Goal: Task Accomplishment & Management: Manage account settings

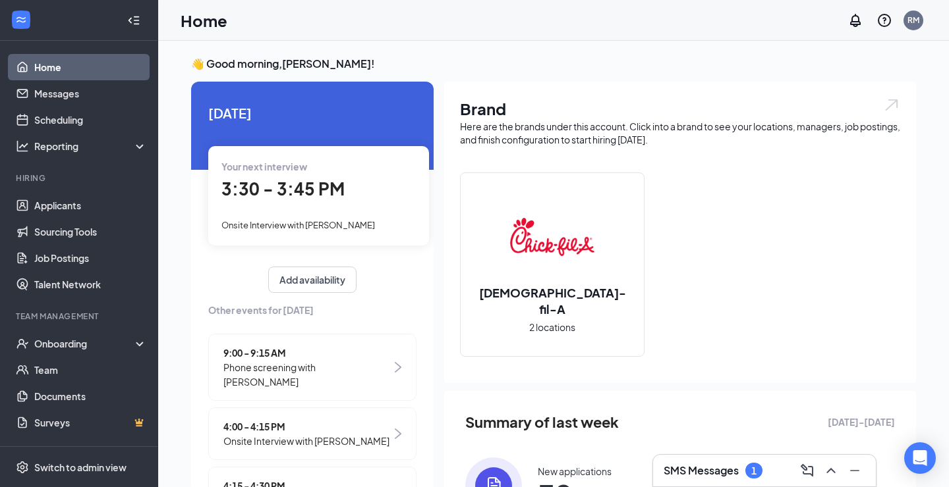
click at [312, 207] on div "Your next interview 3:30 - 3:45 PM Onsite Interview with [PERSON_NAME]" at bounding box center [318, 195] width 221 height 99
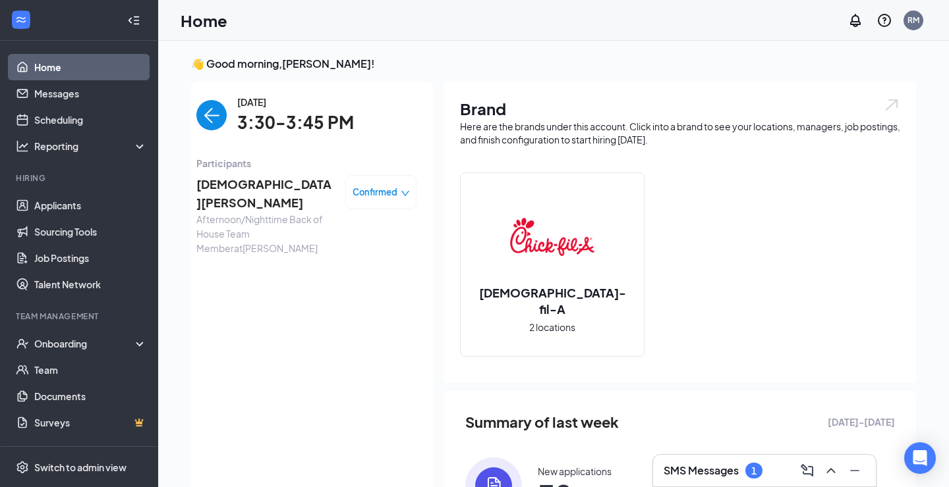
scroll to position [5, 0]
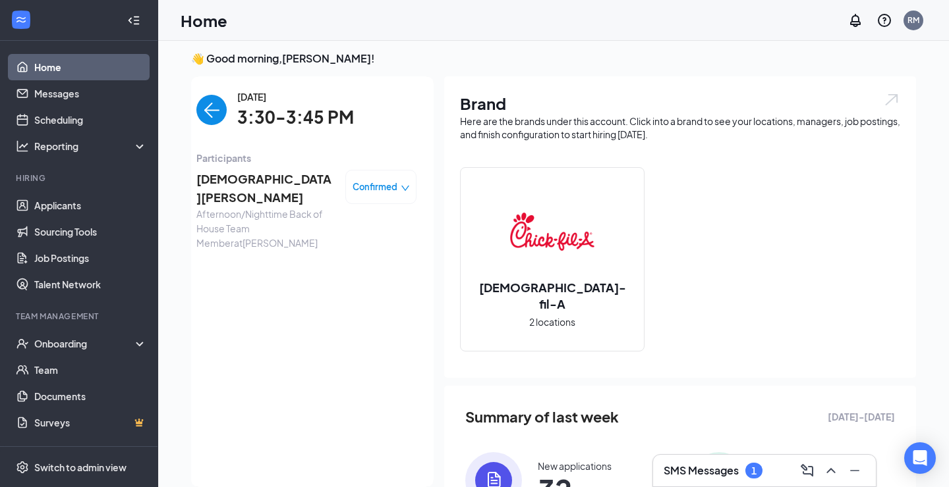
click at [294, 176] on span "[DEMOGRAPHIC_DATA][PERSON_NAME]" at bounding box center [265, 189] width 138 height 38
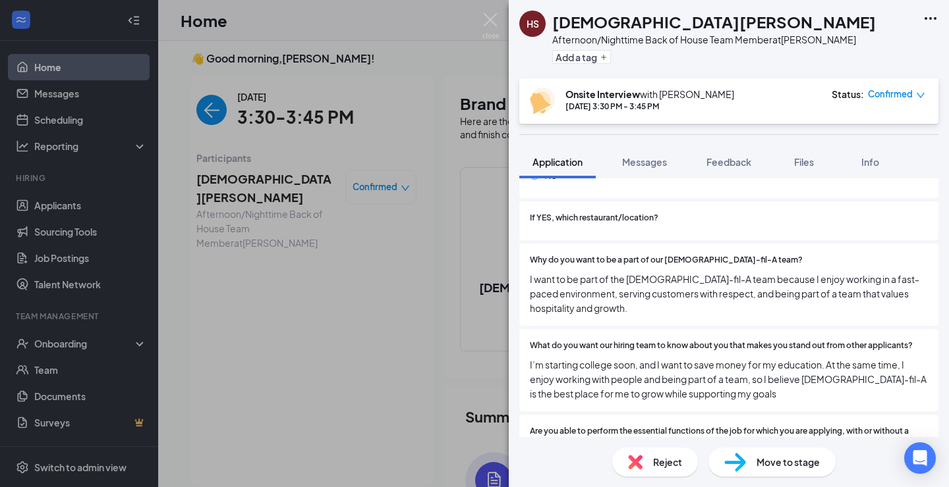
scroll to position [695, 0]
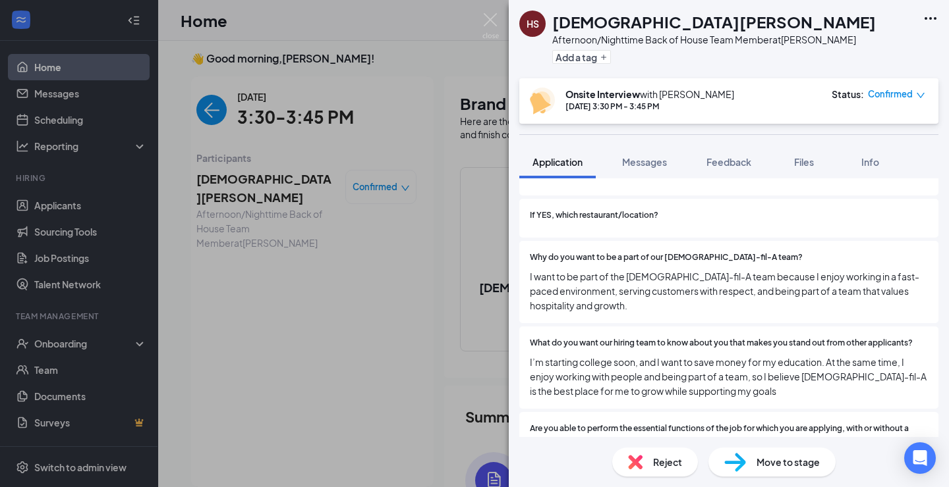
click at [717, 241] on div "Why do you want to be a part of our [DEMOGRAPHIC_DATA]-fil-A team? I want to be…" at bounding box center [728, 282] width 419 height 82
click at [744, 156] on span "Feedback" at bounding box center [728, 162] width 45 height 12
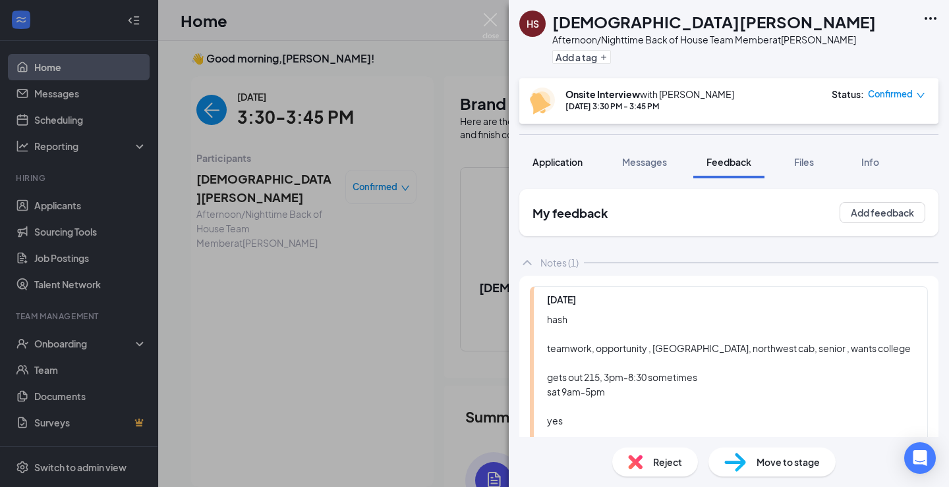
click at [563, 166] on span "Application" at bounding box center [557, 162] width 50 height 12
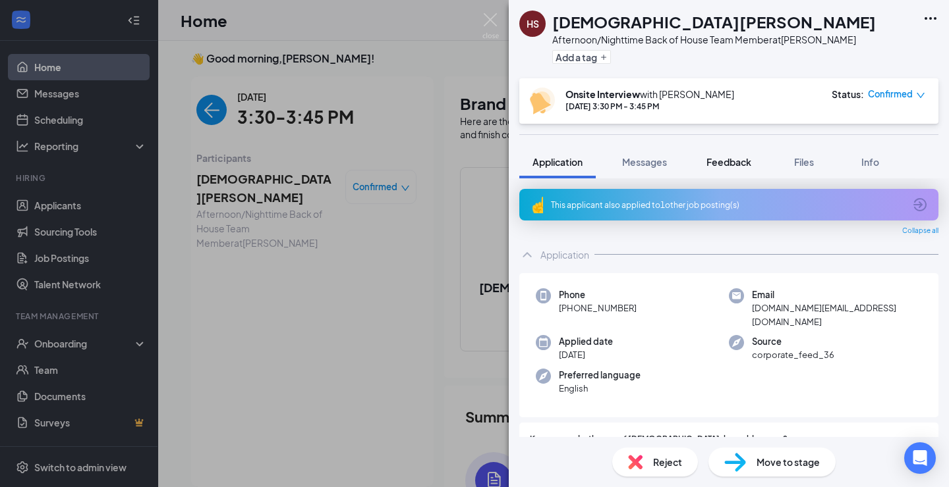
scroll to position [-1, 0]
click at [735, 159] on span "Feedback" at bounding box center [728, 162] width 45 height 12
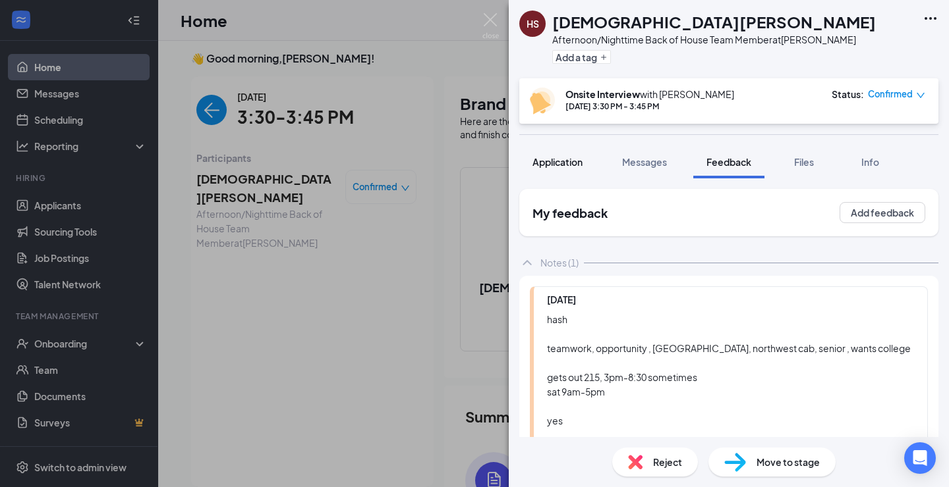
click at [574, 166] on span "Application" at bounding box center [557, 162] width 50 height 12
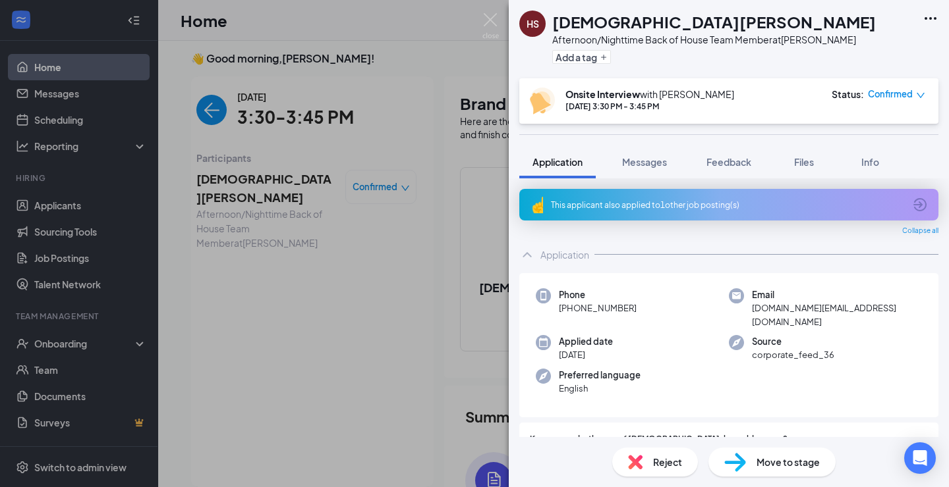
click at [94, 226] on div "HS [PERSON_NAME] Afternoon/Nighttime Back of House Team Member at [PERSON_NAME]…" at bounding box center [474, 243] width 949 height 487
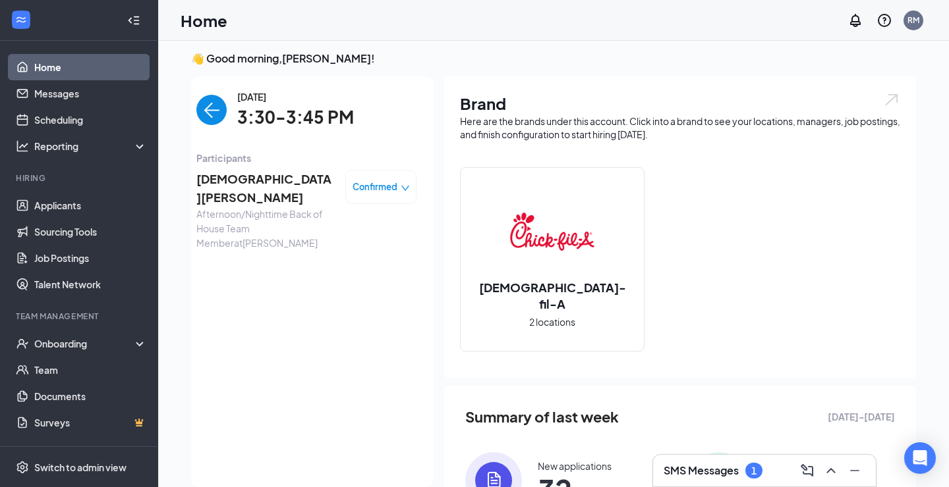
click at [721, 476] on h3 "SMS Messages" at bounding box center [700, 471] width 75 height 14
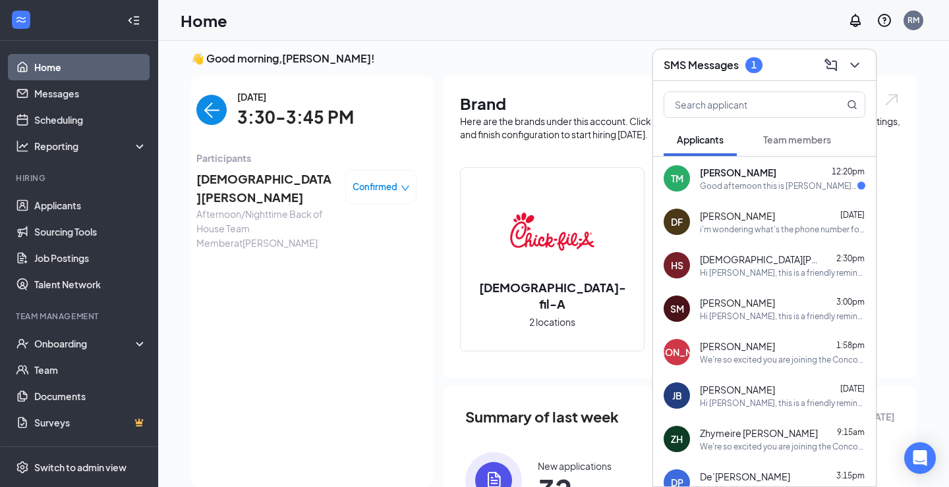
click at [702, 166] on span "[PERSON_NAME]" at bounding box center [738, 172] width 76 height 13
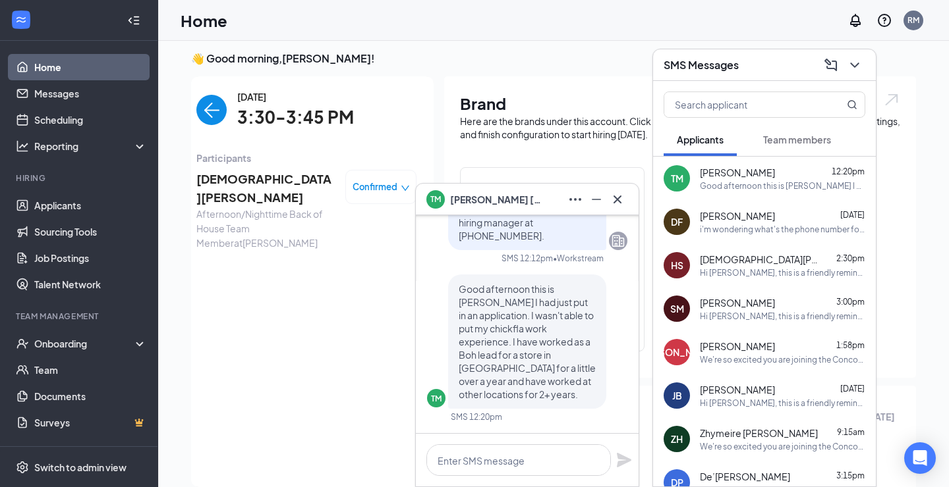
click at [242, 352] on div "[DATE] 3:30-3:45 PM Participants [PERSON_NAME] Afternoon/Nighttime Back of Hous…" at bounding box center [306, 282] width 220 height 385
click at [49, 199] on link "Applicants" at bounding box center [90, 205] width 113 height 26
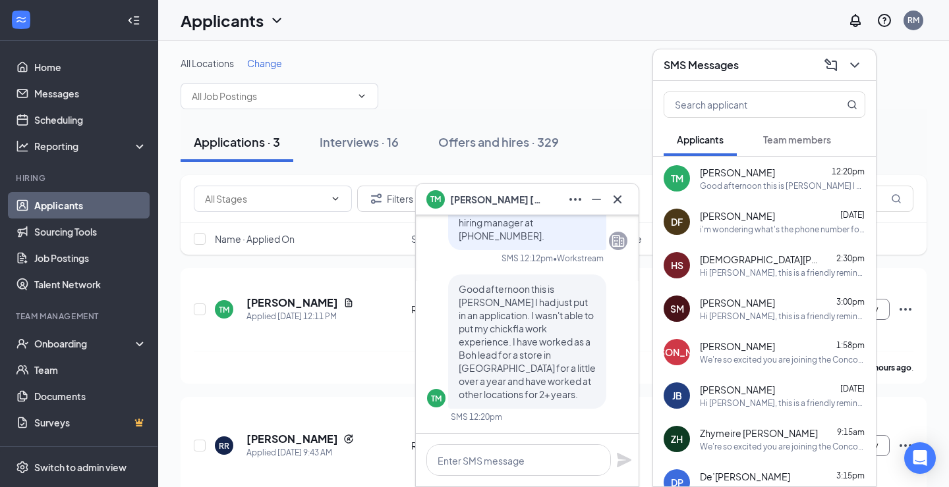
click at [621, 198] on icon "Cross" at bounding box center [617, 200] width 16 height 16
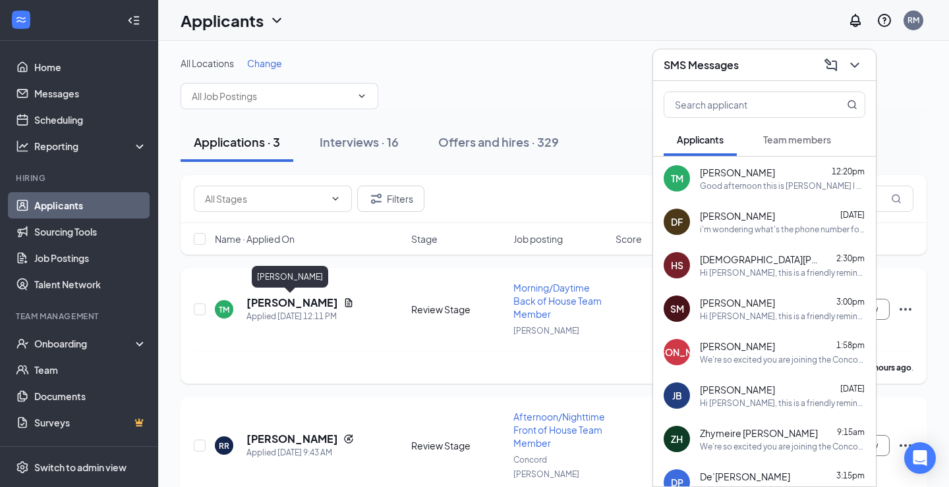
click at [282, 299] on h5 "[PERSON_NAME]" at bounding box center [292, 303] width 92 height 14
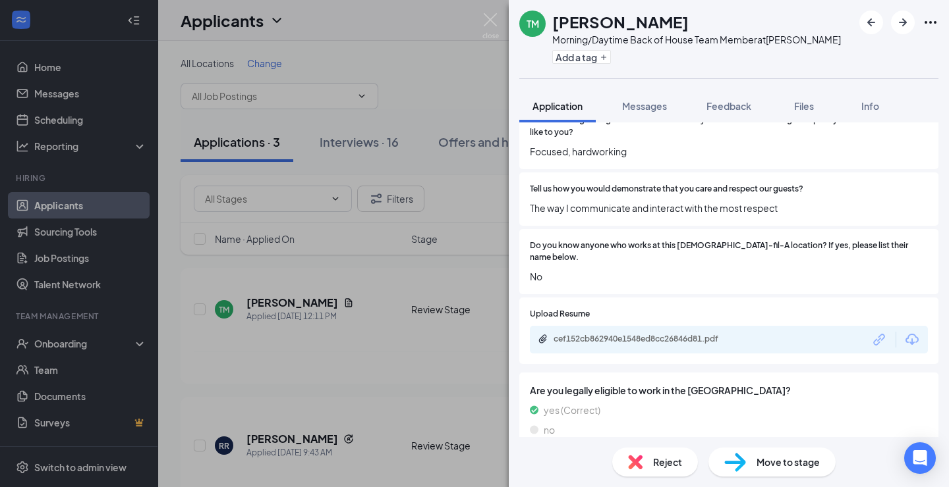
scroll to position [945, 0]
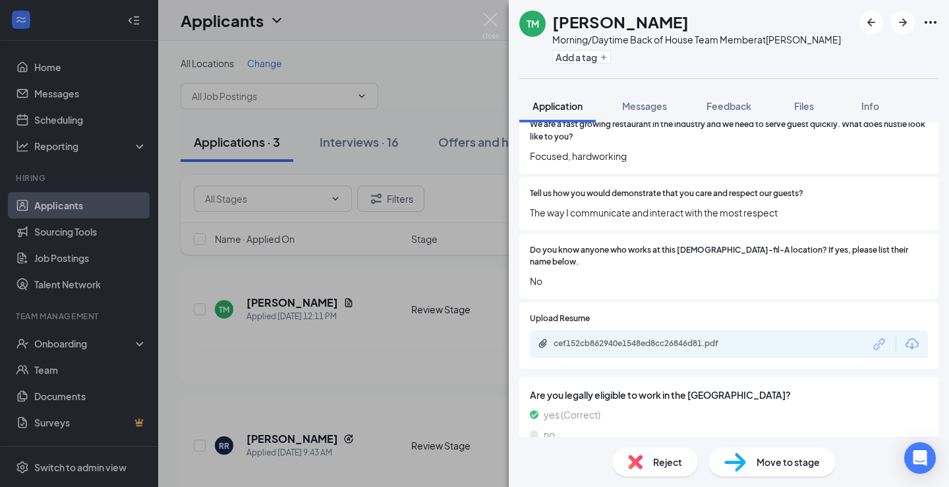
click at [652, 455] on div "Reject" at bounding box center [655, 462] width 86 height 29
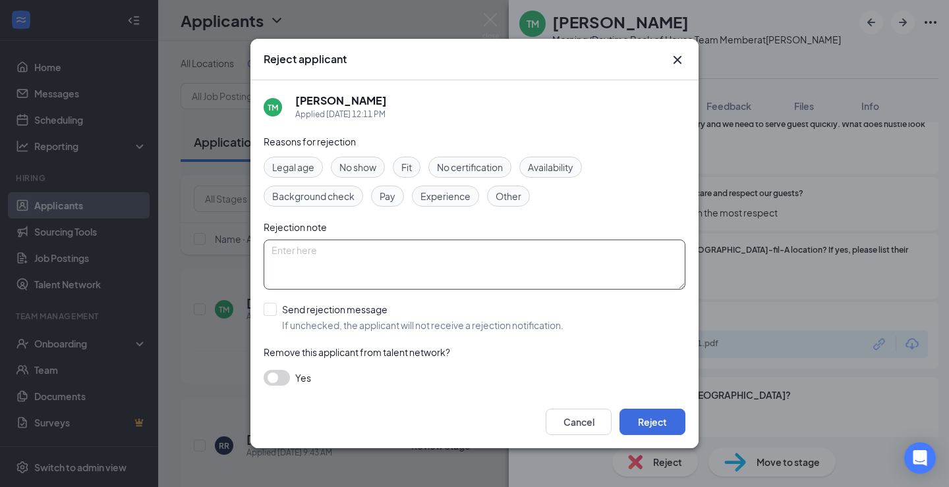
click at [543, 269] on textarea at bounding box center [474, 265] width 422 height 50
click at [563, 176] on div "Availability" at bounding box center [550, 167] width 63 height 21
click at [523, 252] on textarea at bounding box center [474, 265] width 422 height 50
type textarea "can't work [DATE]/ plus no room in daytime [DEMOGRAPHIC_DATA]"
click at [667, 416] on button "Reject" at bounding box center [652, 422] width 66 height 26
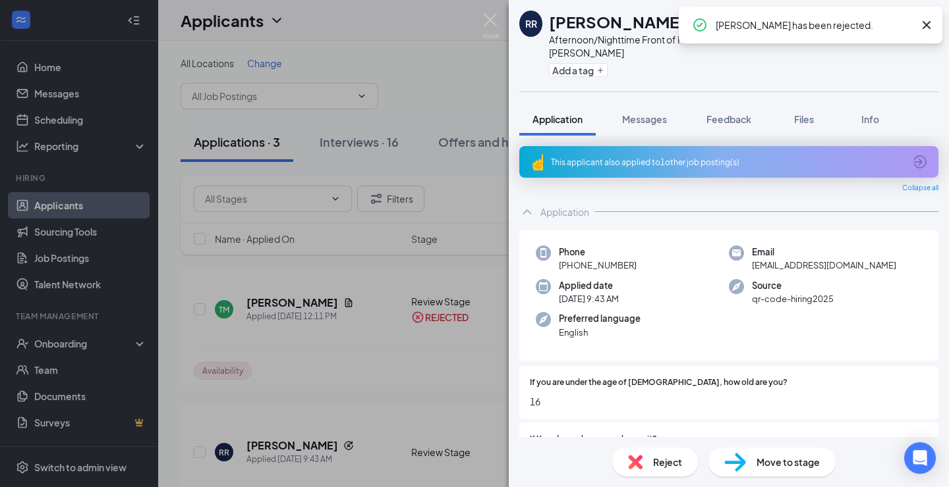
click at [484, 395] on div "RR [PERSON_NAME] Afternoon/Nighttime Front of House Team Member at [GEOGRAPHIC_…" at bounding box center [474, 243] width 949 height 487
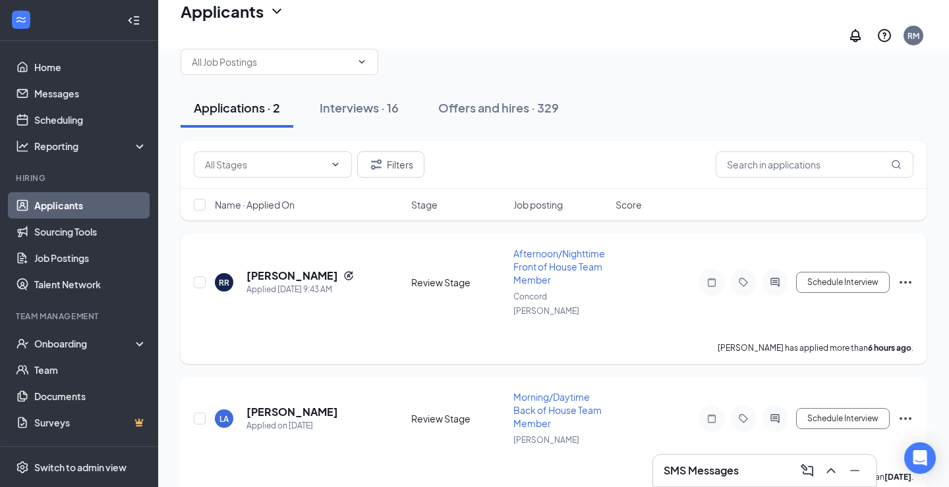
scroll to position [41, 0]
click at [304, 269] on h5 "[PERSON_NAME]" at bounding box center [292, 276] width 92 height 14
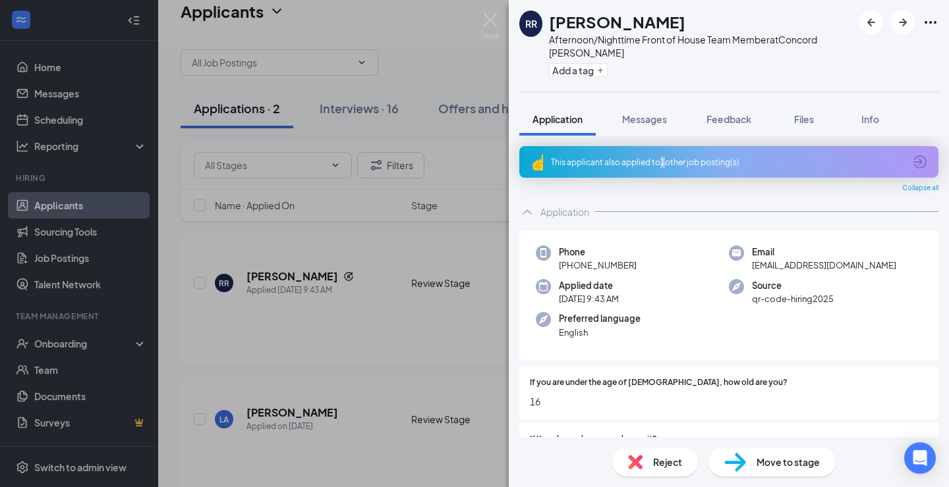
click at [661, 157] on div "This applicant also applied to 1 other job posting(s)" at bounding box center [727, 162] width 353 height 11
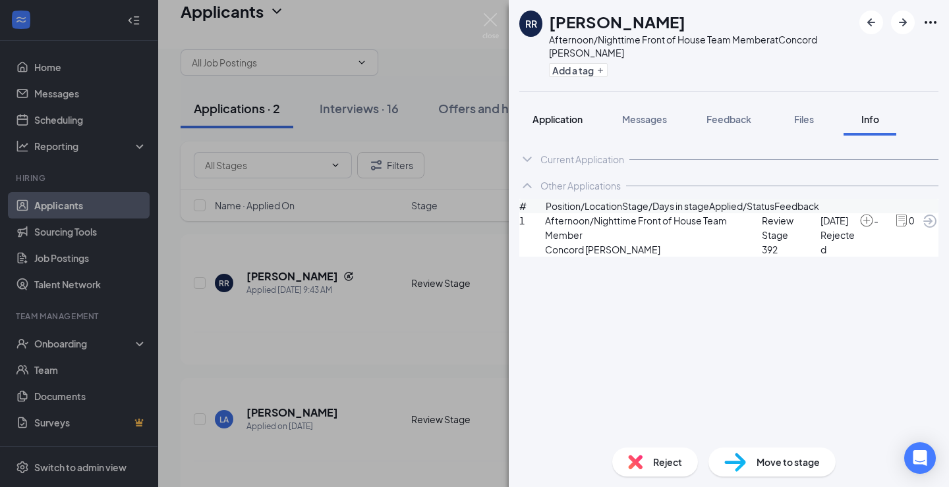
click at [559, 113] on span "Application" at bounding box center [557, 119] width 50 height 12
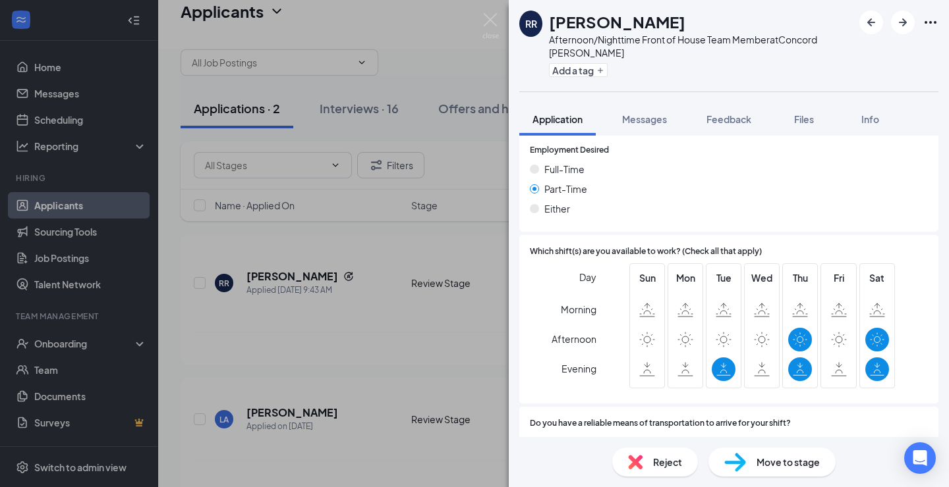
scroll to position [1304, 0]
click at [794, 464] on span "Move to stage" at bounding box center [787, 462] width 63 height 14
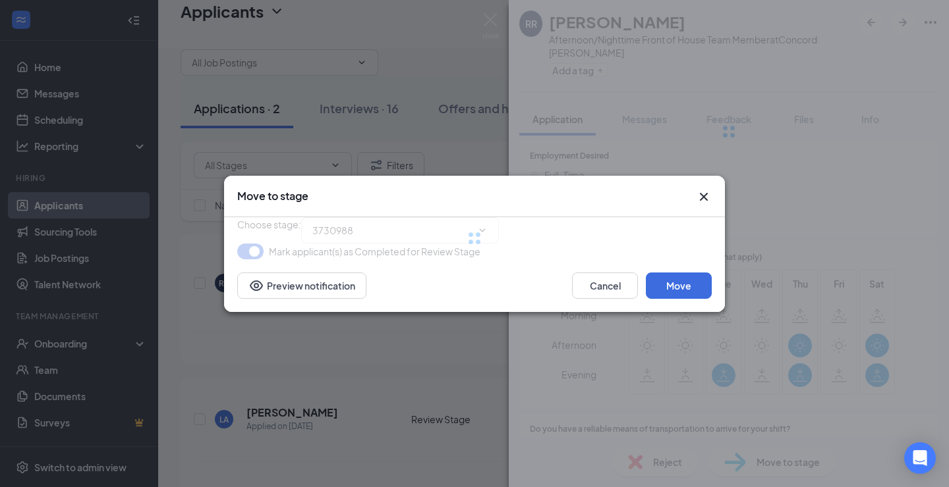
type input "Phone screening (next stage)"
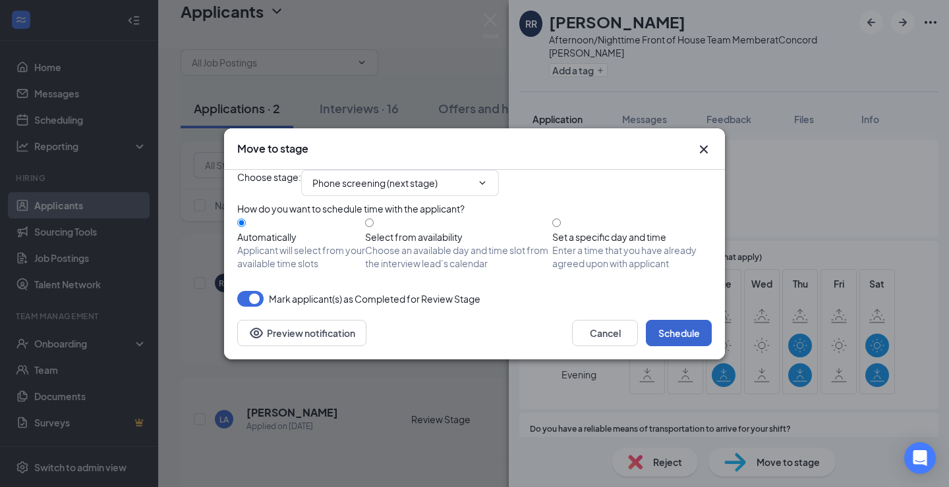
click at [682, 346] on button "Schedule" at bounding box center [679, 333] width 66 height 26
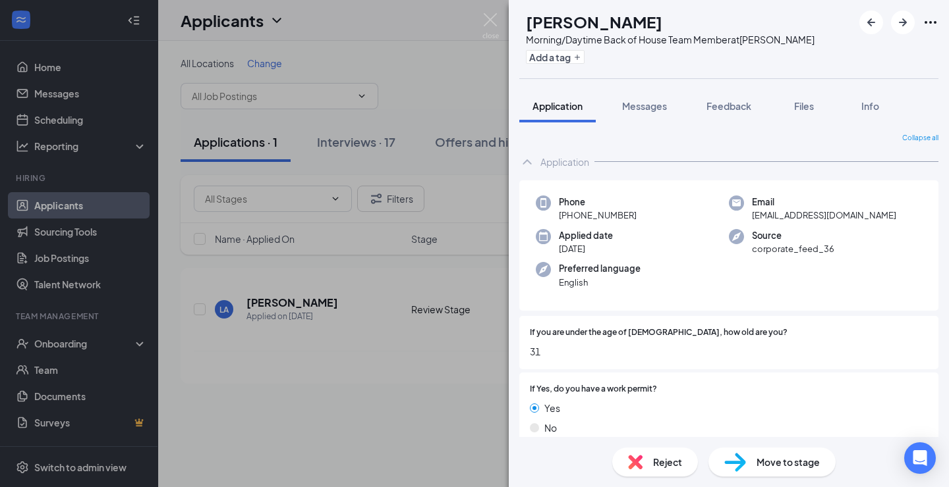
click at [466, 277] on div "LA [PERSON_NAME] Morning/Daytime Back of House Team Member at [PERSON_NAME] Add…" at bounding box center [474, 243] width 949 height 487
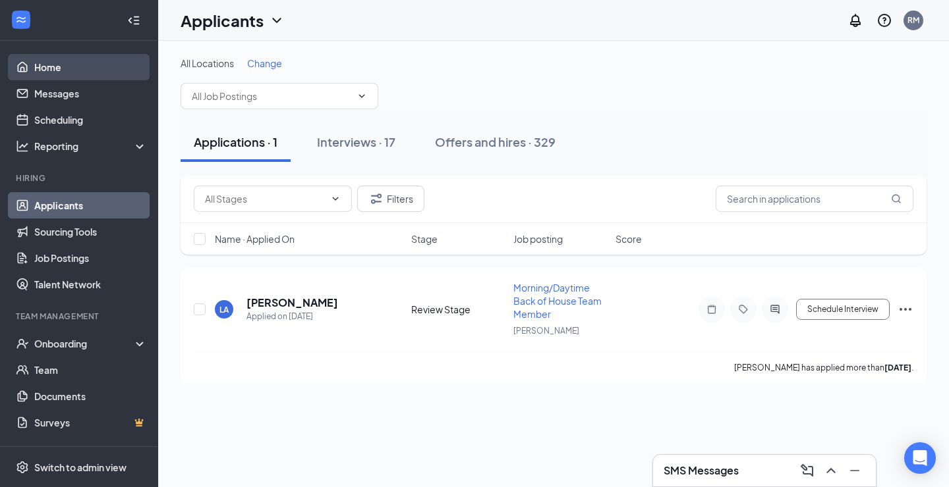
click at [75, 61] on link "Home" at bounding box center [90, 67] width 113 height 26
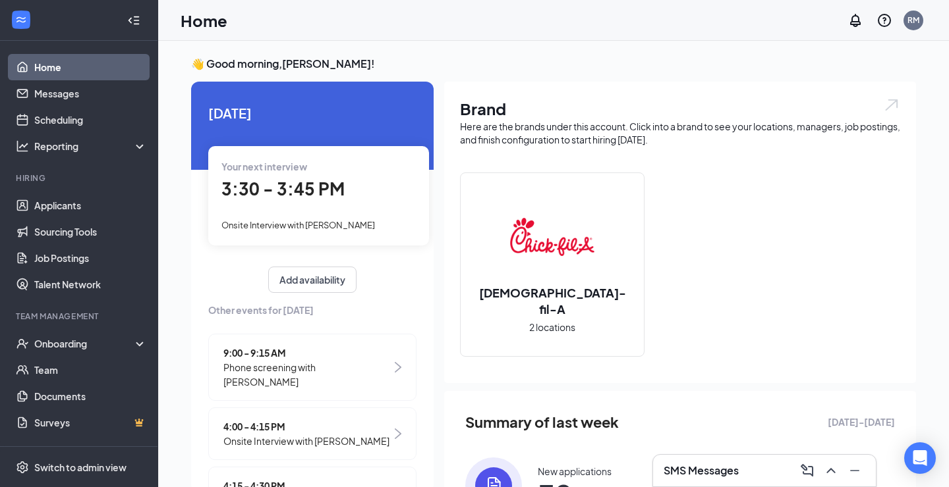
click at [335, 227] on span "Onsite Interview with [PERSON_NAME]" at bounding box center [297, 225] width 153 height 11
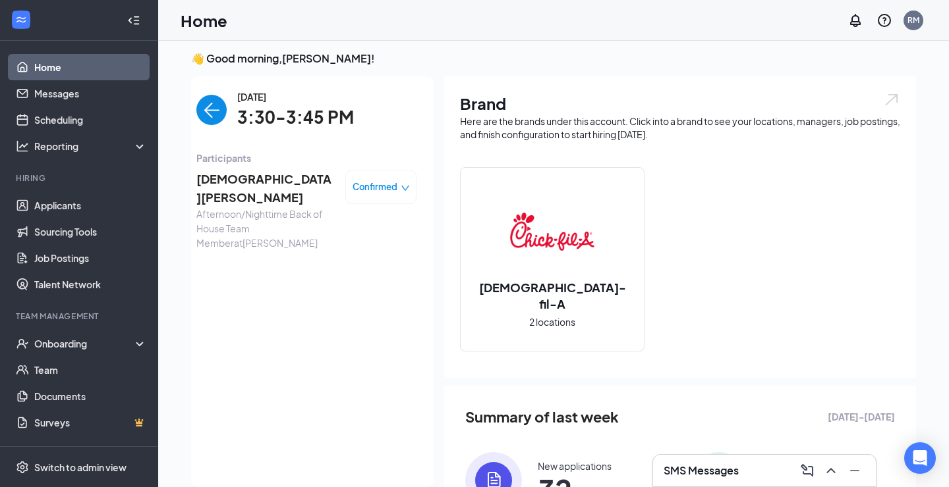
click at [215, 112] on img "back-button" at bounding box center [211, 110] width 30 height 30
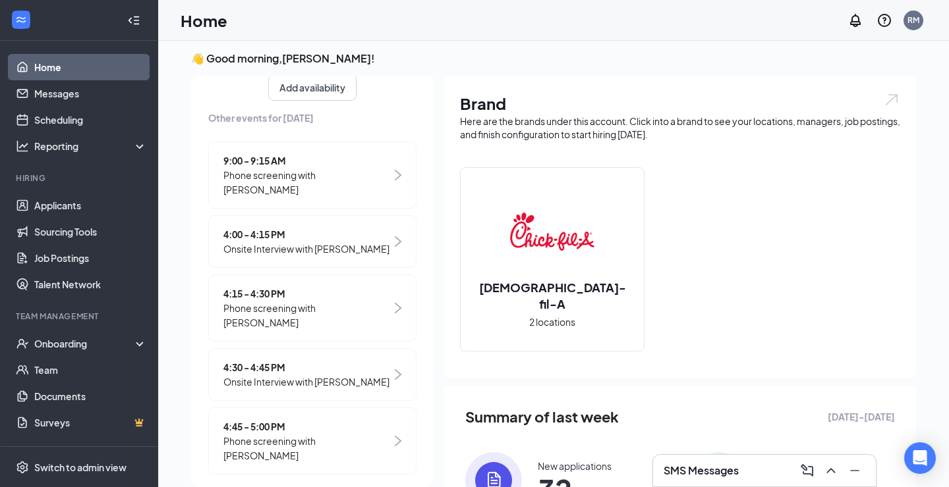
scroll to position [186, 0]
click at [295, 246] on span "Onsite Interview with [PERSON_NAME]" at bounding box center [306, 249] width 166 height 14
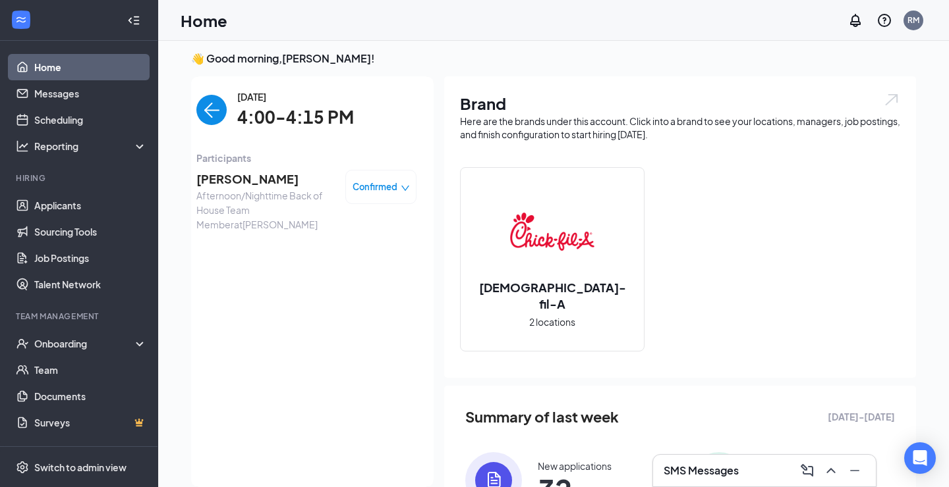
click at [200, 113] on img "back-button" at bounding box center [211, 110] width 30 height 30
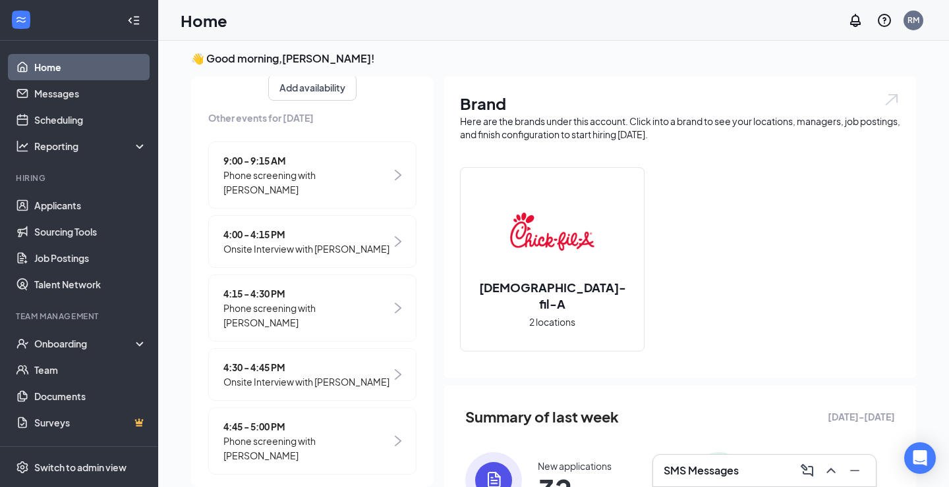
scroll to position [186, 0]
click at [310, 304] on span "Phone screening with [PERSON_NAME]" at bounding box center [307, 316] width 168 height 29
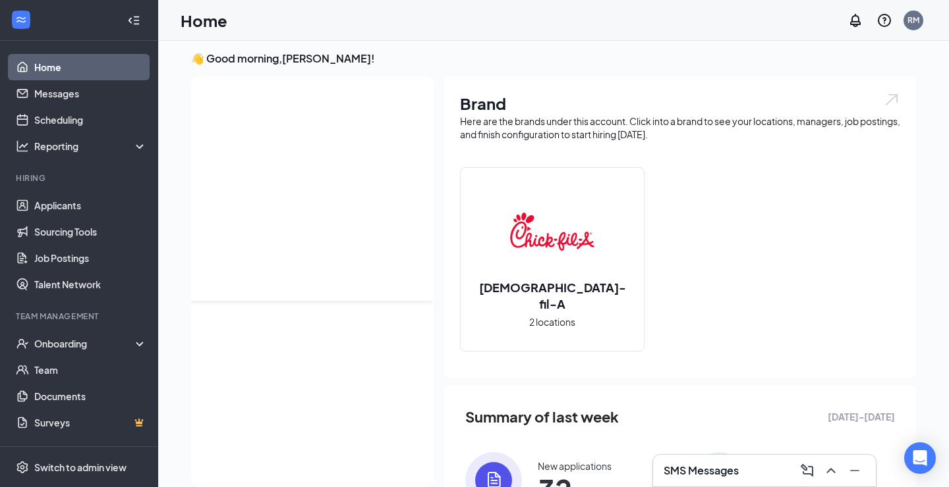
scroll to position [0, 0]
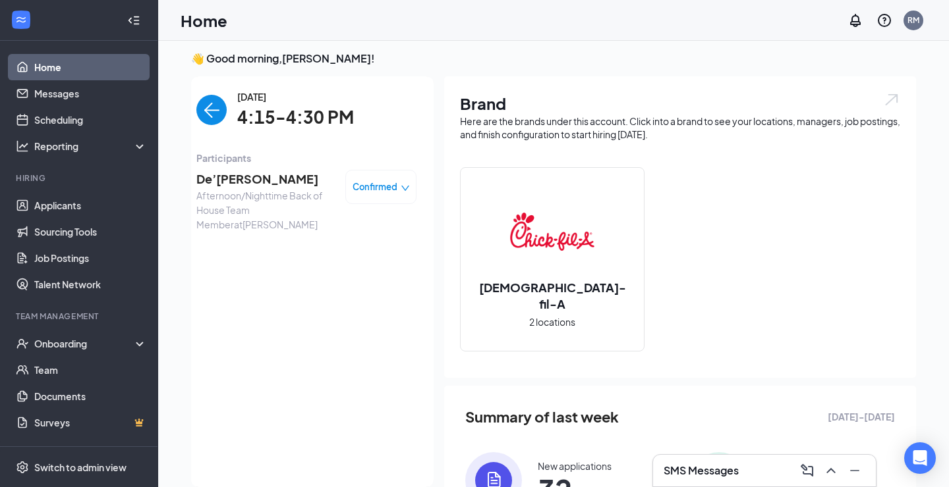
click at [209, 123] on img "back-button" at bounding box center [211, 110] width 30 height 30
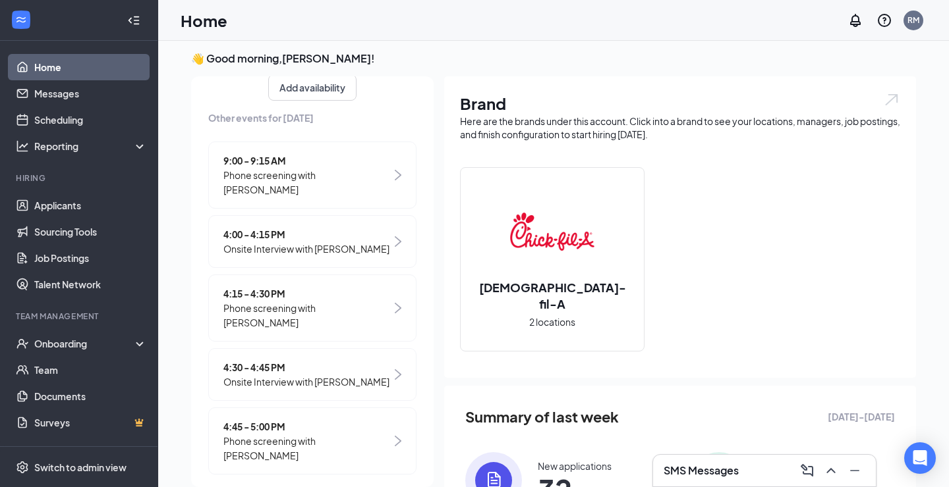
scroll to position [186, 0]
click at [288, 375] on span "Onsite Interview with [PERSON_NAME]" at bounding box center [306, 382] width 166 height 14
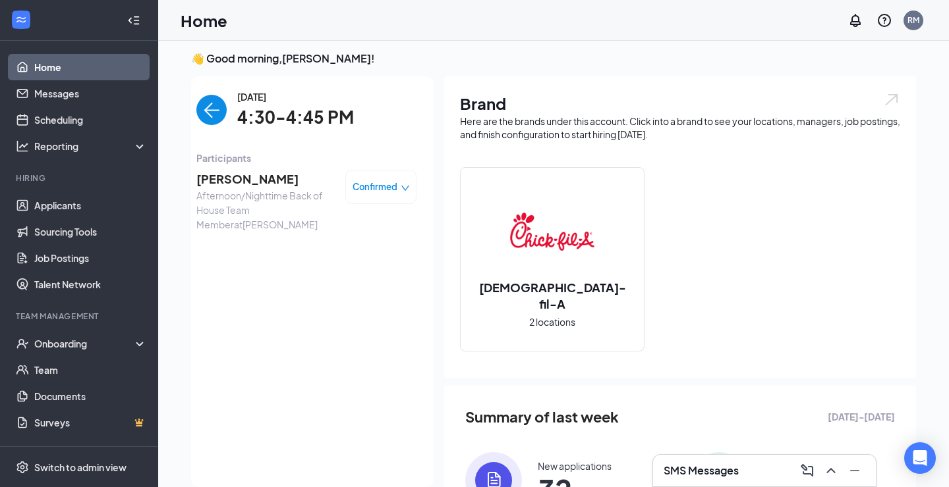
click at [225, 126] on div "[DATE] 4:30-4:45 PM" at bounding box center [306, 110] width 220 height 41
click at [215, 113] on img "back-button" at bounding box center [211, 110] width 30 height 30
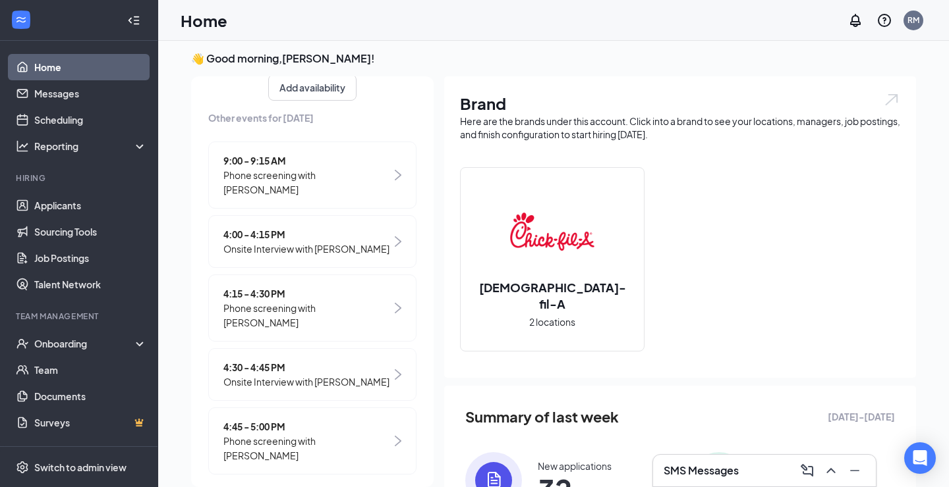
scroll to position [186, 0]
click at [313, 435] on span "Phone screening with [PERSON_NAME]" at bounding box center [307, 449] width 168 height 29
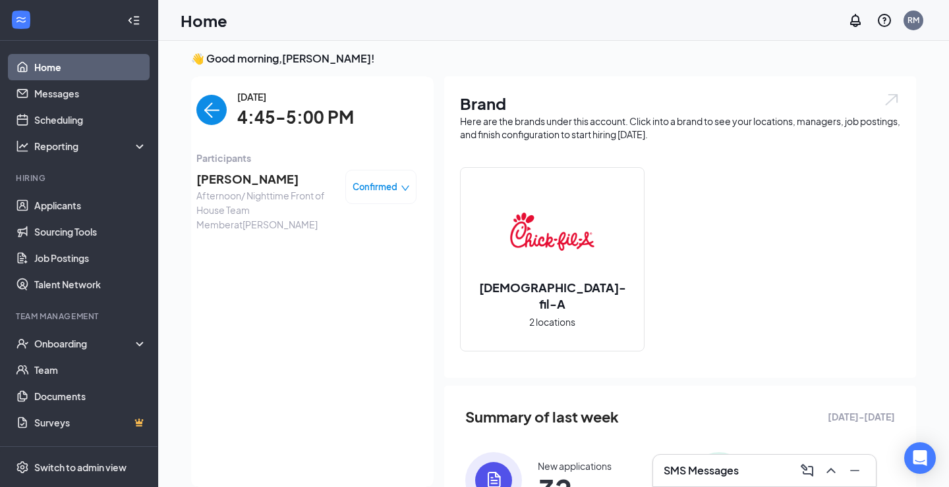
click at [218, 125] on div "[DATE] 4:45-5:00 PM" at bounding box center [306, 110] width 220 height 41
click at [216, 121] on img "back-button" at bounding box center [211, 110] width 30 height 30
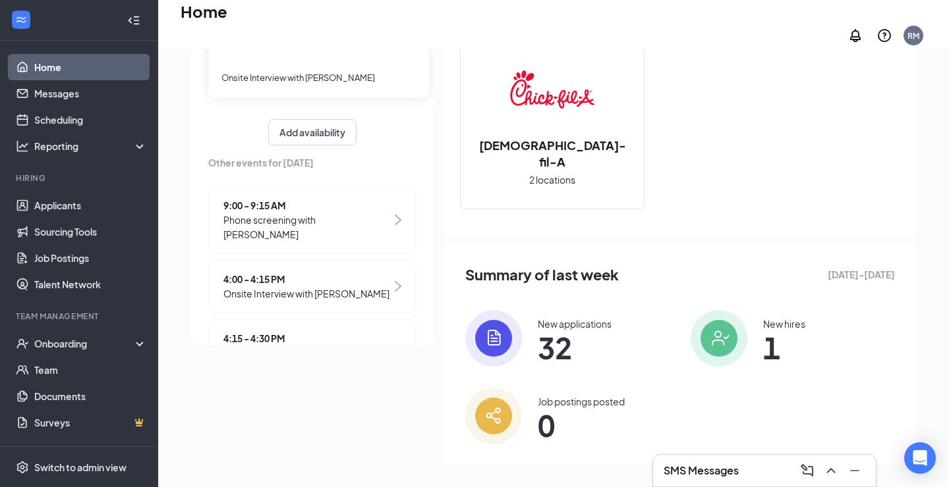
click at [369, 215] on span "Phone screening with [PERSON_NAME]" at bounding box center [307, 227] width 168 height 29
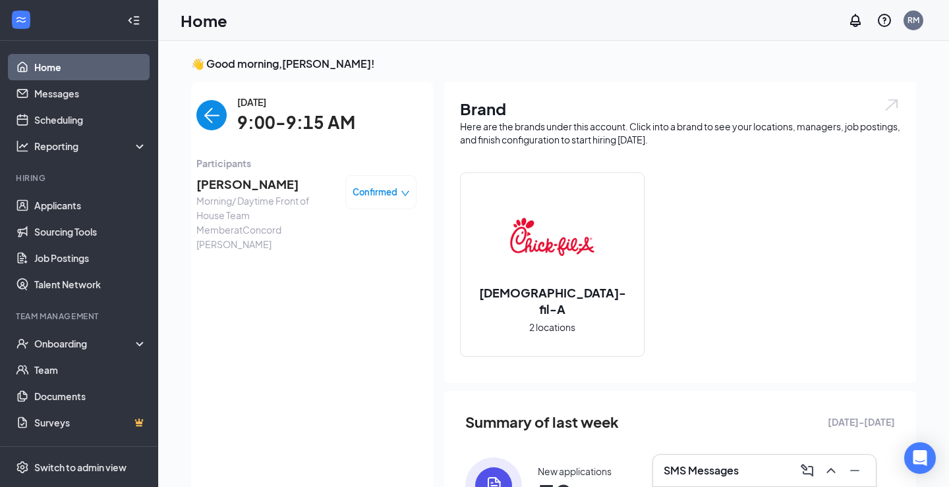
click at [222, 107] on img "back-button" at bounding box center [211, 115] width 30 height 30
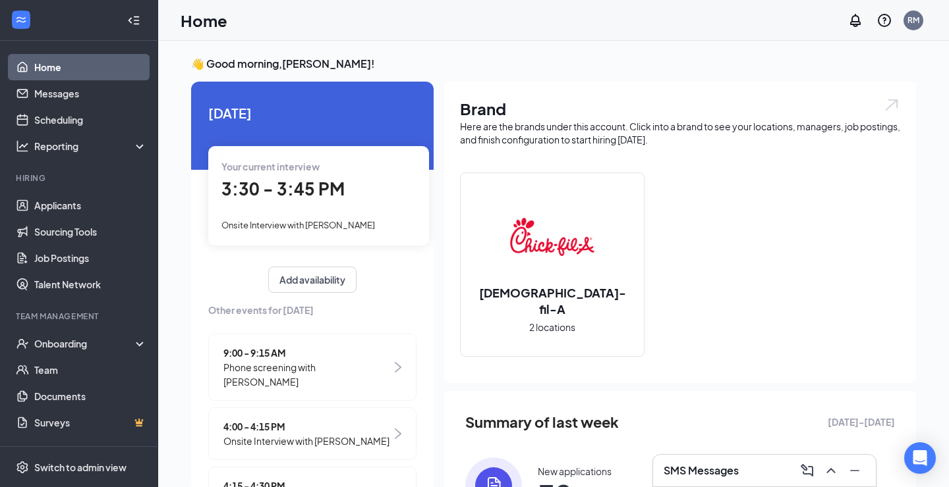
click at [243, 177] on div "3:30 - 3:45 PM" at bounding box center [318, 189] width 194 height 27
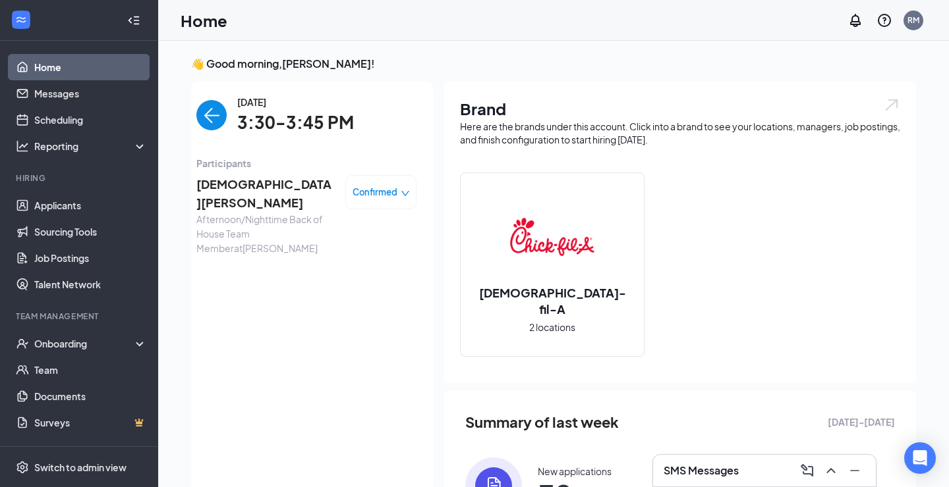
scroll to position [5, 0]
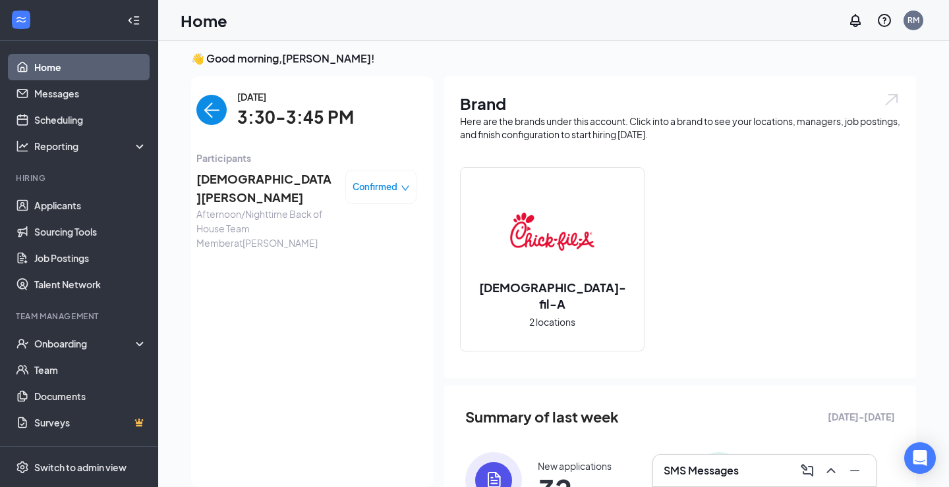
click at [239, 177] on span "[DEMOGRAPHIC_DATA][PERSON_NAME]" at bounding box center [265, 189] width 138 height 38
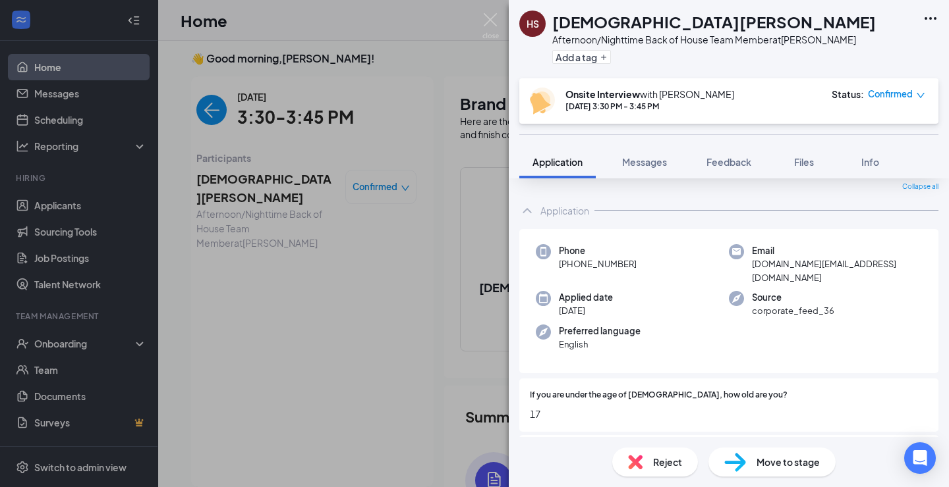
scroll to position [45, 0]
click at [734, 169] on button "Feedback" at bounding box center [728, 162] width 71 height 33
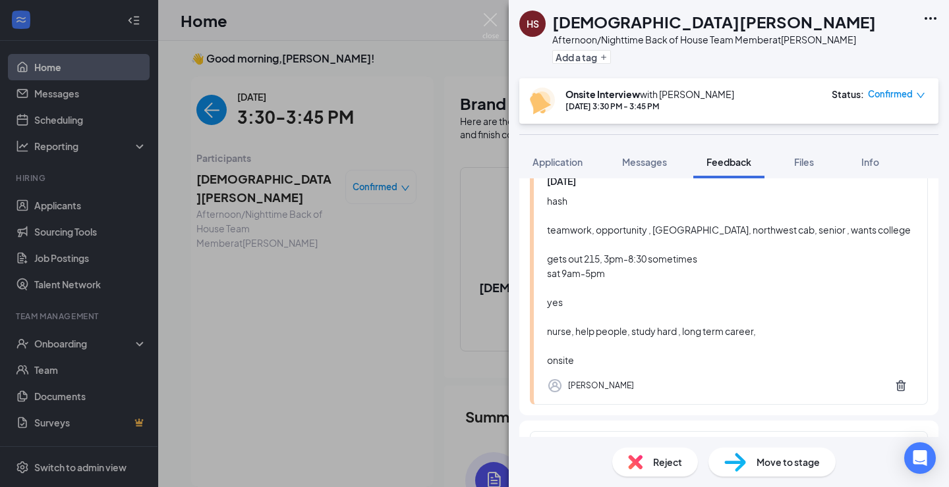
scroll to position [117, 0]
click at [563, 165] on span "Application" at bounding box center [557, 162] width 50 height 12
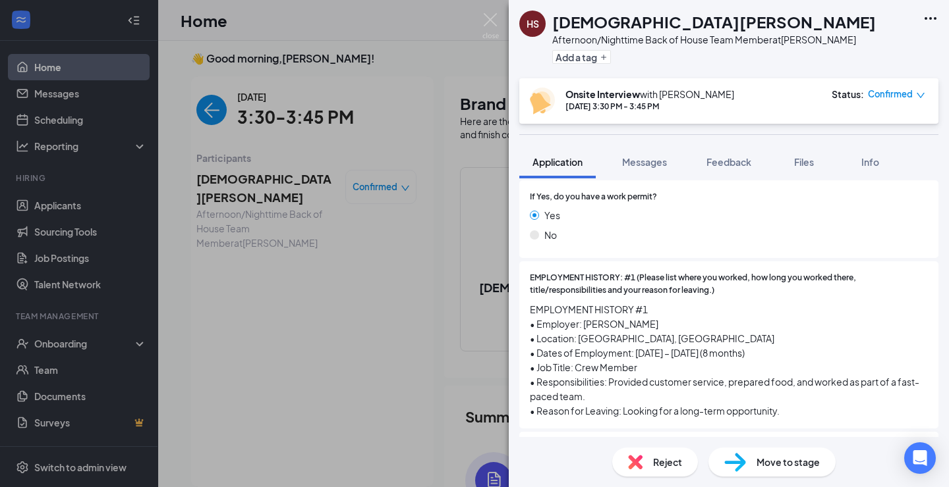
scroll to position [302, 0]
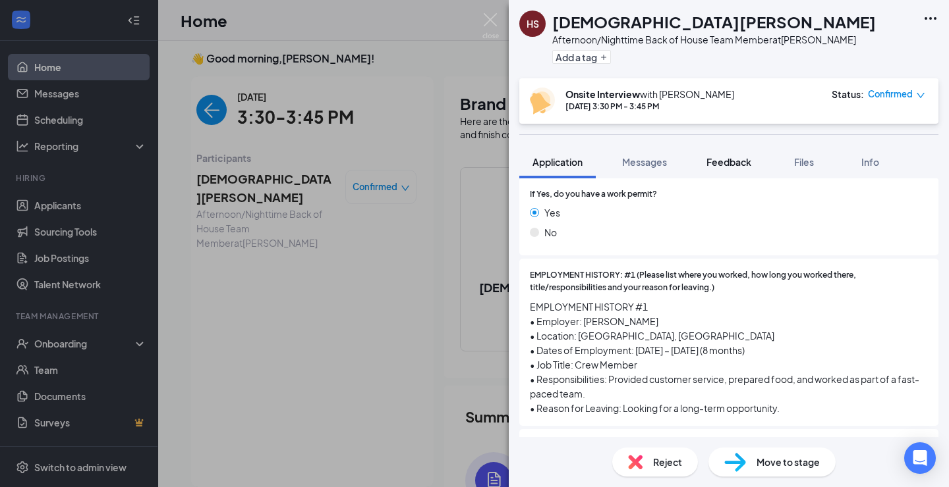
click at [732, 167] on span "Feedback" at bounding box center [728, 162] width 45 height 12
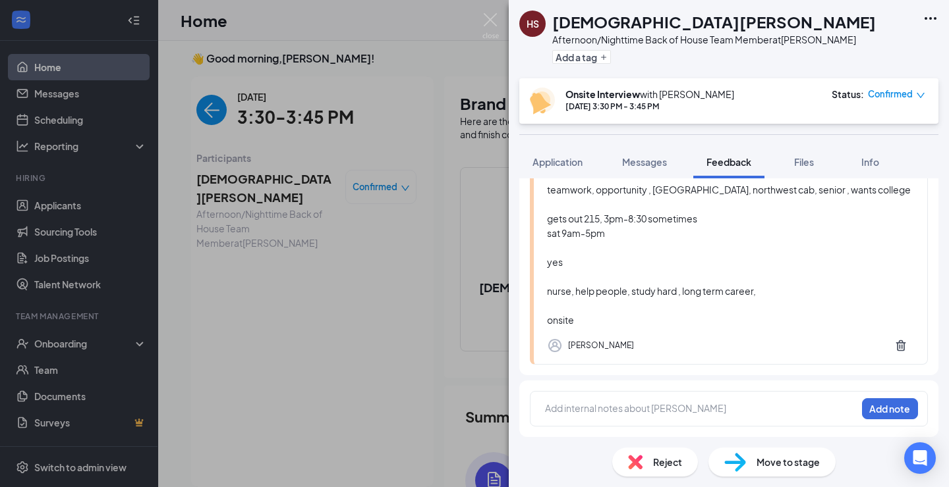
scroll to position [159, 0]
click at [617, 418] on div at bounding box center [700, 410] width 310 height 17
click at [573, 161] on span "Application" at bounding box center [557, 162] width 50 height 12
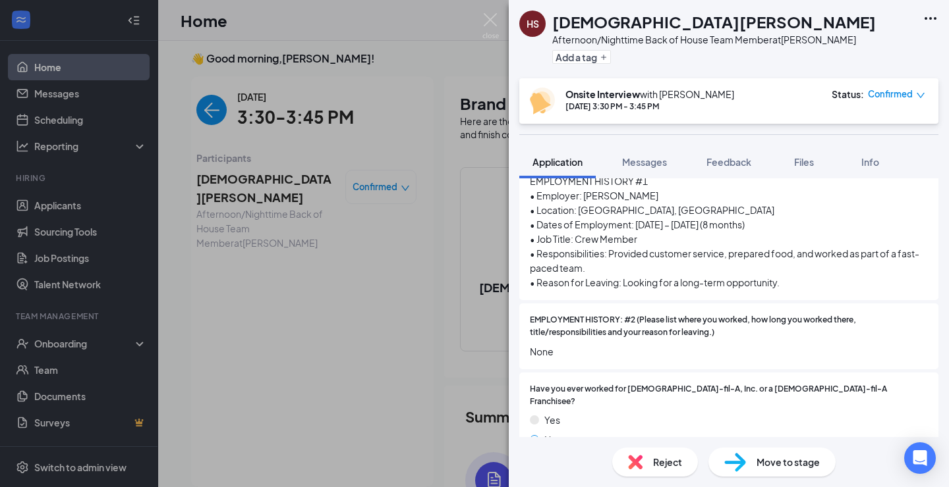
scroll to position [442, 0]
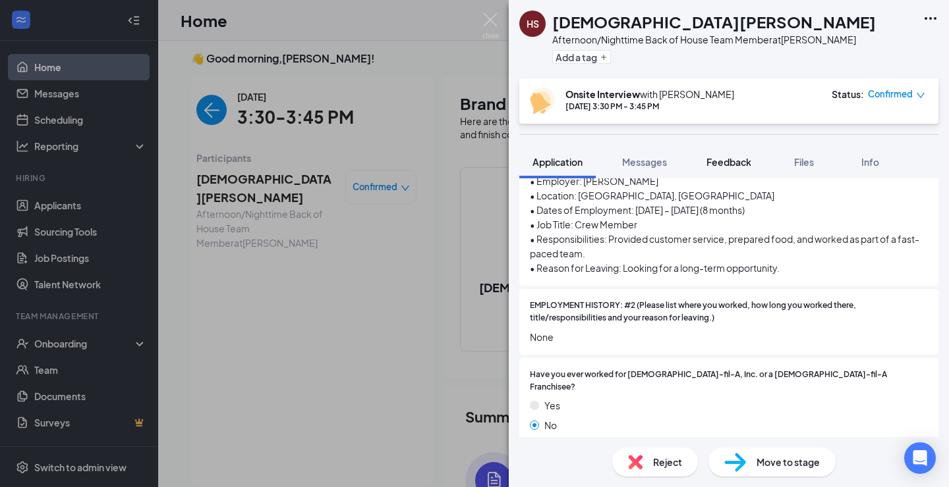
click at [719, 155] on button "Feedback" at bounding box center [728, 162] width 71 height 33
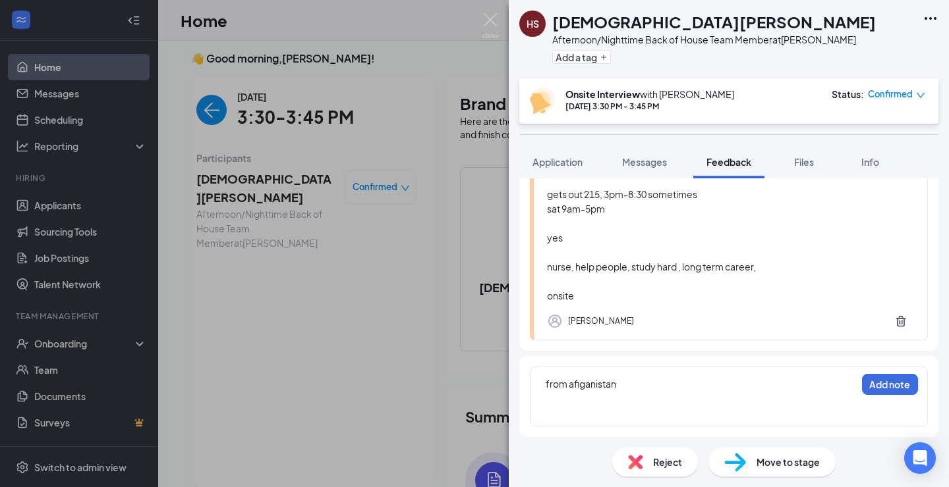
scroll to position [183, 0]
click at [611, 410] on div at bounding box center [700, 412] width 310 height 14
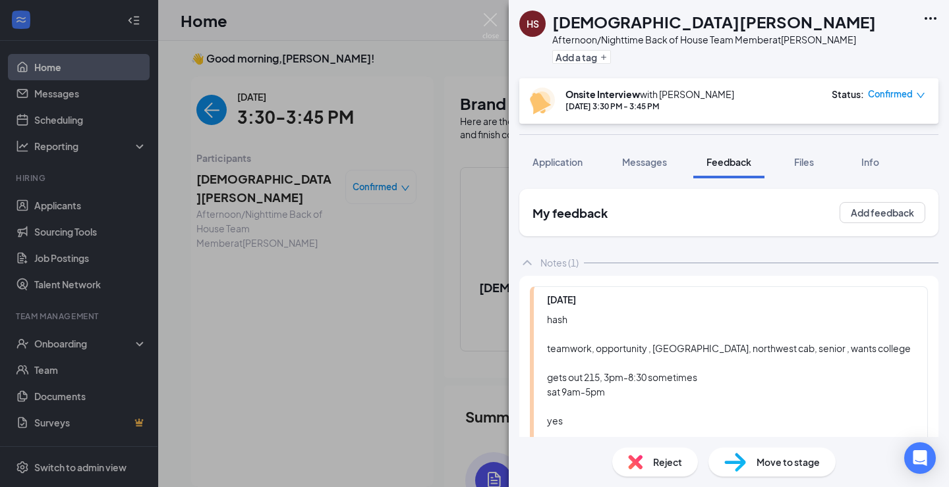
scroll to position [0, 0]
click at [571, 159] on span "Application" at bounding box center [557, 162] width 50 height 12
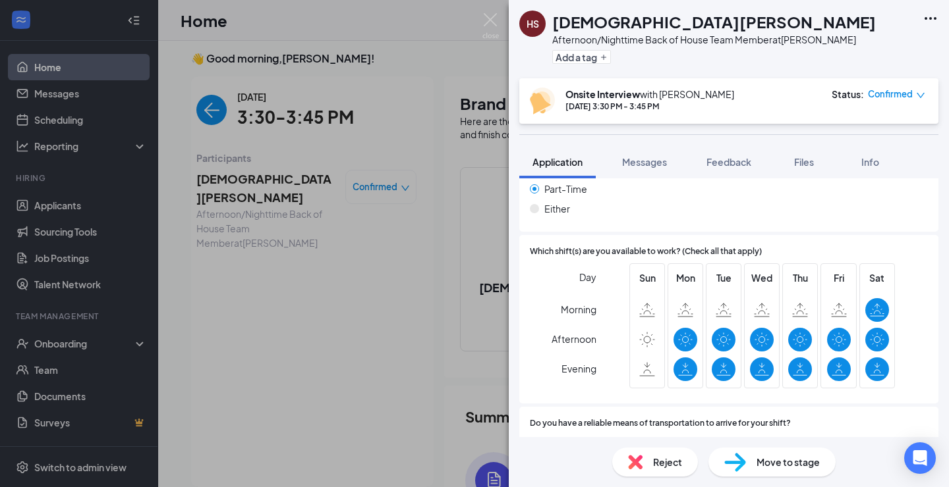
scroll to position [1505, 0]
click at [749, 160] on span "Feedback" at bounding box center [728, 162] width 45 height 12
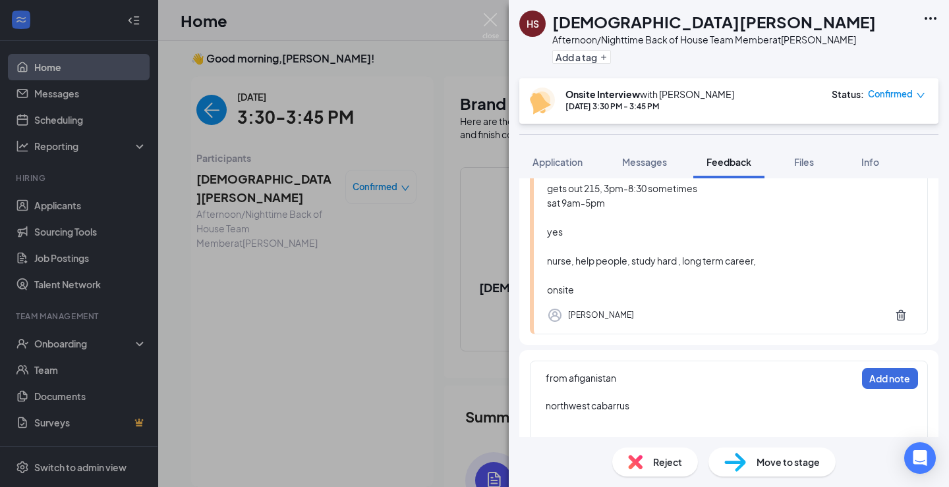
scroll to position [211, 0]
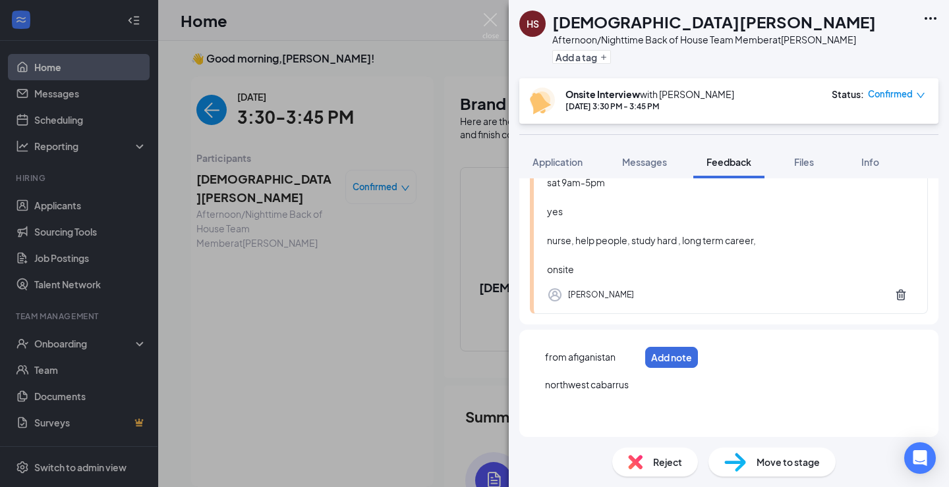
click at [610, 408] on div at bounding box center [592, 413] width 94 height 14
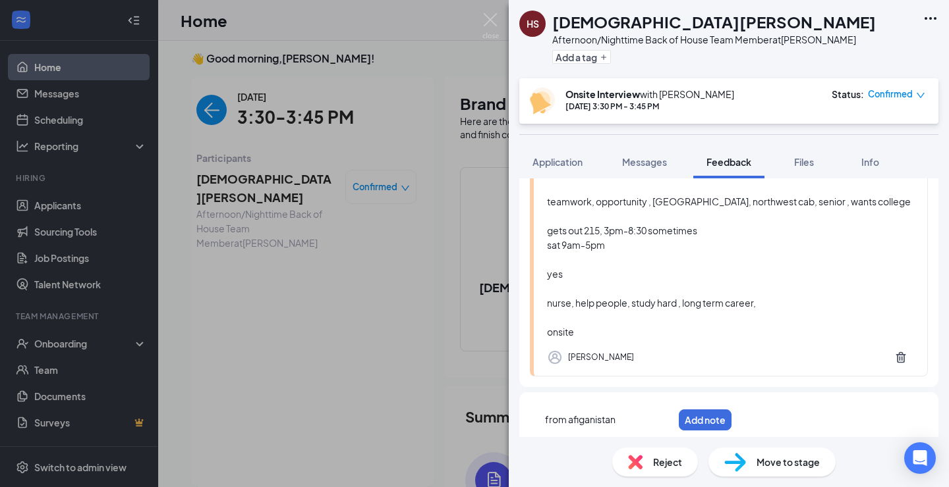
scroll to position [146, 0]
click at [571, 163] on span "Application" at bounding box center [557, 162] width 50 height 12
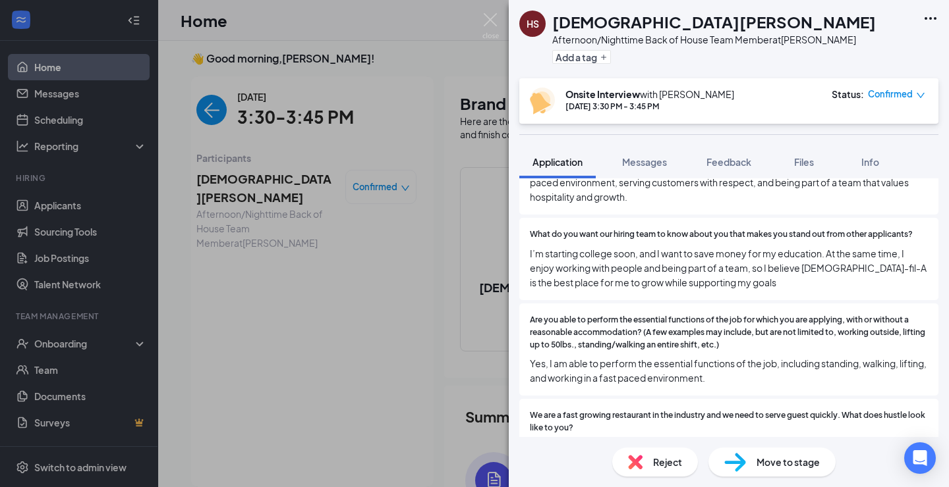
scroll to position [801, 0]
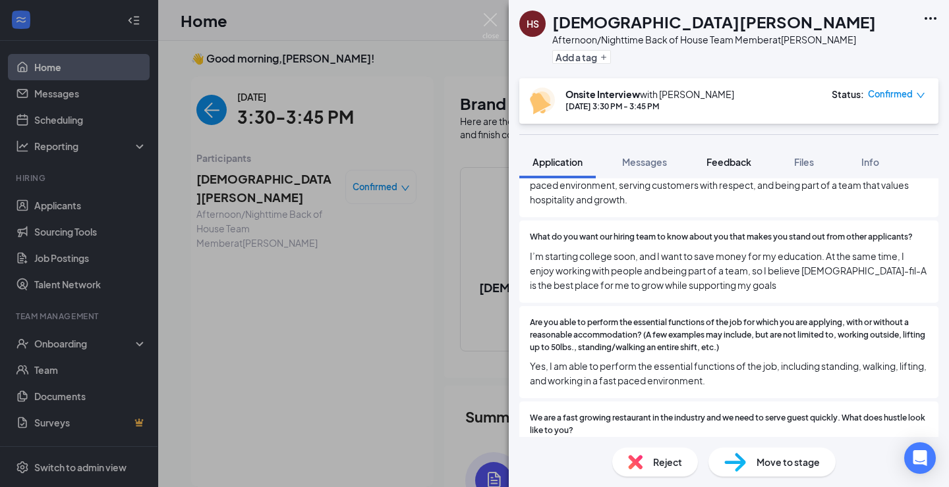
click at [727, 173] on button "Feedback" at bounding box center [728, 162] width 71 height 33
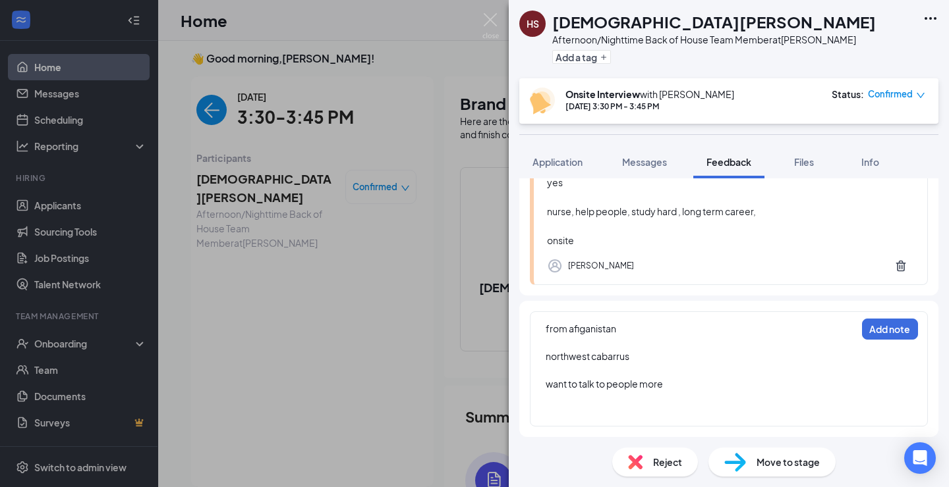
scroll to position [238, 0]
click at [615, 414] on div at bounding box center [609, 413] width 128 height 14
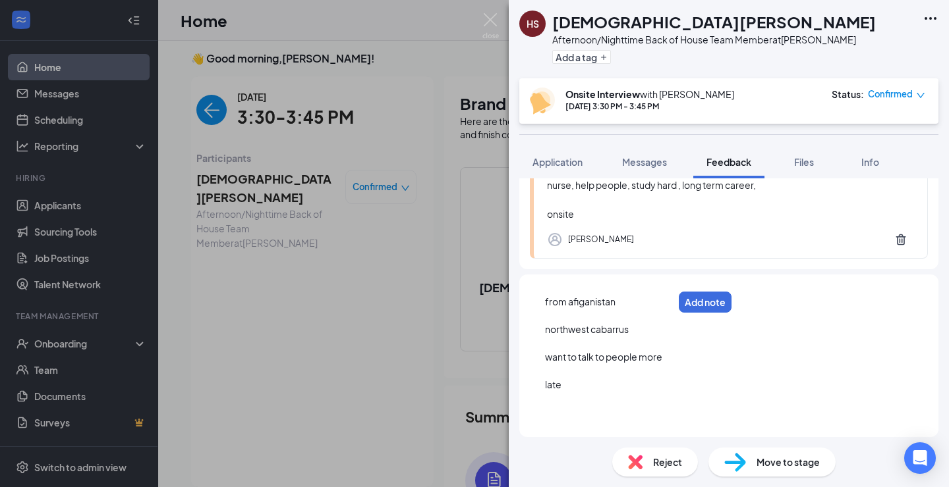
scroll to position [266, 0]
click at [884, 7] on div "HS [PERSON_NAME] Afternoon/Nighttime Back of House Team Member at [PERSON_NAME]…" at bounding box center [729, 39] width 440 height 78
click at [656, 421] on div "from afiganistan northwest cabarrus want to talk to people more late anything p…" at bounding box center [729, 355] width 398 height 143
click at [649, 408] on div "anything part-time" at bounding box center [609, 413] width 128 height 14
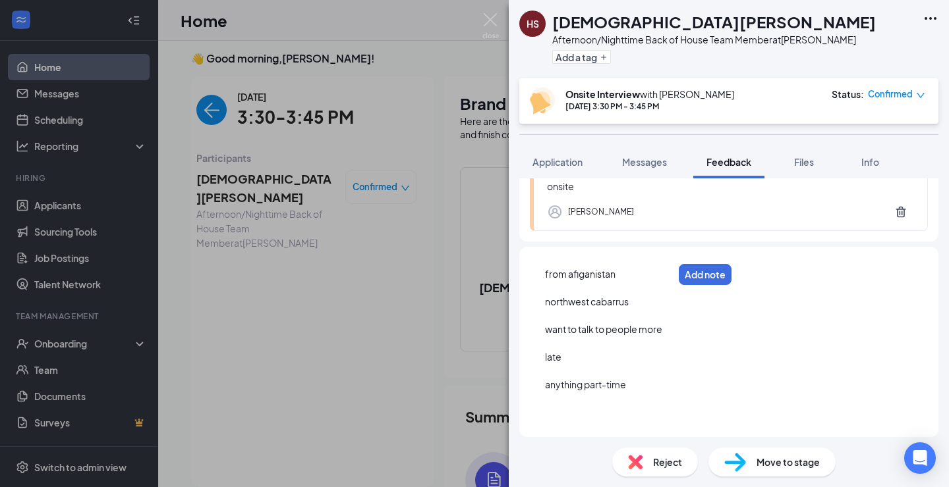
scroll to position [294, 0]
drag, startPoint x: 730, startPoint y: 407, endPoint x: 817, endPoint y: 236, distance: 191.8
click at [673, 406] on div at bounding box center [609, 413] width 128 height 14
click at [566, 165] on span "Application" at bounding box center [557, 162] width 50 height 12
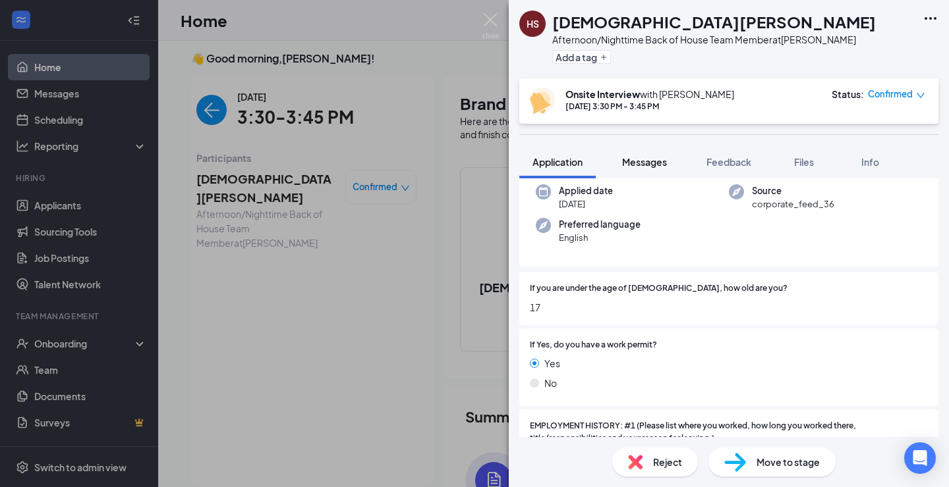
scroll to position [176, 0]
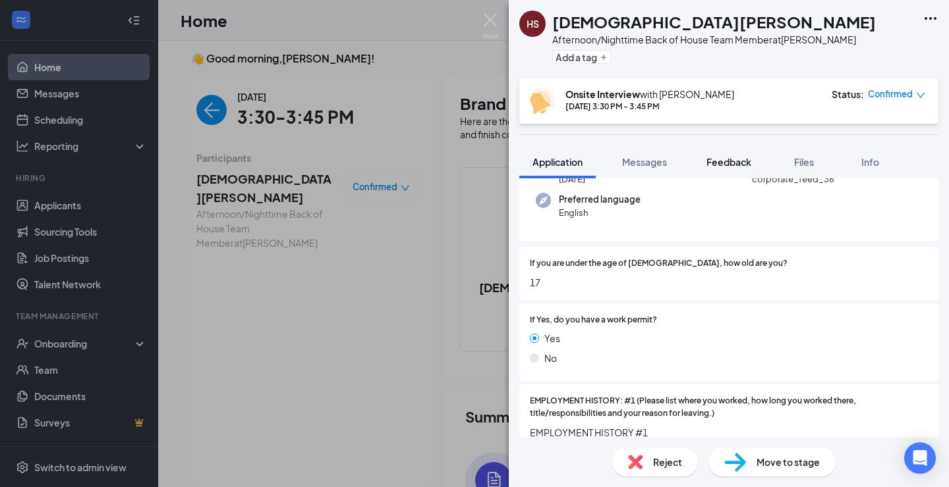
click at [708, 157] on span "Feedback" at bounding box center [728, 162] width 45 height 12
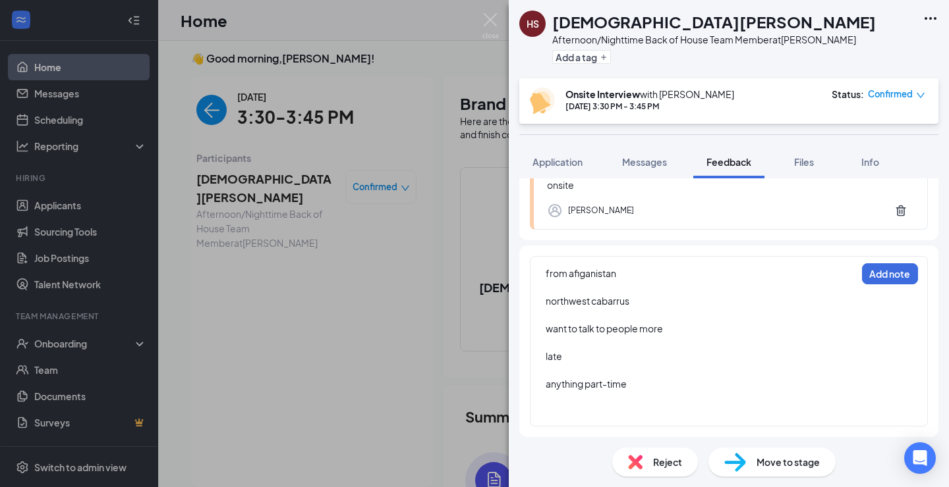
scroll to position [294, 0]
click at [883, 269] on button "Add note" at bounding box center [890, 273] width 56 height 21
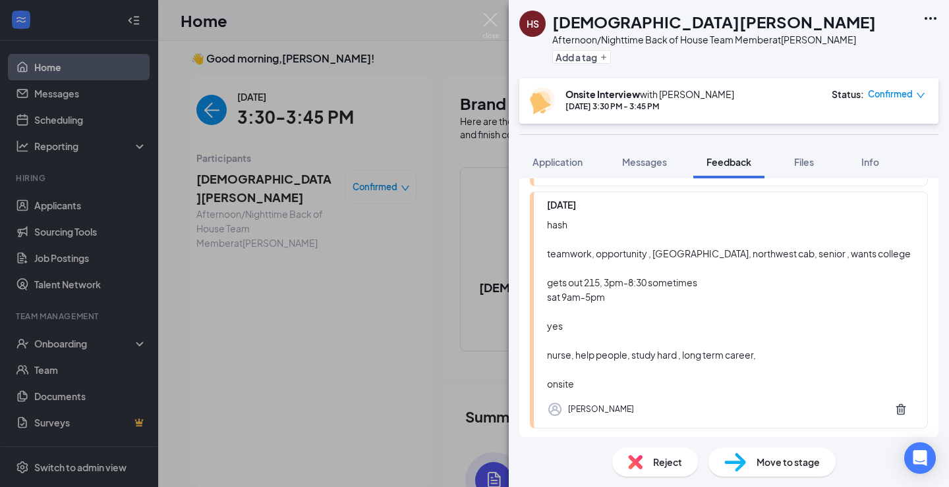
click at [487, 26] on img at bounding box center [490, 26] width 16 height 26
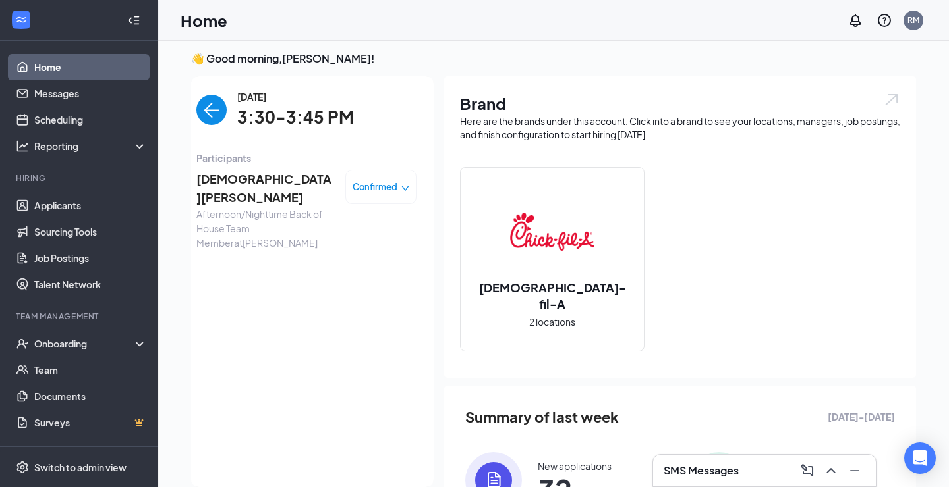
click at [233, 187] on span "[DEMOGRAPHIC_DATA][PERSON_NAME]" at bounding box center [265, 189] width 138 height 38
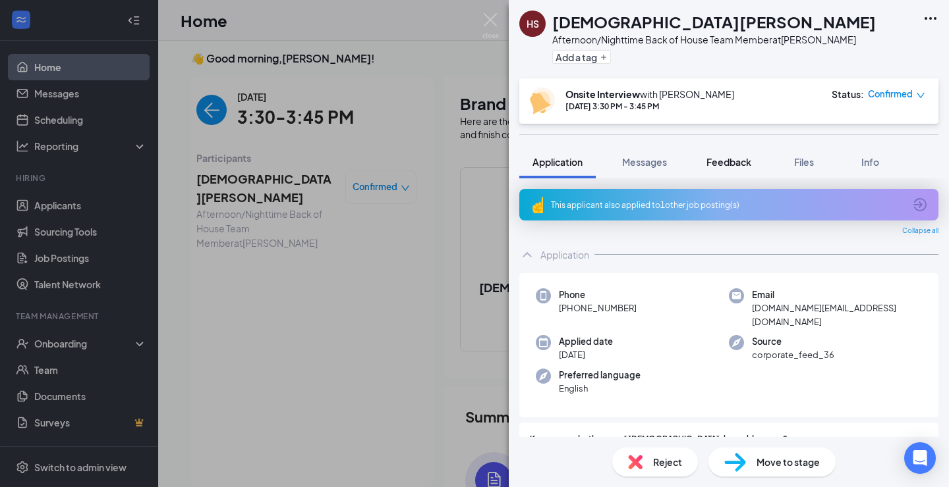
click at [748, 161] on span "Feedback" at bounding box center [728, 162] width 45 height 12
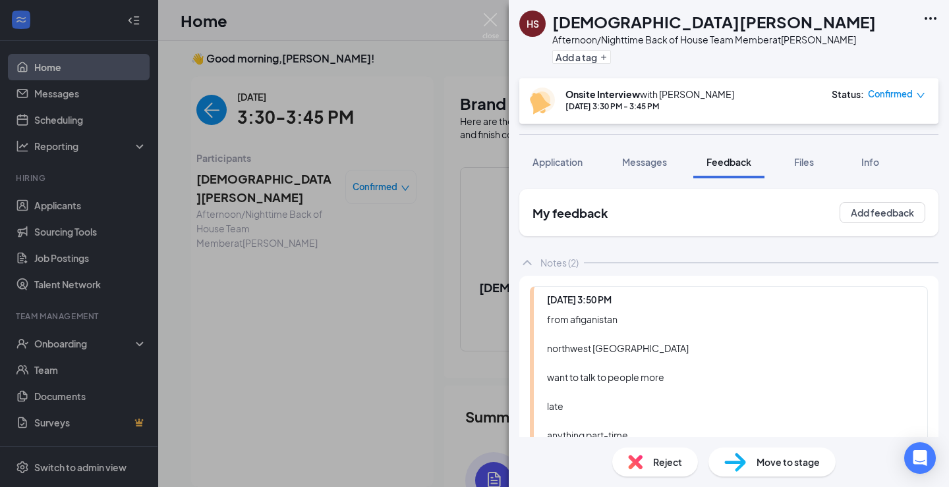
click at [215, 109] on div "HS [PERSON_NAME] Afternoon/Nighttime Back of House Team Member at [PERSON_NAME]…" at bounding box center [474, 243] width 949 height 487
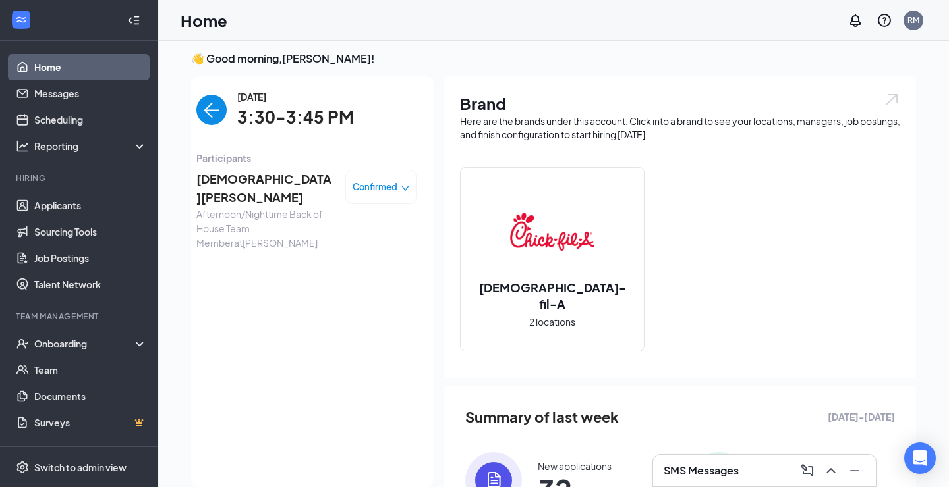
click at [208, 107] on img "back-button" at bounding box center [211, 110] width 30 height 30
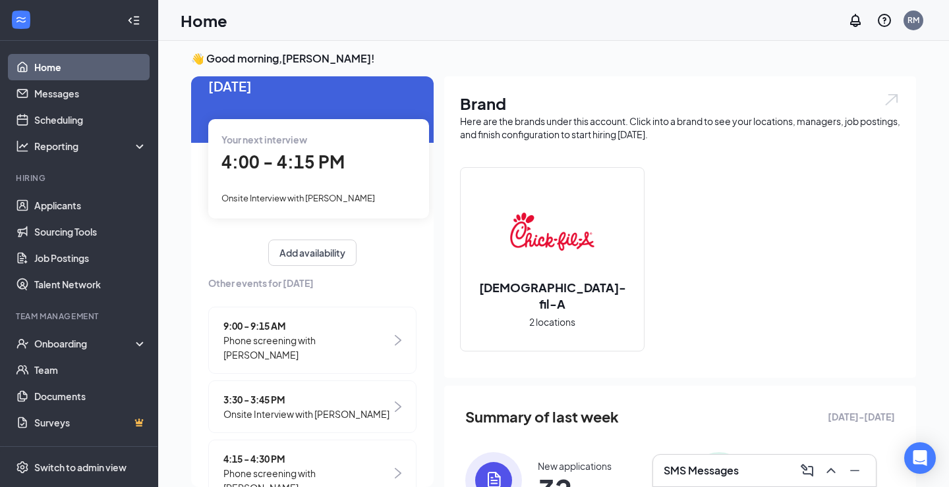
scroll to position [26, 0]
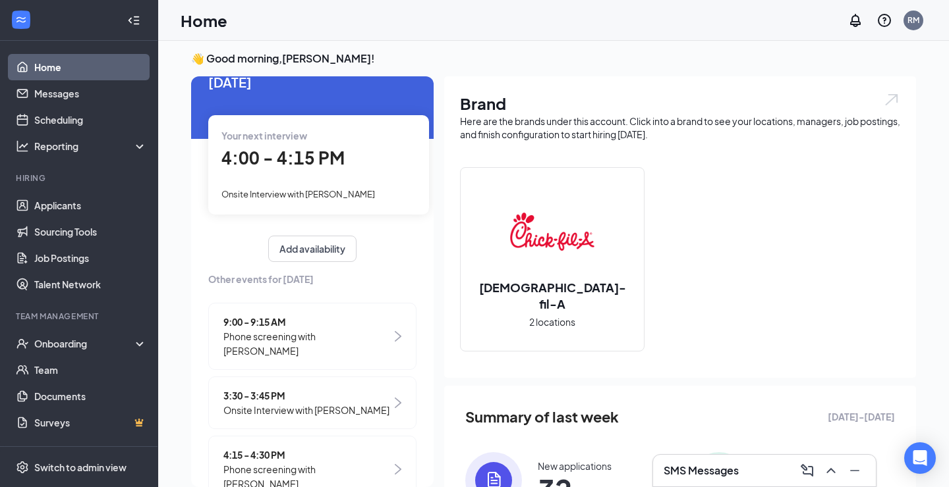
click at [216, 138] on div "Your next interview 4:00 - 4:15 PM Onsite Interview with [PERSON_NAME]" at bounding box center [318, 164] width 221 height 99
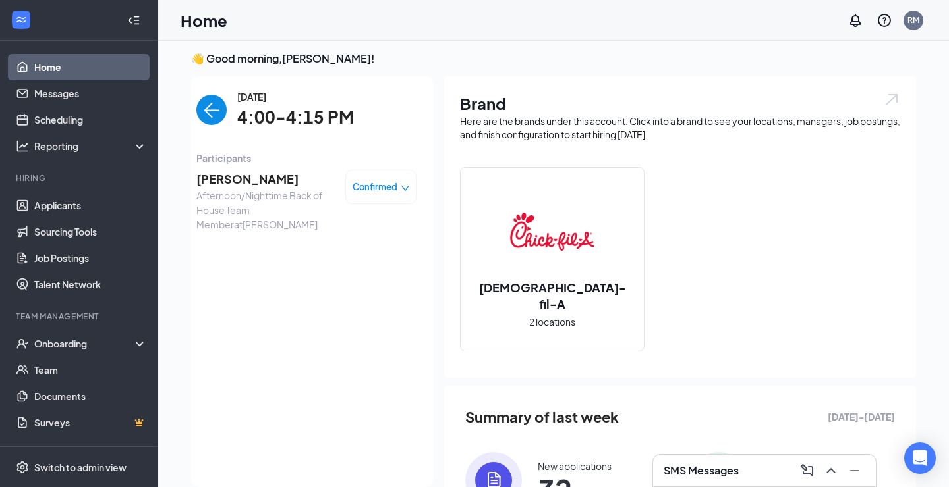
click at [252, 173] on span "[PERSON_NAME]" at bounding box center [265, 179] width 138 height 18
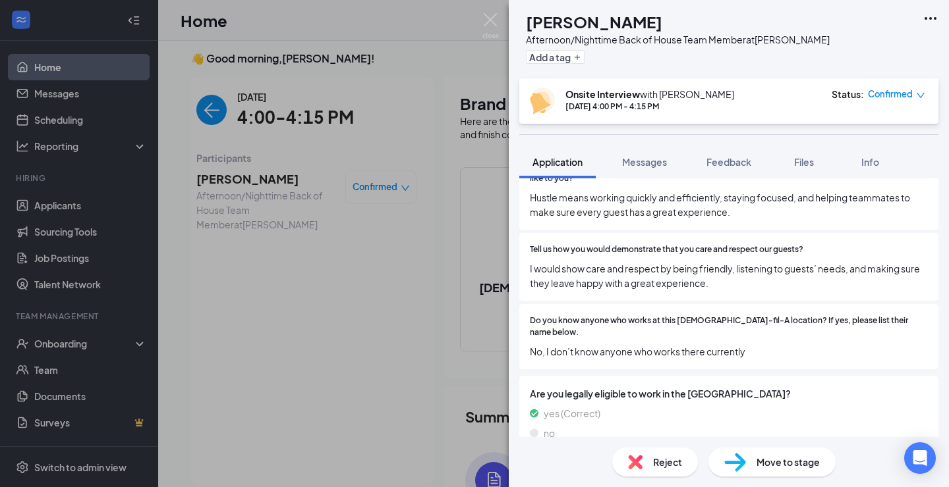
scroll to position [812, 0]
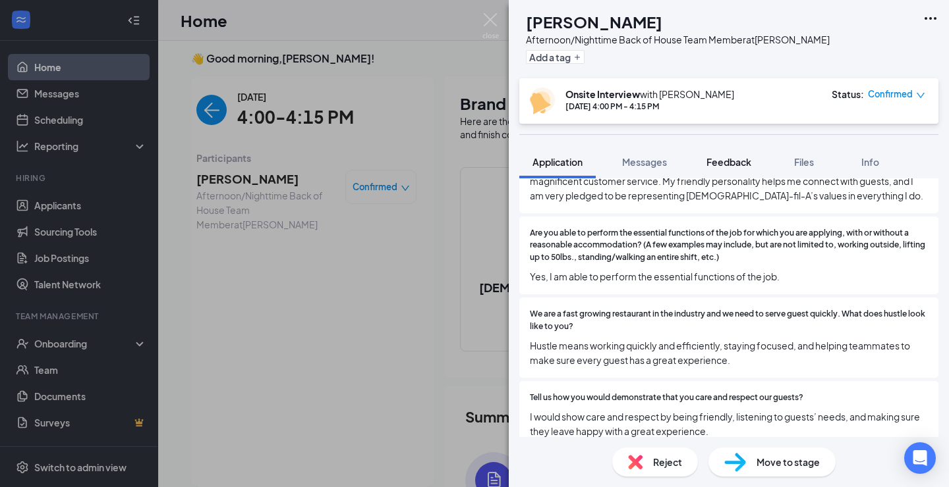
click at [734, 167] on span "Feedback" at bounding box center [728, 162] width 45 height 12
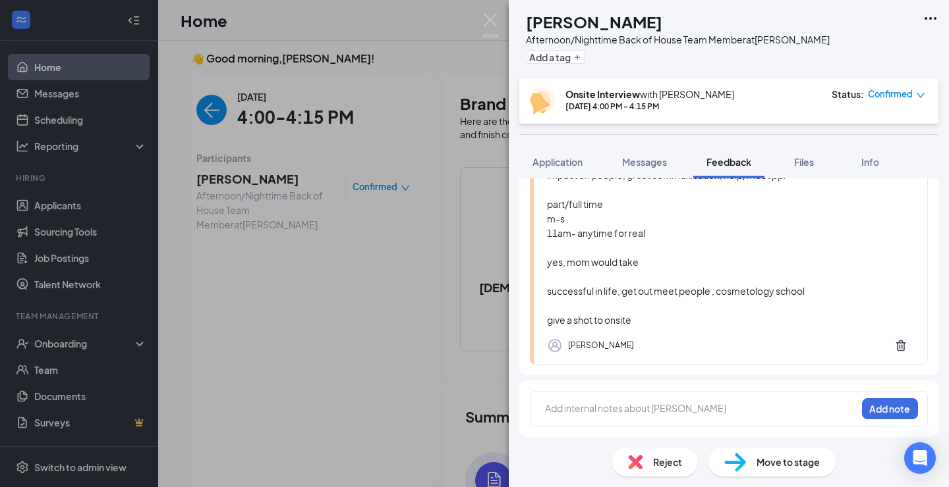
scroll to position [188, 0]
click at [569, 167] on span "Application" at bounding box center [557, 162] width 50 height 12
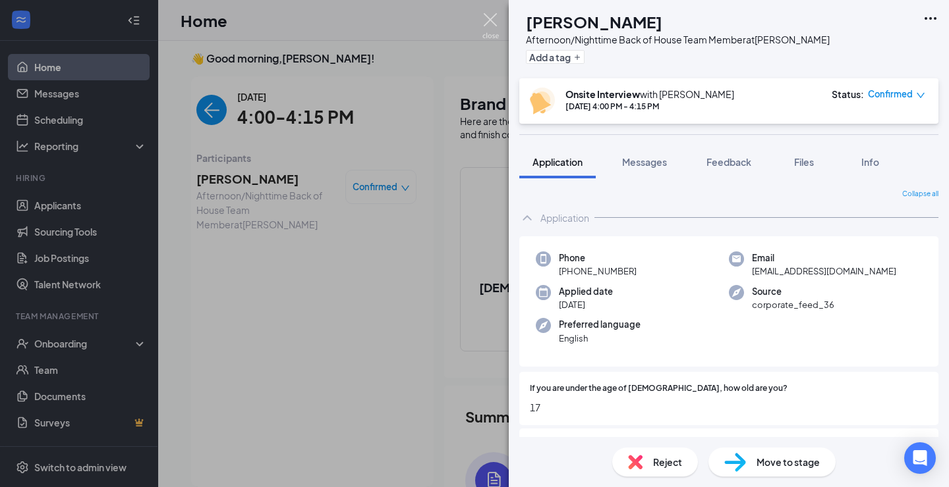
click at [493, 24] on img at bounding box center [490, 26] width 16 height 26
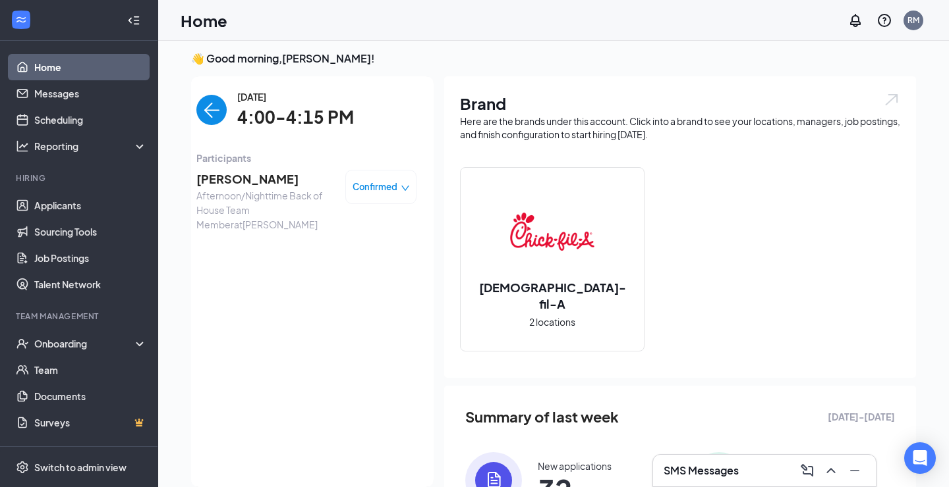
click at [752, 115] on div "Here are the brands under this account. Click into a brand to see your location…" at bounding box center [680, 128] width 440 height 26
click at [221, 111] on img "back-button" at bounding box center [211, 110] width 30 height 30
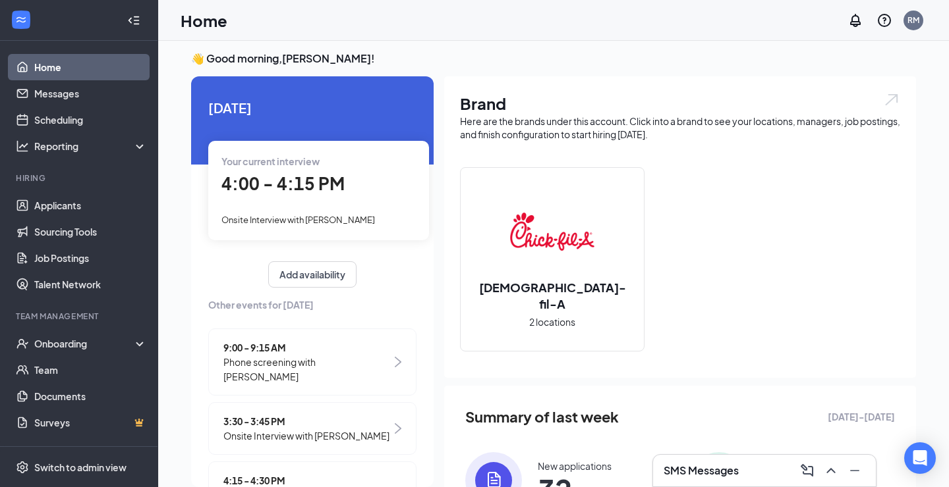
click at [368, 189] on div "4:00 - 4:15 PM" at bounding box center [318, 184] width 194 height 27
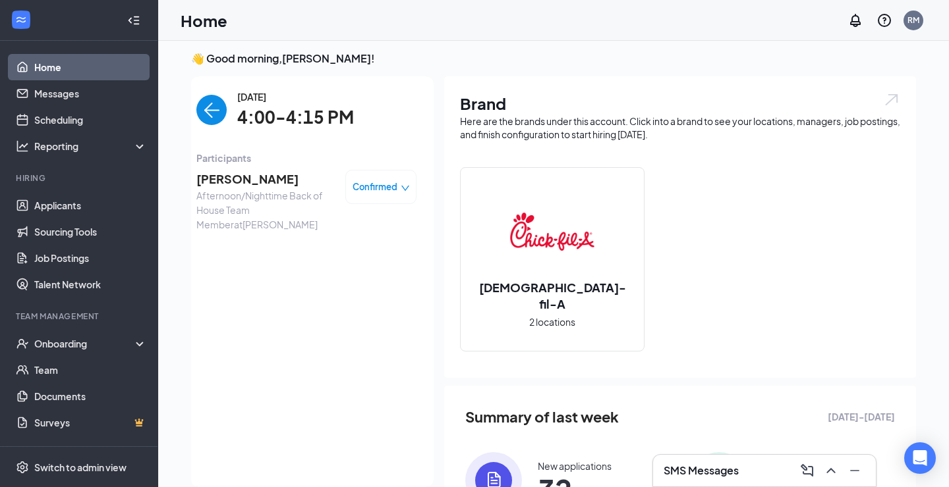
click at [243, 180] on span "[PERSON_NAME]" at bounding box center [265, 179] width 138 height 18
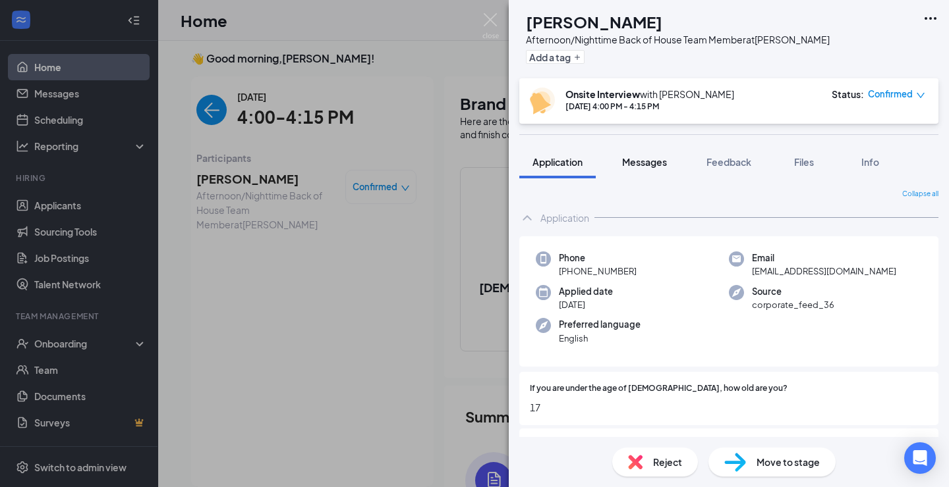
click at [652, 161] on span "Messages" at bounding box center [644, 162] width 45 height 12
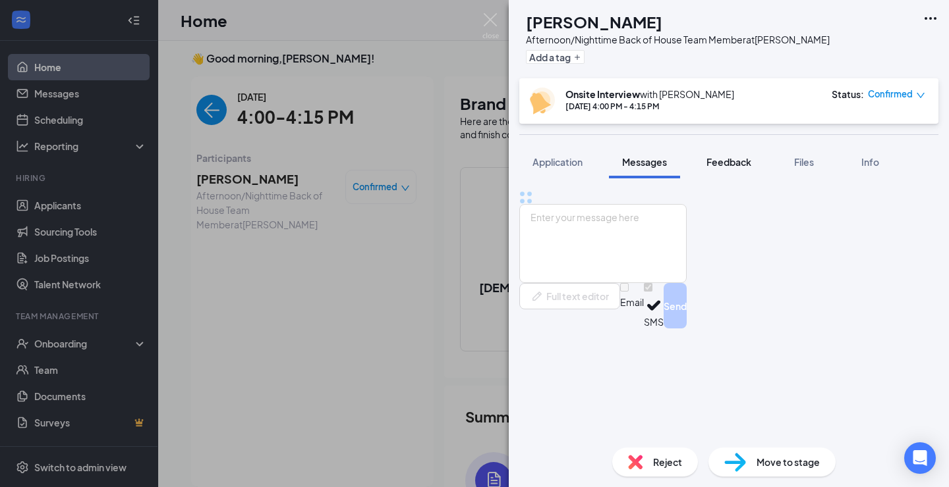
click at [756, 164] on button "Feedback" at bounding box center [728, 162] width 71 height 33
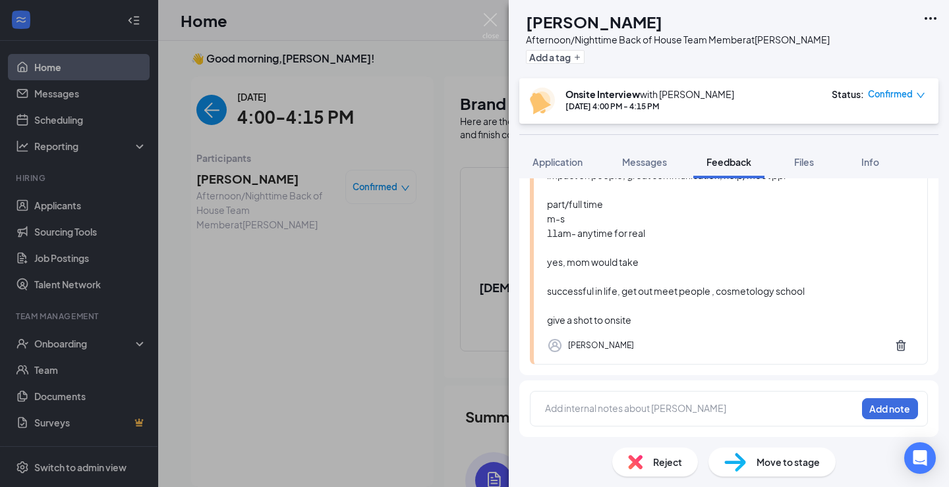
scroll to position [188, 0]
click at [596, 406] on div at bounding box center [700, 409] width 310 height 14
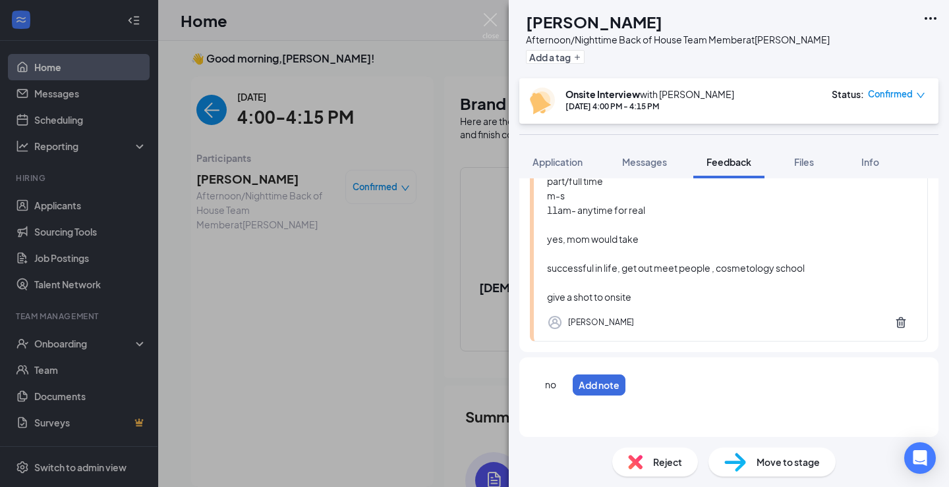
scroll to position [212, 0]
click at [565, 163] on span "Application" at bounding box center [557, 162] width 50 height 12
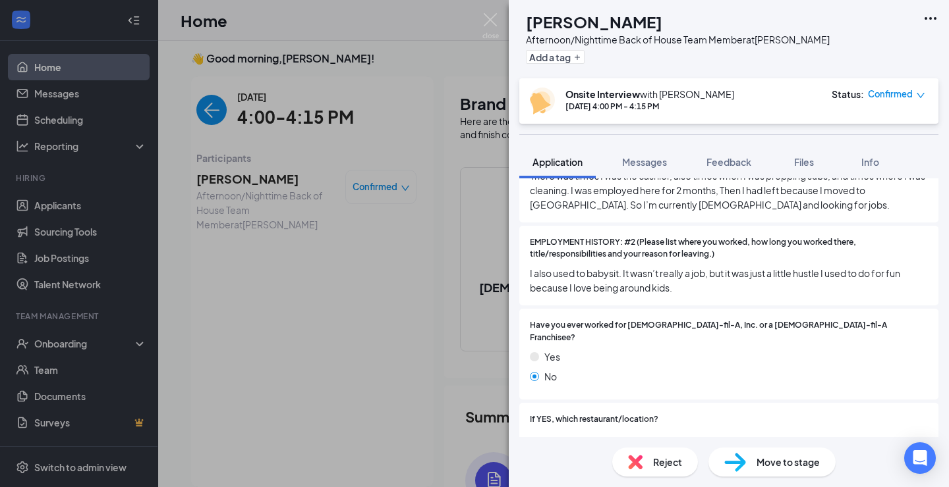
scroll to position [395, 0]
click at [850, 1] on div "[PERSON_NAME] Afternoon/Nighttime Back of House Team Member at [PERSON_NAME] Ad…" at bounding box center [729, 39] width 440 height 78
click at [725, 157] on span "Feedback" at bounding box center [728, 162] width 45 height 12
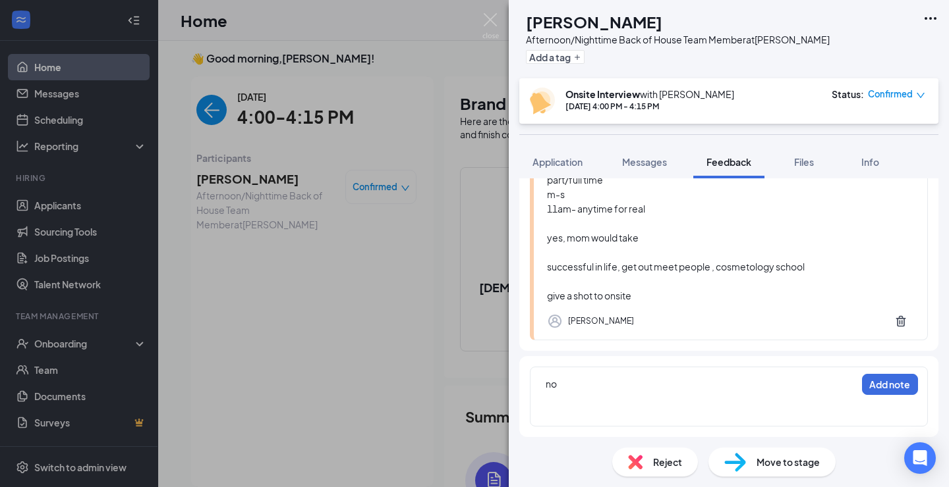
scroll to position [212, 0]
click at [563, 408] on div at bounding box center [700, 412] width 310 height 14
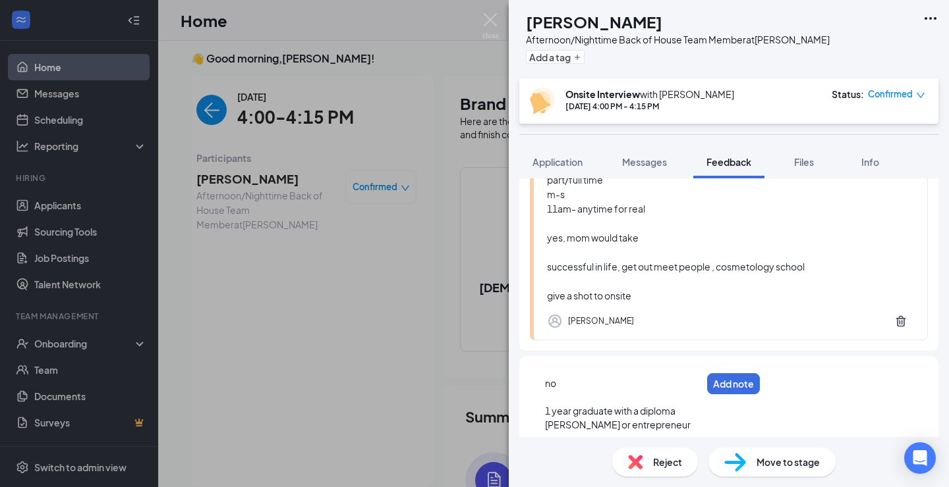
click at [665, 431] on div "[PERSON_NAME] or entrepreneur" at bounding box center [623, 425] width 156 height 14
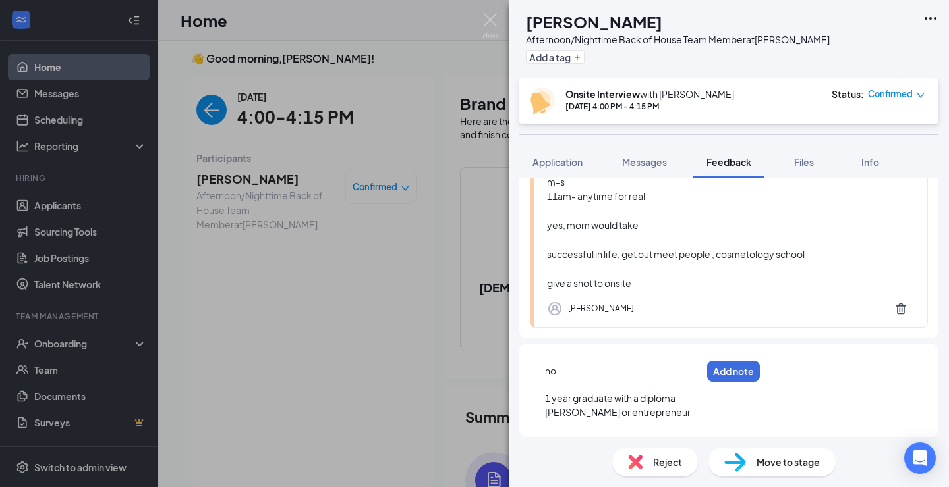
scroll to position [226, 0]
click at [561, 165] on span "Application" at bounding box center [557, 162] width 50 height 12
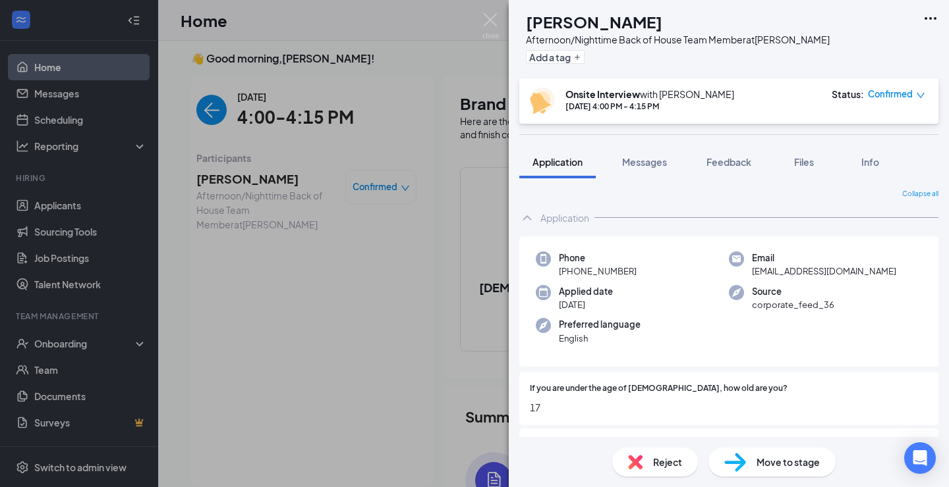
scroll to position [14, 0]
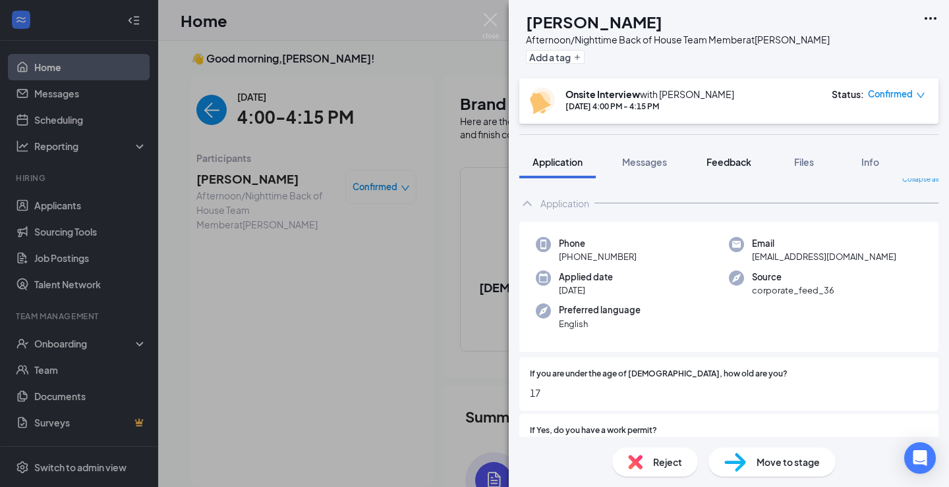
click at [738, 161] on span "Feedback" at bounding box center [728, 162] width 45 height 12
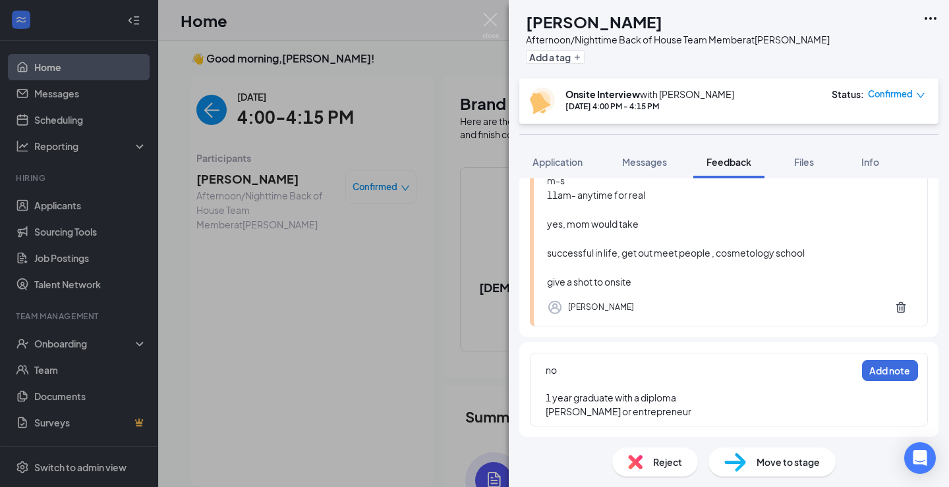
scroll to position [226, 0]
click at [657, 420] on div "no 1 year graduate with a diploma [PERSON_NAME] or entrepreneur Add note" at bounding box center [729, 390] width 398 height 74
click at [657, 418] on div "[PERSON_NAME] or entrepreneur" at bounding box center [700, 412] width 310 height 14
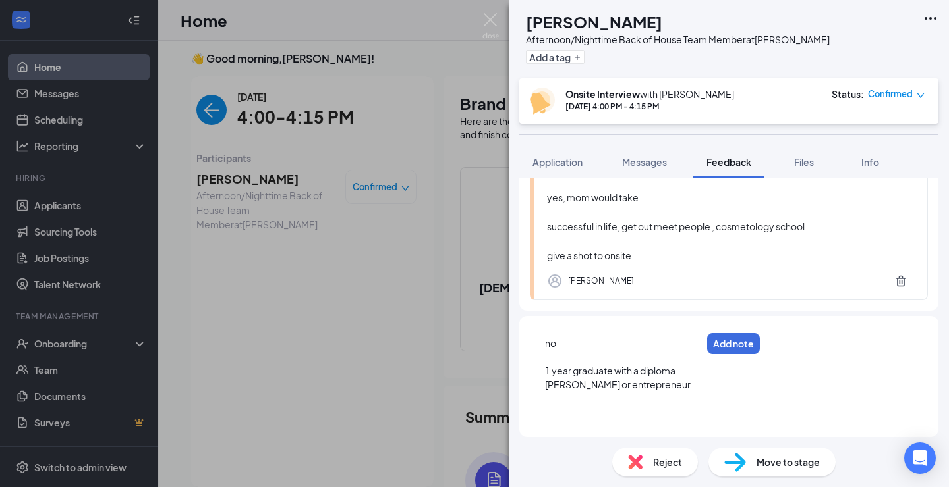
scroll to position [254, 0]
click at [547, 147] on button "Application" at bounding box center [557, 162] width 76 height 33
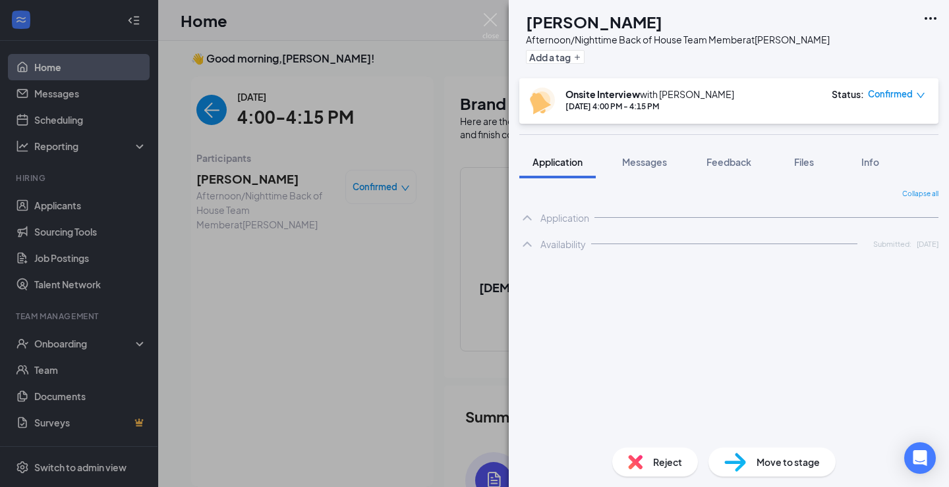
click at [547, 163] on span "Application" at bounding box center [557, 162] width 50 height 12
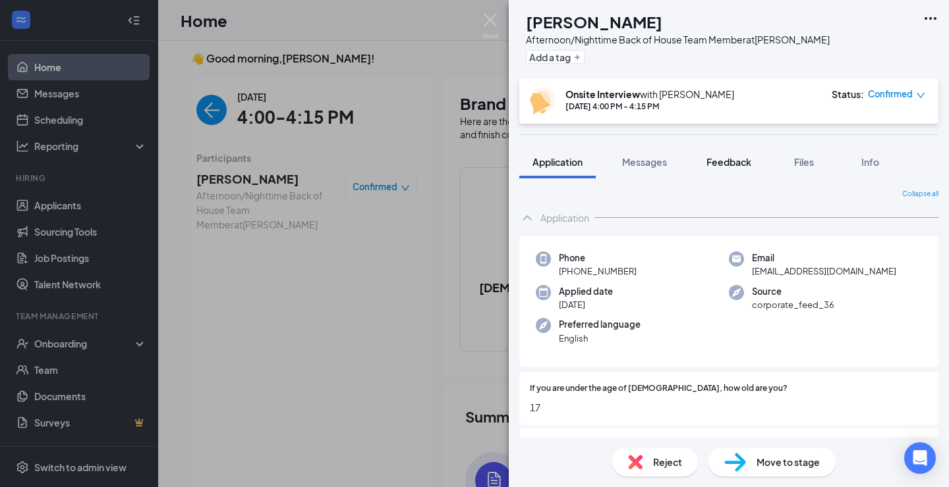
click at [740, 165] on span "Feedback" at bounding box center [728, 162] width 45 height 12
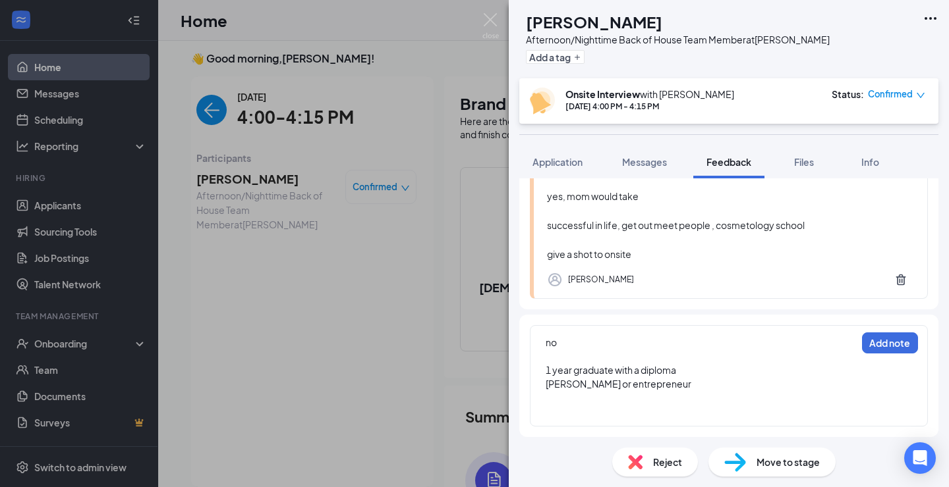
scroll to position [254, 0]
click at [594, 408] on div at bounding box center [623, 413] width 156 height 14
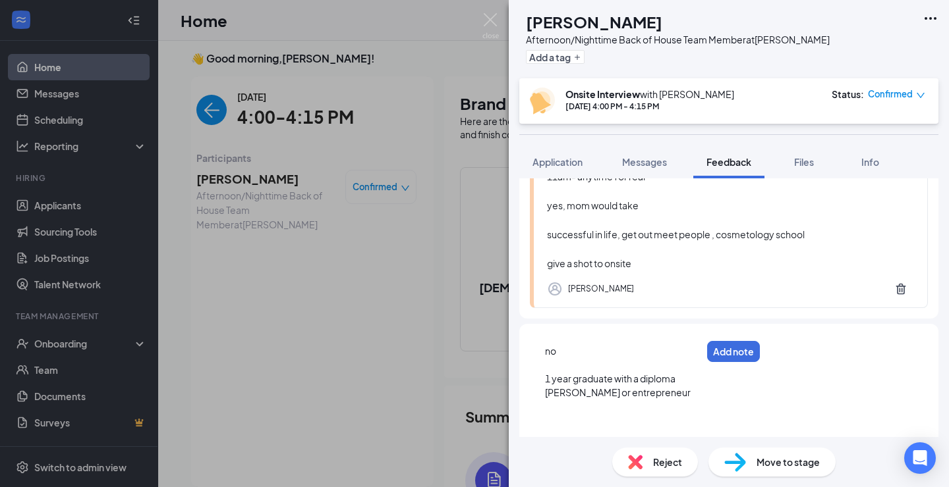
scroll to position [243, 0]
click at [759, 352] on button "Add note" at bounding box center [733, 353] width 53 height 21
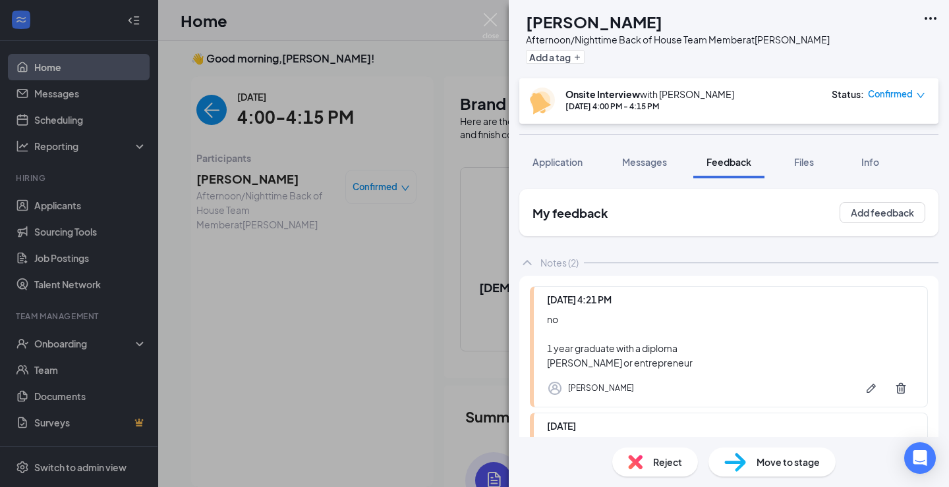
scroll to position [0, 0]
click at [489, 22] on img at bounding box center [490, 26] width 16 height 26
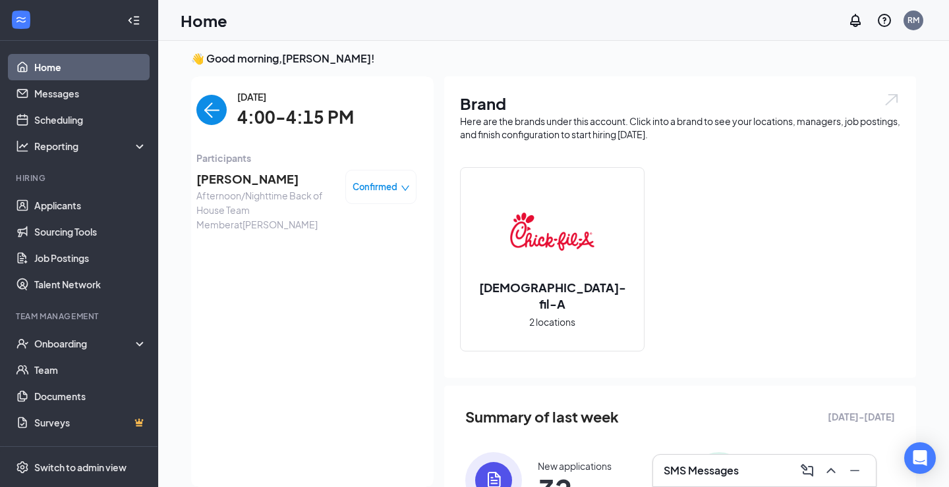
click at [206, 109] on img "back-button" at bounding box center [211, 110] width 30 height 30
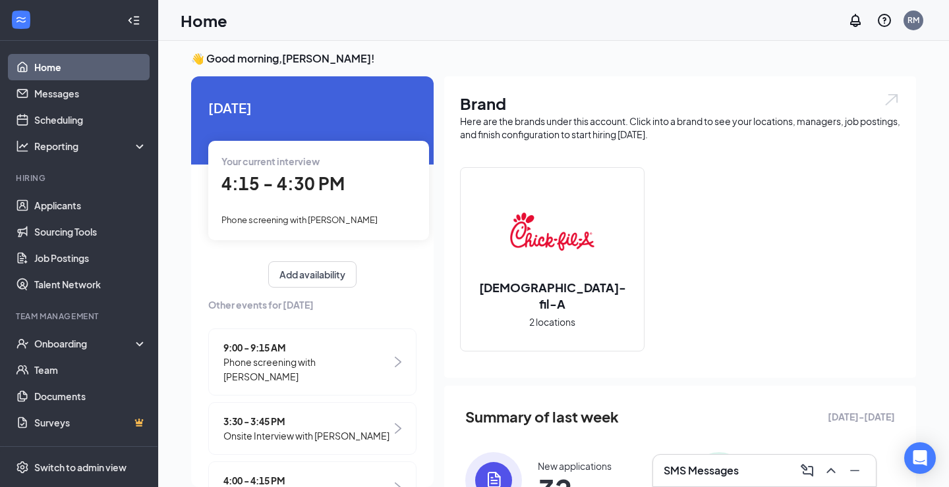
click at [289, 195] on div "4:15 - 4:30 PM" at bounding box center [318, 184] width 194 height 27
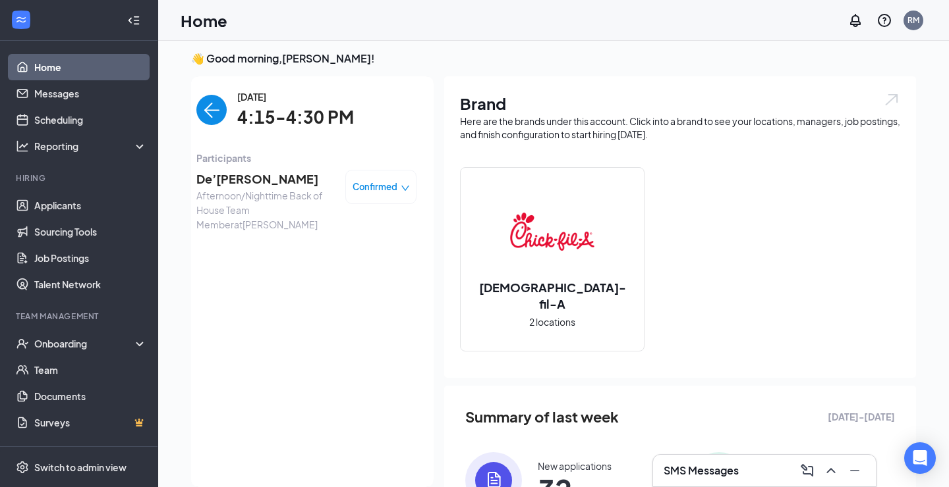
click at [289, 195] on span "Afternoon/Nighttime Back of House Team Member at [PERSON_NAME]" at bounding box center [265, 209] width 138 height 43
click at [272, 171] on span "De’[PERSON_NAME]" at bounding box center [265, 179] width 138 height 18
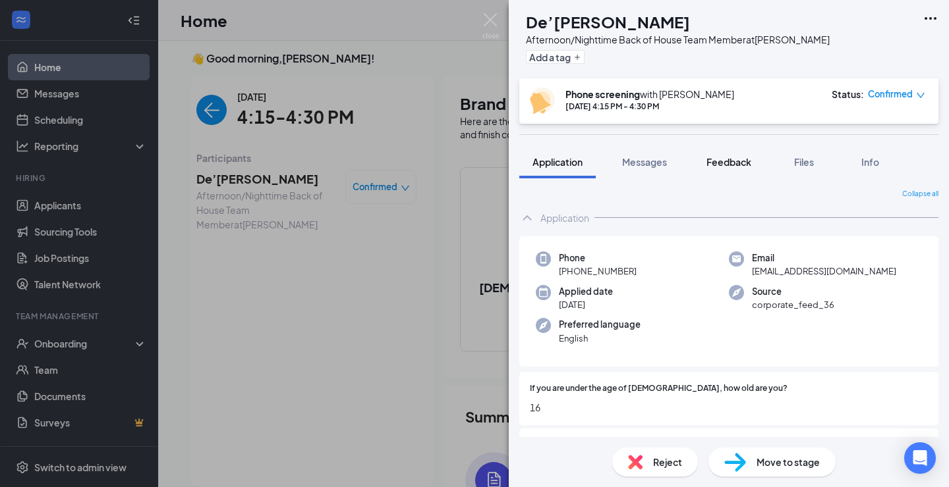
click at [727, 163] on span "Feedback" at bounding box center [728, 162] width 45 height 12
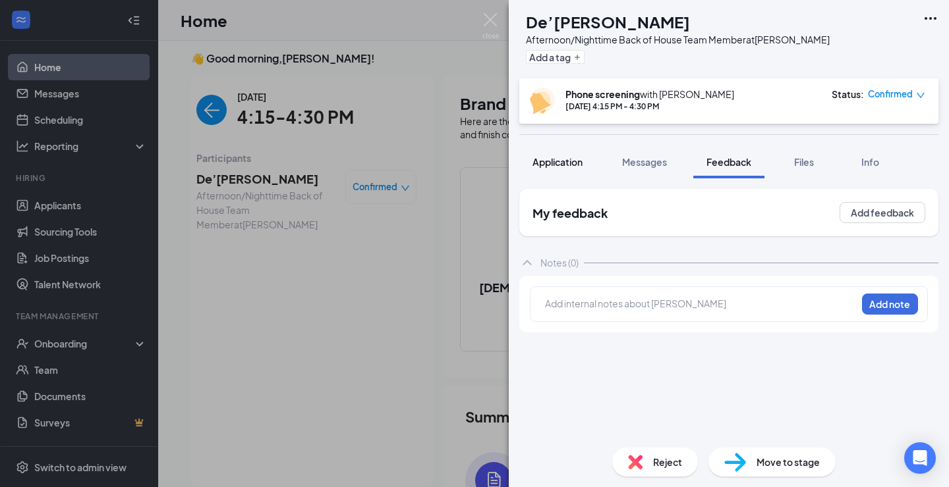
click at [571, 157] on span "Application" at bounding box center [557, 162] width 50 height 12
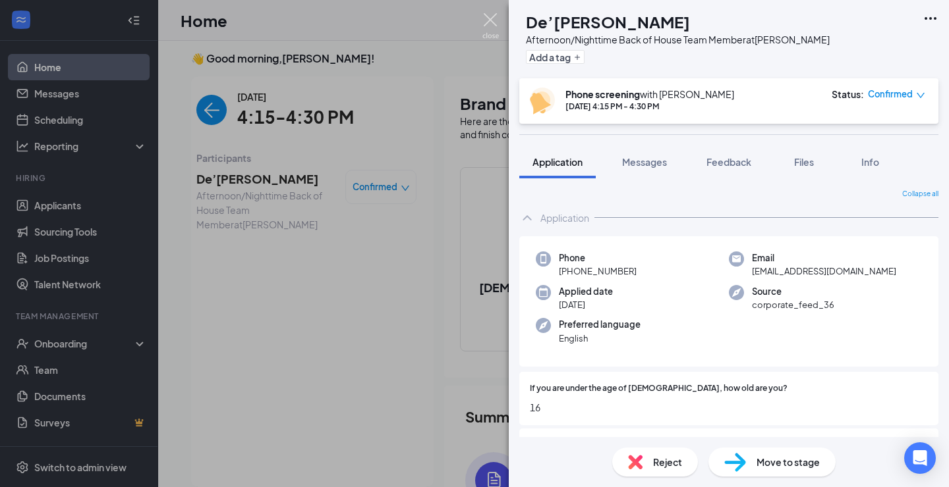
click at [487, 28] on img at bounding box center [490, 26] width 16 height 26
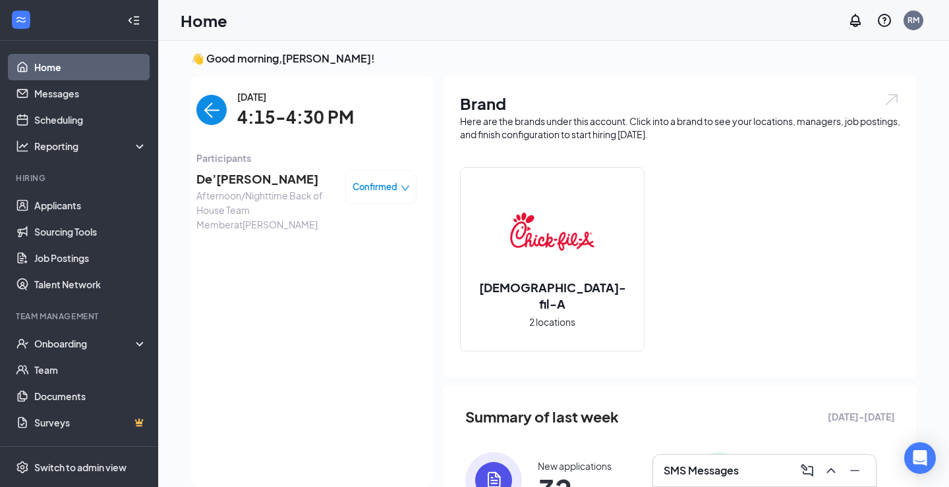
click at [227, 119] on div "[DATE] 4:15-4:30 PM" at bounding box center [306, 110] width 220 height 41
click at [213, 107] on img "back-button" at bounding box center [211, 110] width 30 height 30
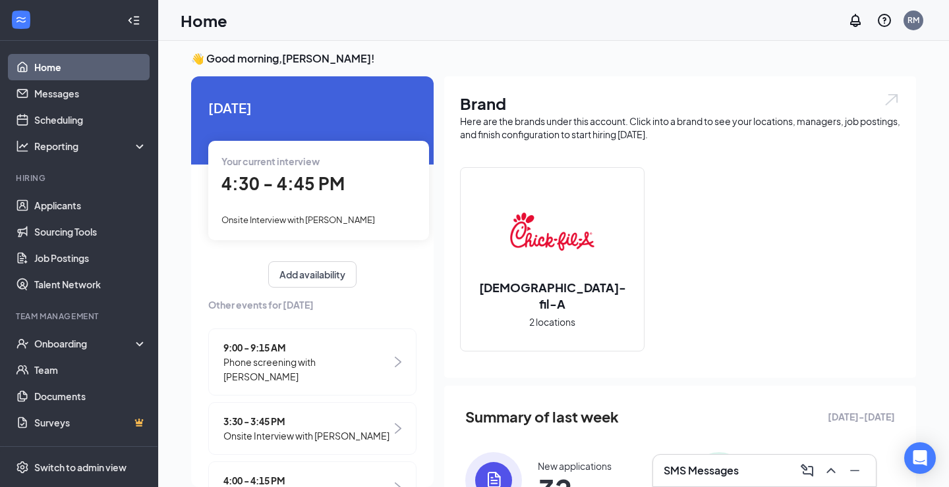
click at [318, 180] on span "4:30 - 4:45 PM" at bounding box center [282, 184] width 123 height 22
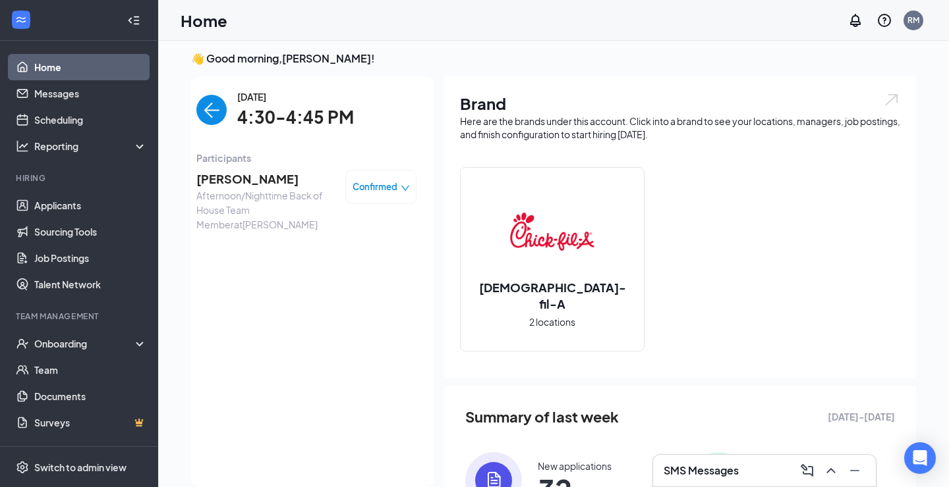
click at [246, 175] on span "[PERSON_NAME]" at bounding box center [265, 179] width 138 height 18
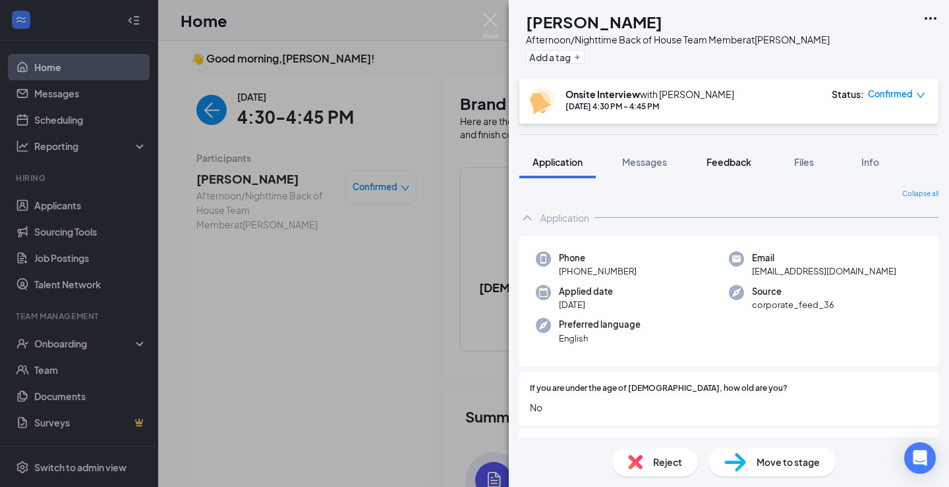
click at [736, 167] on span "Feedback" at bounding box center [728, 162] width 45 height 12
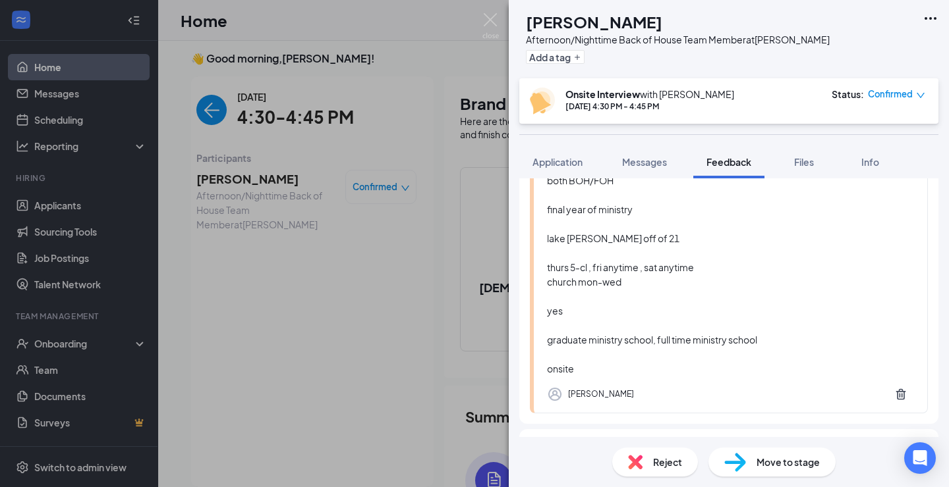
scroll to position [156, 0]
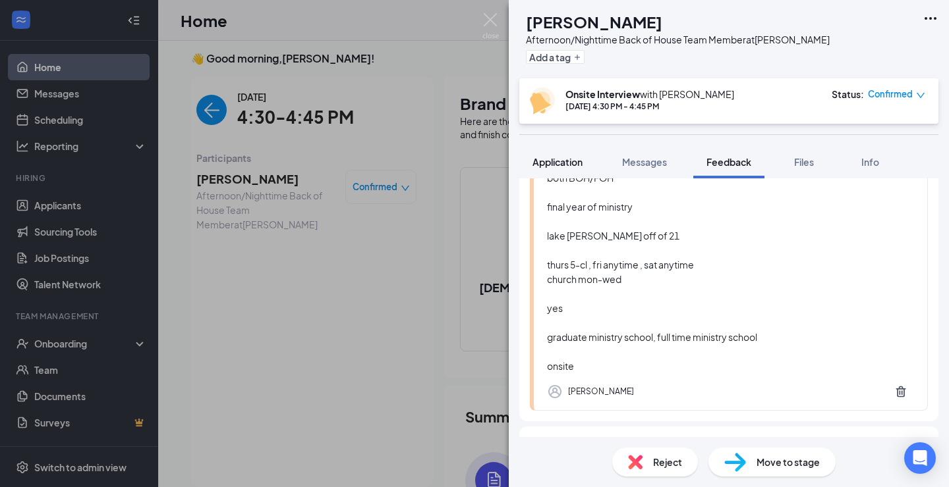
click at [586, 164] on button "Application" at bounding box center [557, 162] width 76 height 33
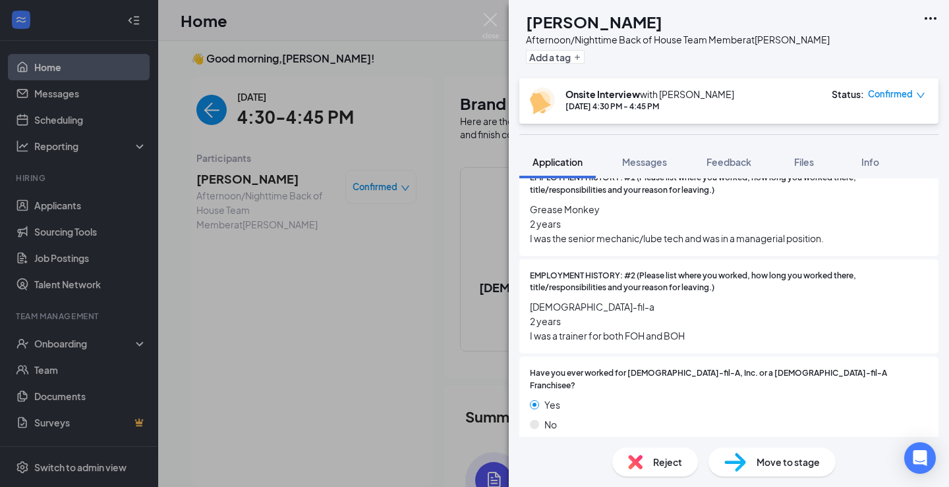
scroll to position [353, 0]
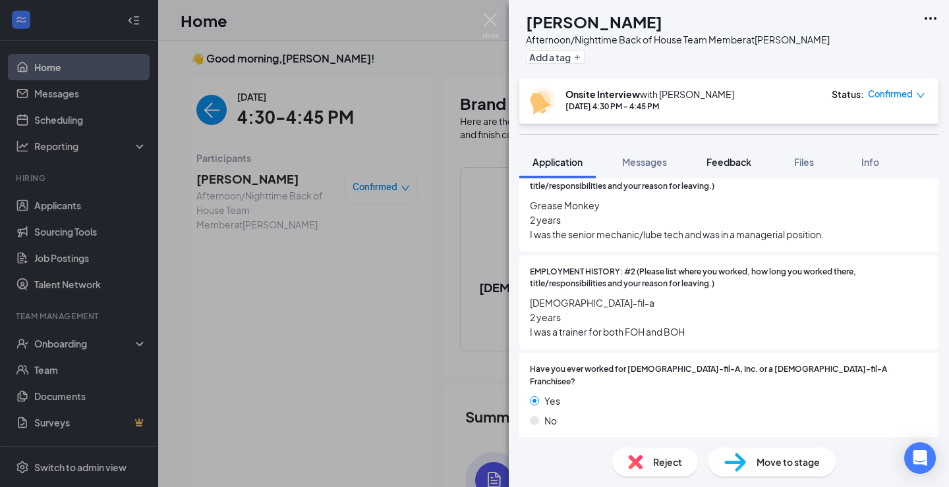
click at [743, 160] on span "Feedback" at bounding box center [728, 162] width 45 height 12
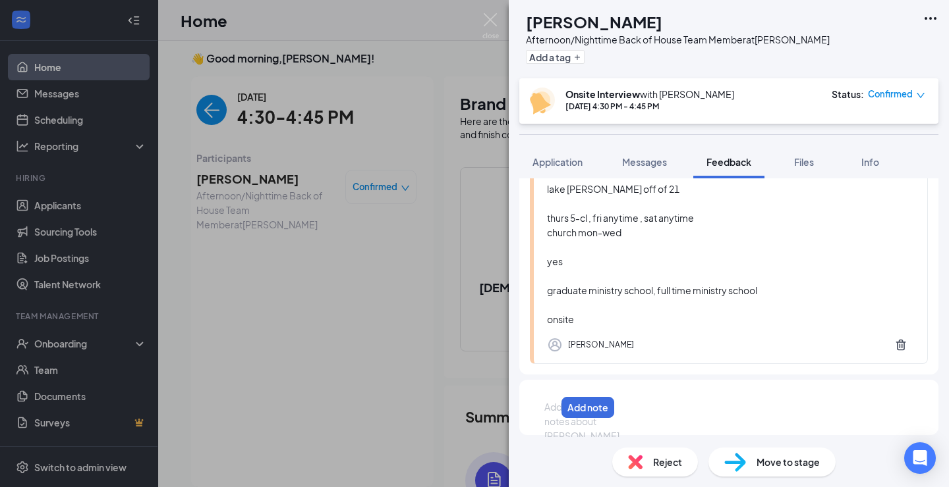
click at [555, 414] on div at bounding box center [550, 407] width 11 height 14
click at [555, 414] on div at bounding box center [550, 408] width 11 height 14
click at [604, 408] on div "the refuge," at bounding box center [574, 408] width 59 height 14
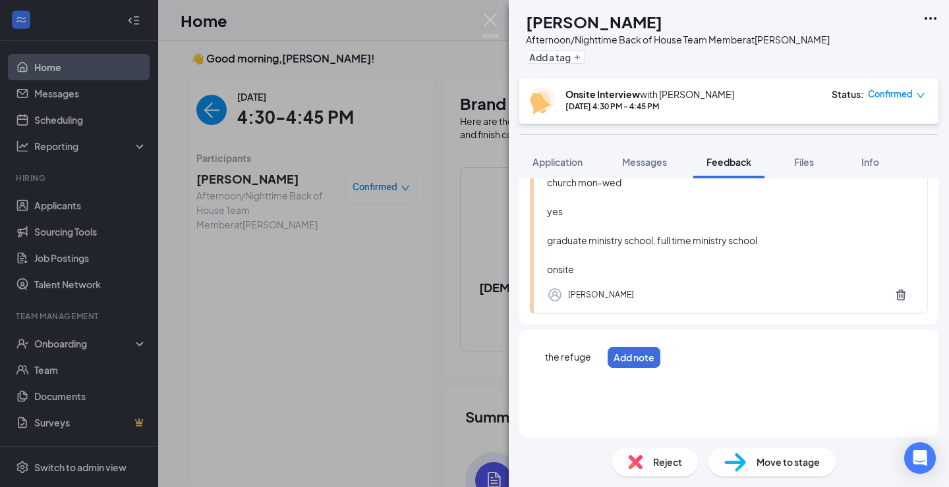
scroll to position [254, 0]
click at [566, 165] on span "Application" at bounding box center [557, 162] width 50 height 12
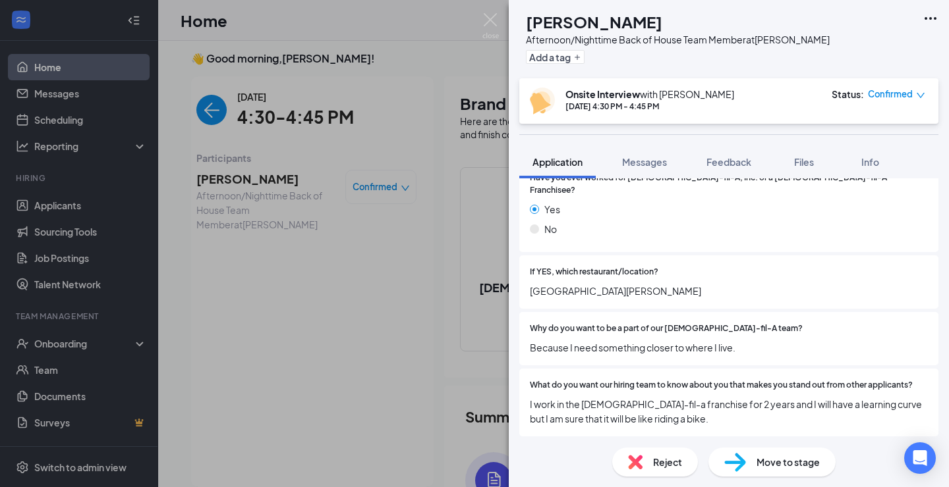
scroll to position [545, 0]
click at [724, 171] on button "Feedback" at bounding box center [728, 162] width 71 height 33
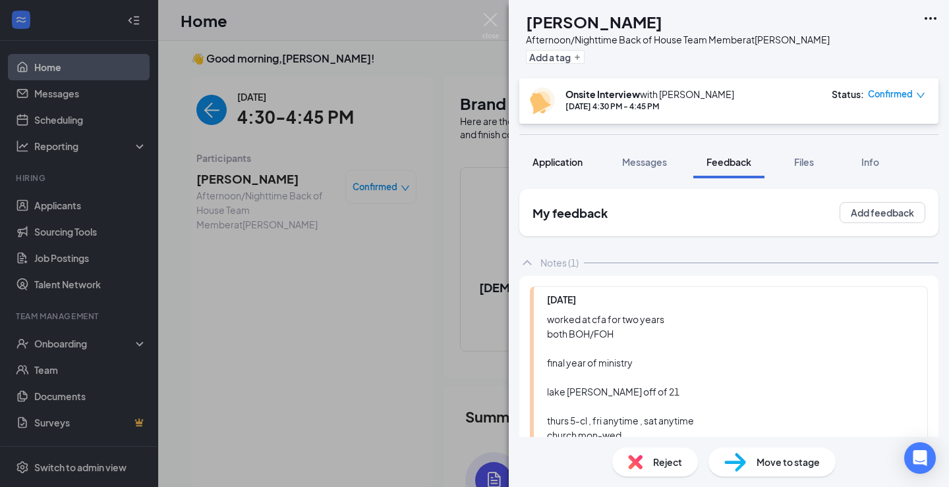
click at [576, 161] on span "Application" at bounding box center [557, 162] width 50 height 12
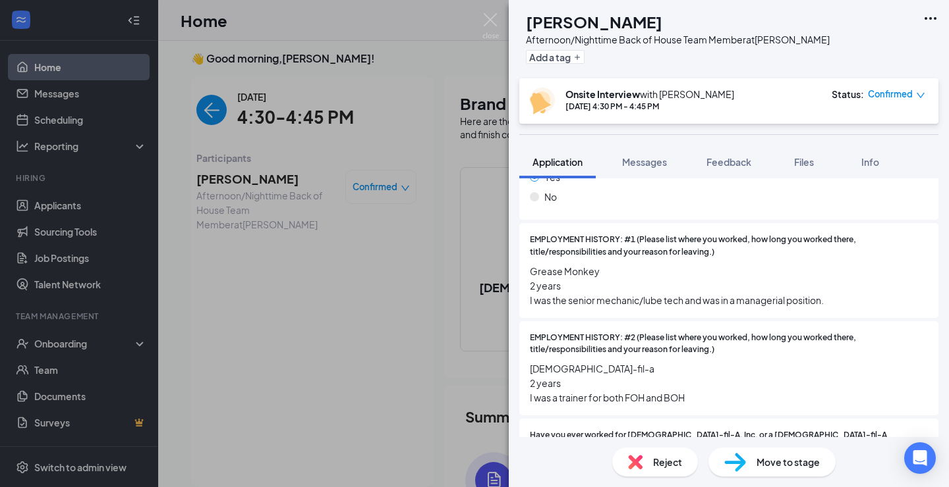
scroll to position [295, 0]
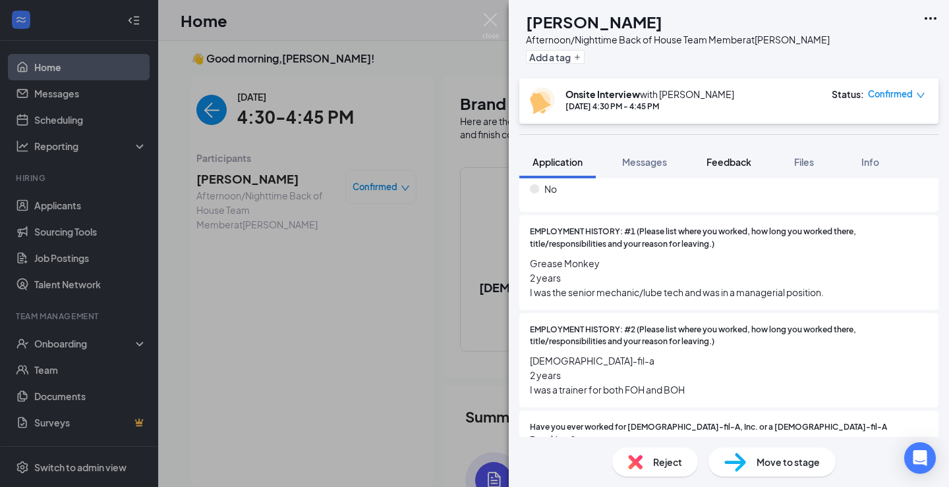
click at [725, 172] on button "Feedback" at bounding box center [728, 162] width 71 height 33
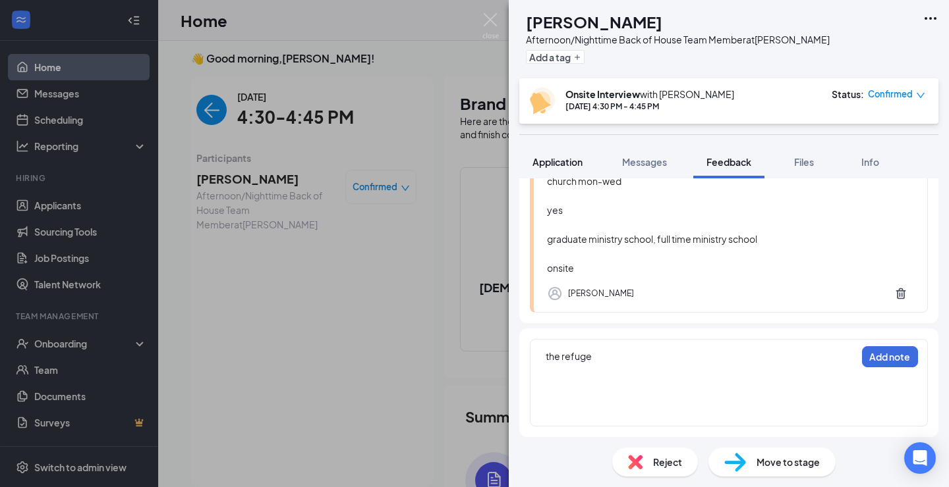
scroll to position [254, 0]
click at [570, 147] on button "Application" at bounding box center [557, 162] width 76 height 33
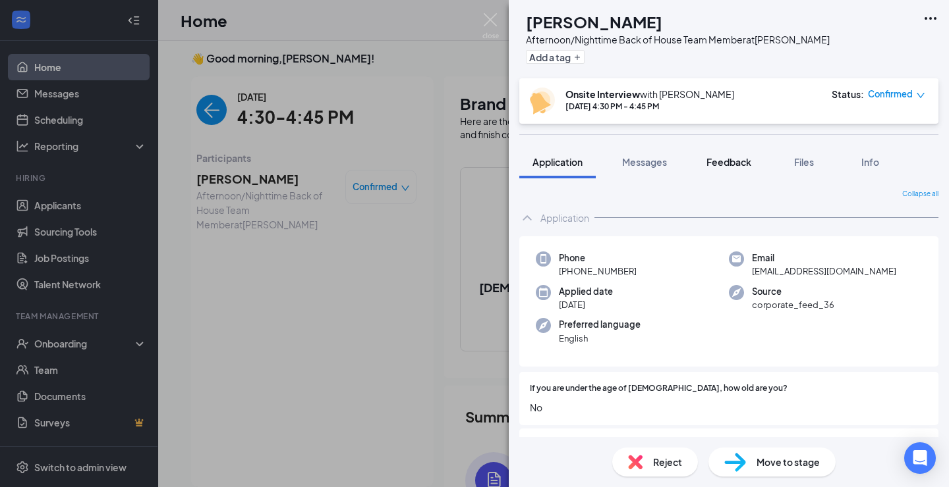
click at [739, 164] on span "Feedback" at bounding box center [728, 162] width 45 height 12
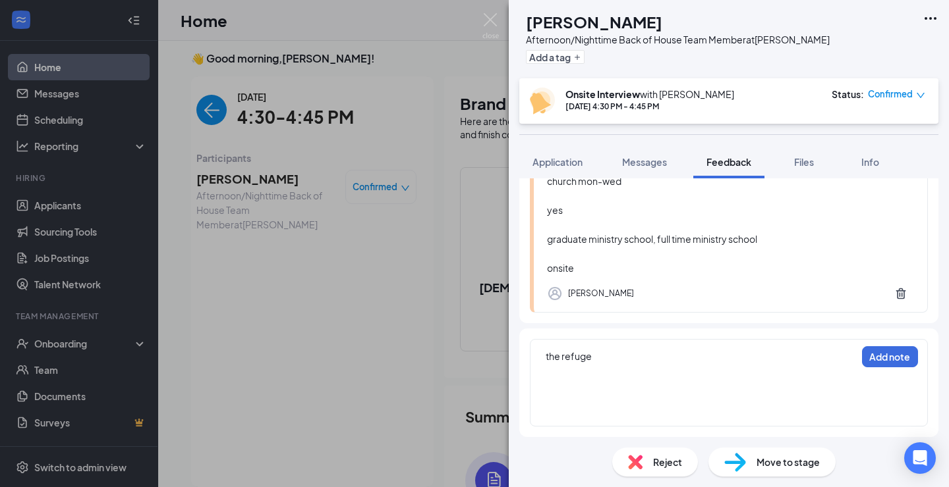
scroll to position [254, 0]
click at [549, 392] on div at bounding box center [573, 399] width 57 height 14
click at [567, 165] on span "Application" at bounding box center [557, 162] width 50 height 12
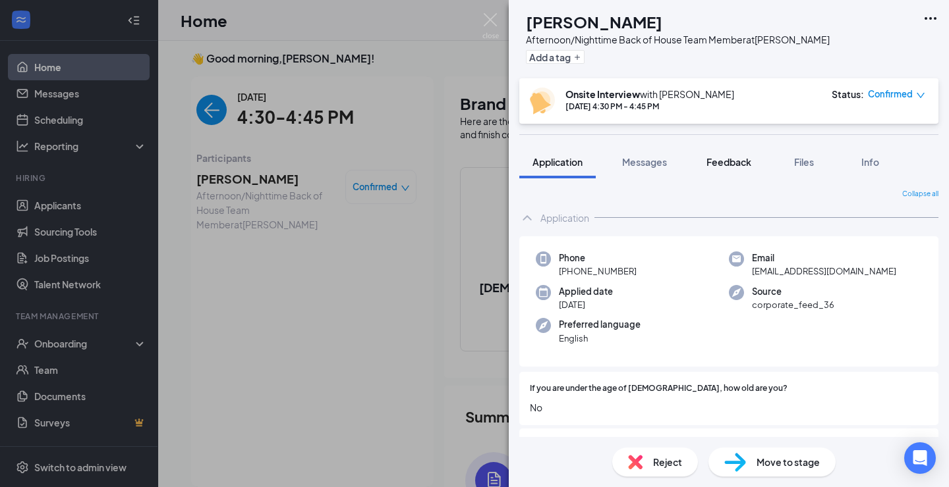
click at [704, 169] on button "Feedback" at bounding box center [728, 162] width 71 height 33
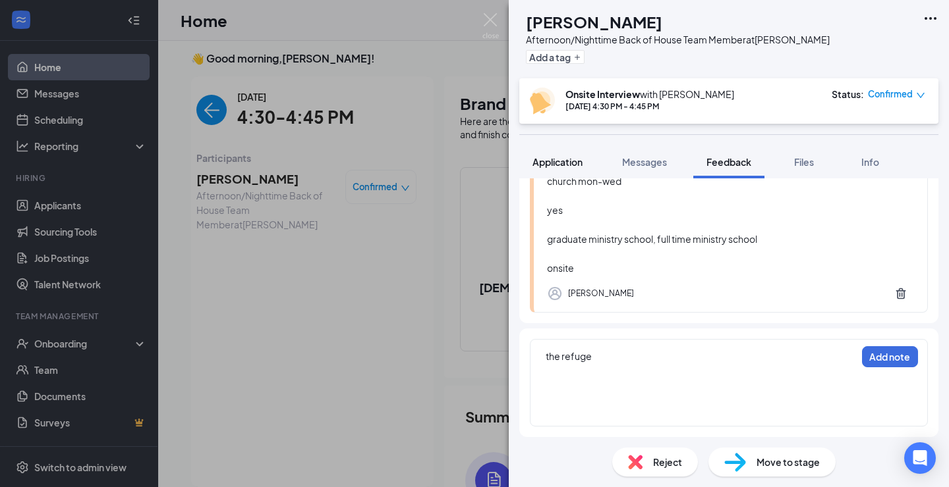
scroll to position [254, 0]
click at [579, 165] on span "Application" at bounding box center [557, 162] width 50 height 12
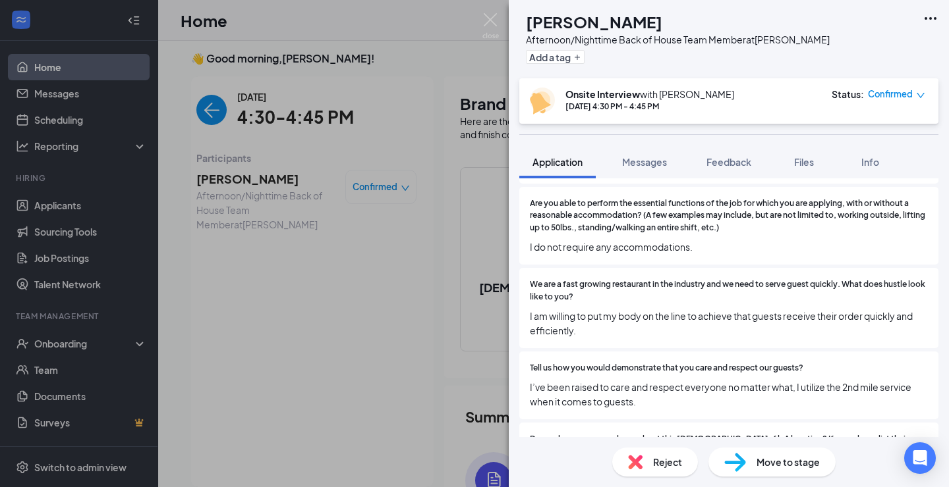
scroll to position [780, 0]
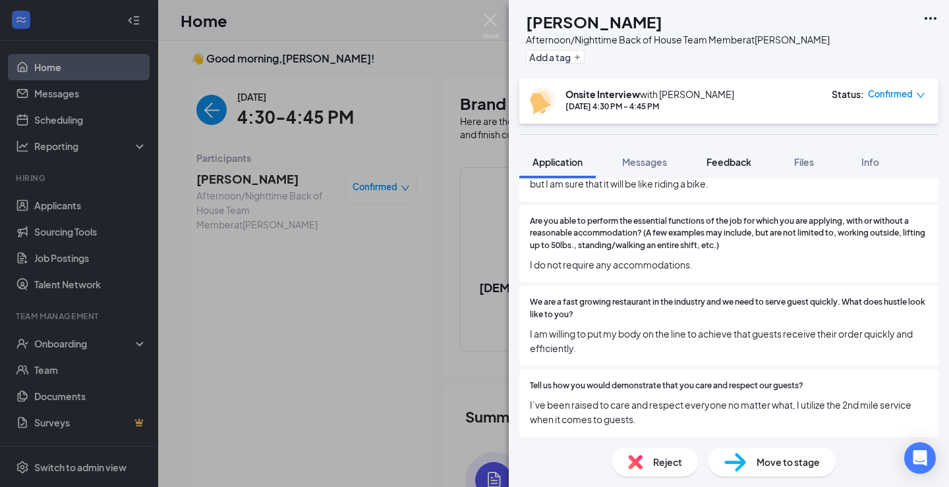
click at [724, 169] on button "Feedback" at bounding box center [728, 162] width 71 height 33
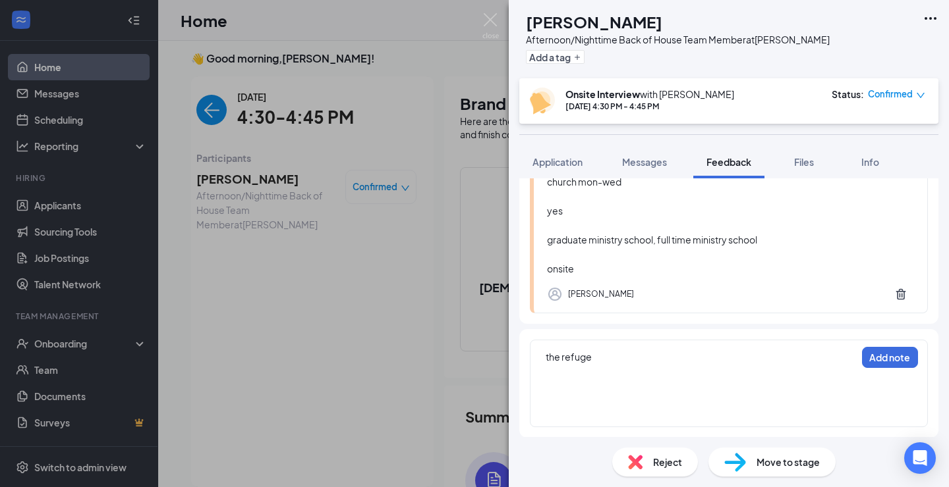
scroll to position [254, 0]
click at [601, 384] on div at bounding box center [573, 385] width 57 height 14
click at [565, 171] on button "Application" at bounding box center [557, 162] width 76 height 33
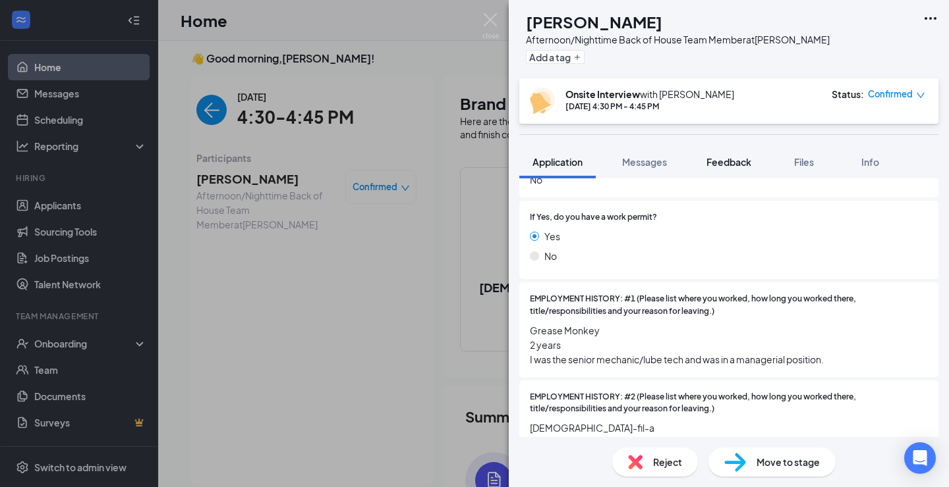
scroll to position [128, 0]
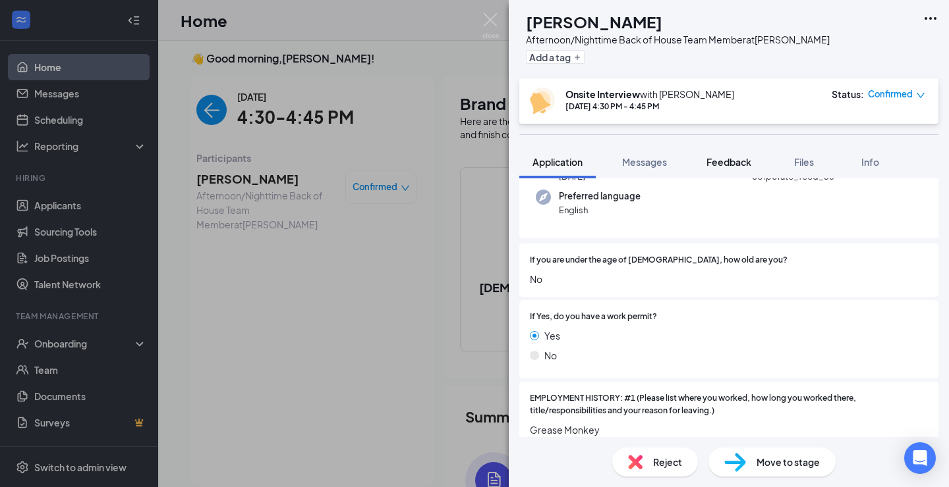
click at [717, 163] on span "Feedback" at bounding box center [728, 162] width 45 height 12
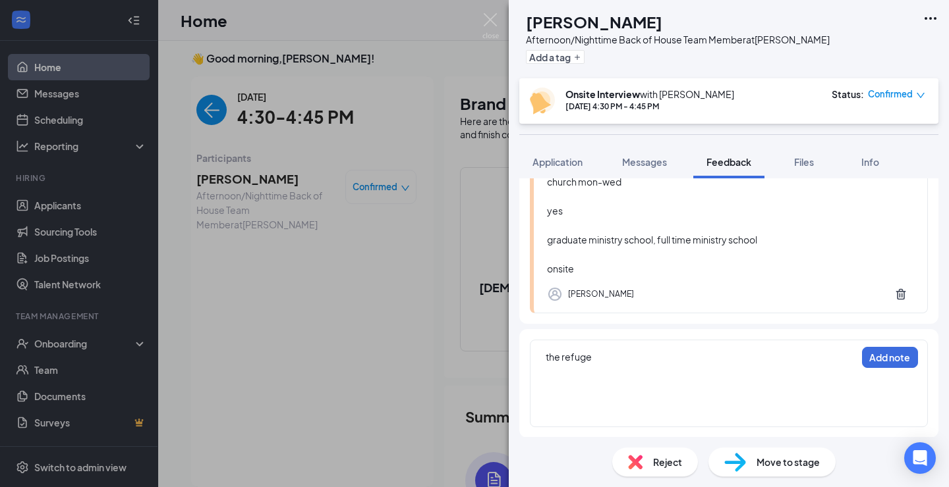
scroll to position [254, 0]
click at [601, 374] on div at bounding box center [573, 371] width 57 height 14
click at [601, 358] on div "the refuge" at bounding box center [573, 356] width 57 height 14
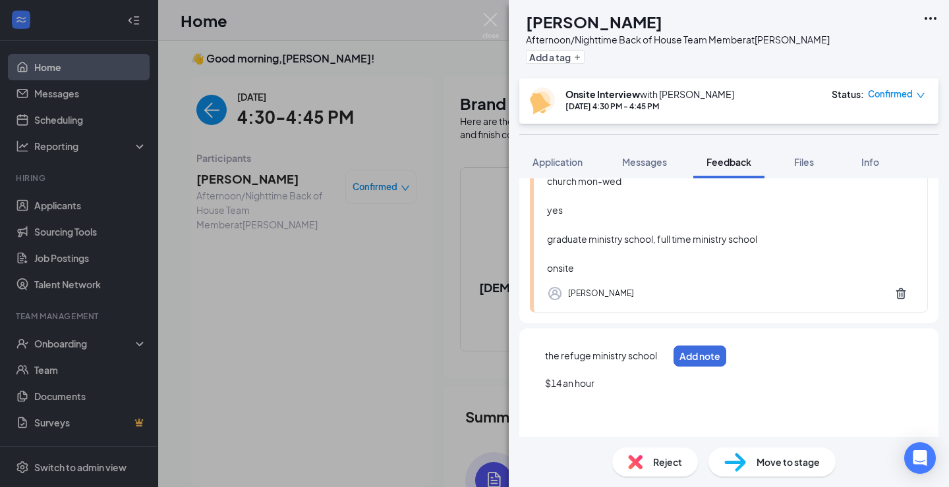
click at [621, 391] on div at bounding box center [606, 398] width 123 height 14
click at [617, 392] on div at bounding box center [606, 398] width 123 height 14
click at [613, 383] on div "$14 an hour" at bounding box center [606, 384] width 123 height 14
click at [552, 171] on button "Application" at bounding box center [557, 162] width 76 height 33
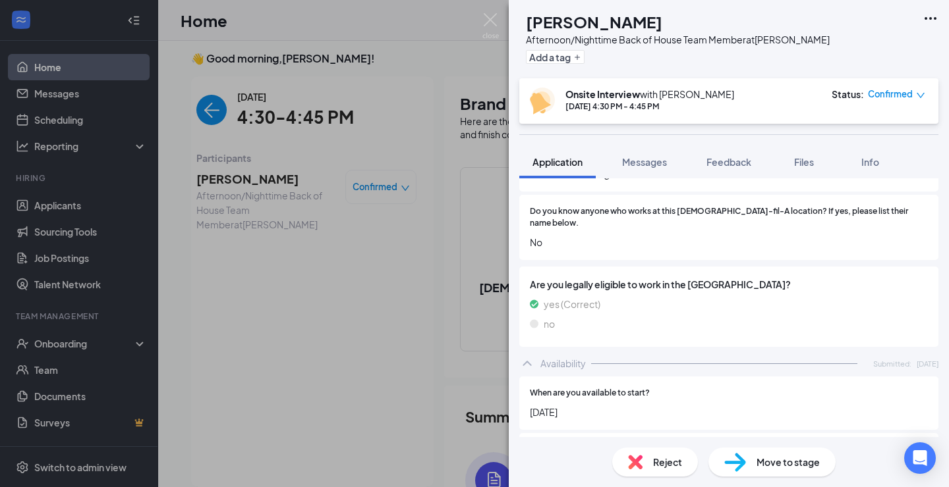
scroll to position [1028, 0]
click at [715, 164] on span "Feedback" at bounding box center [728, 162] width 45 height 12
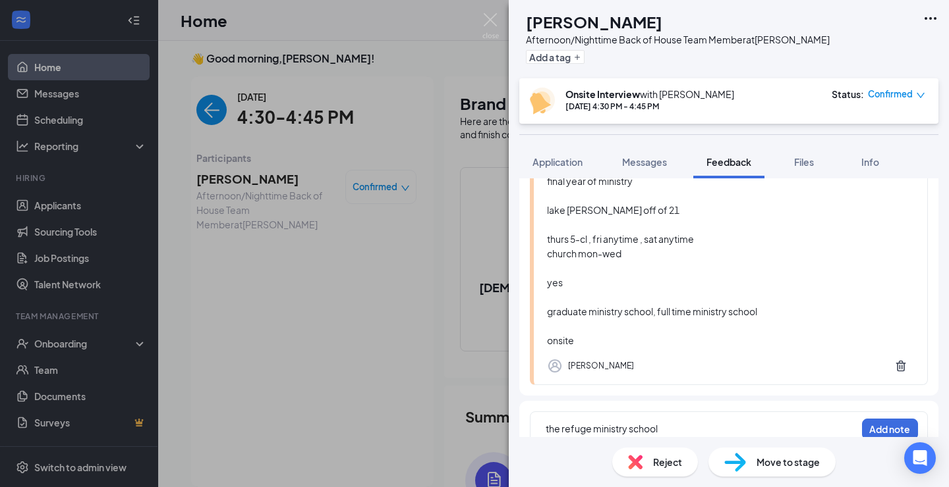
scroll to position [198, 0]
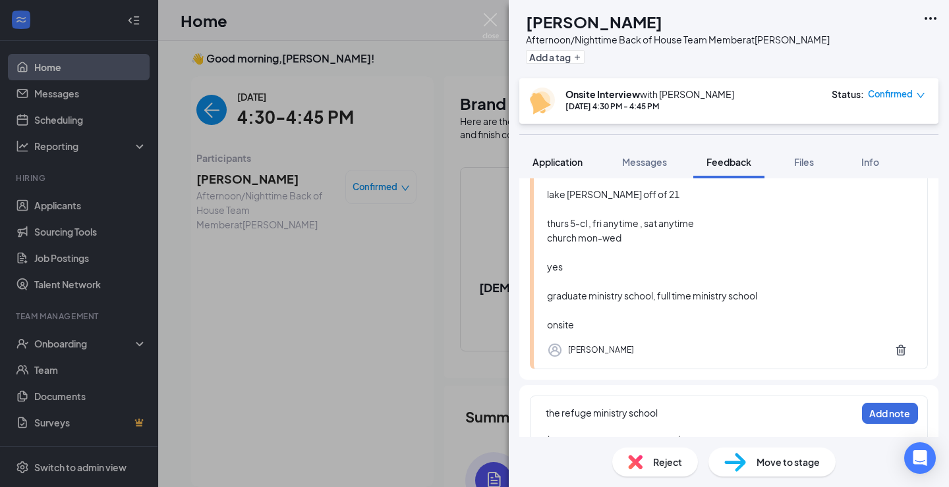
click at [578, 163] on span "Application" at bounding box center [557, 162] width 50 height 12
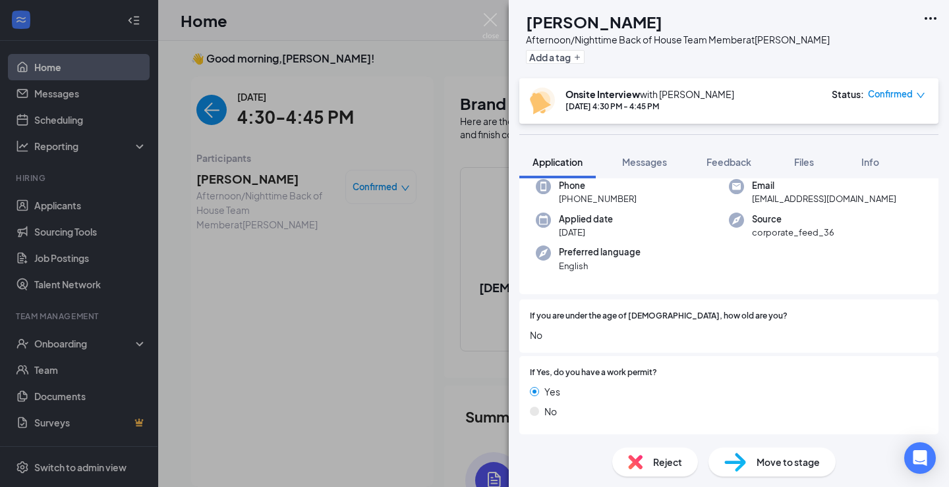
scroll to position [73, 0]
click at [735, 150] on button "Feedback" at bounding box center [728, 162] width 71 height 33
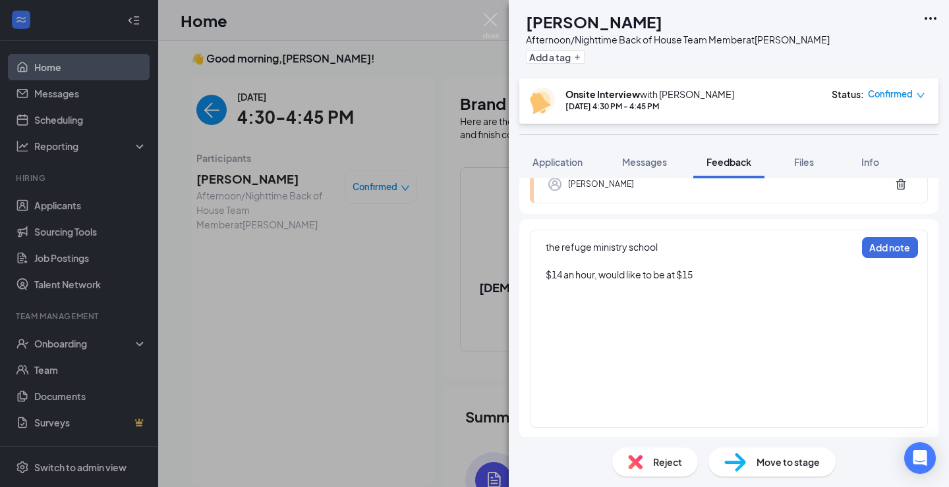
scroll to position [364, 0]
click at [608, 322] on div at bounding box center [700, 316] width 310 height 14
click at [561, 404] on div at bounding box center [623, 399] width 157 height 14
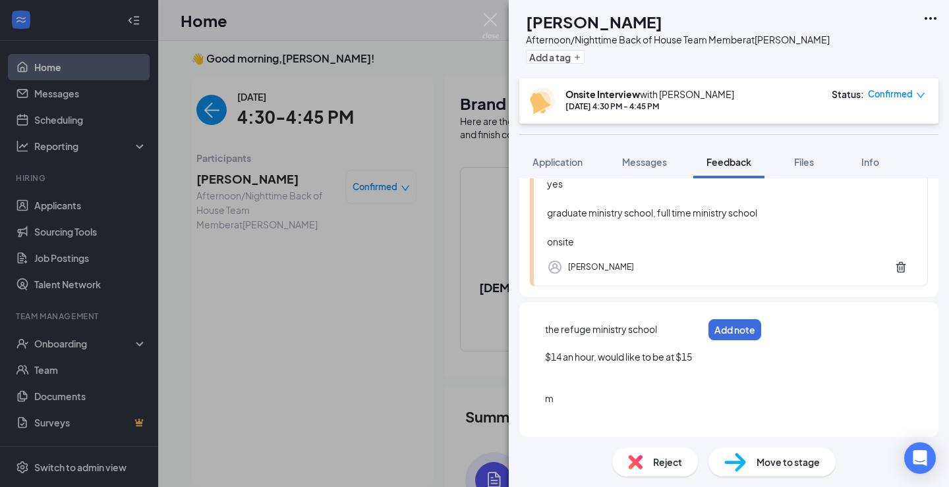
scroll to position [282, 0]
click at [553, 380] on div at bounding box center [623, 385] width 157 height 14
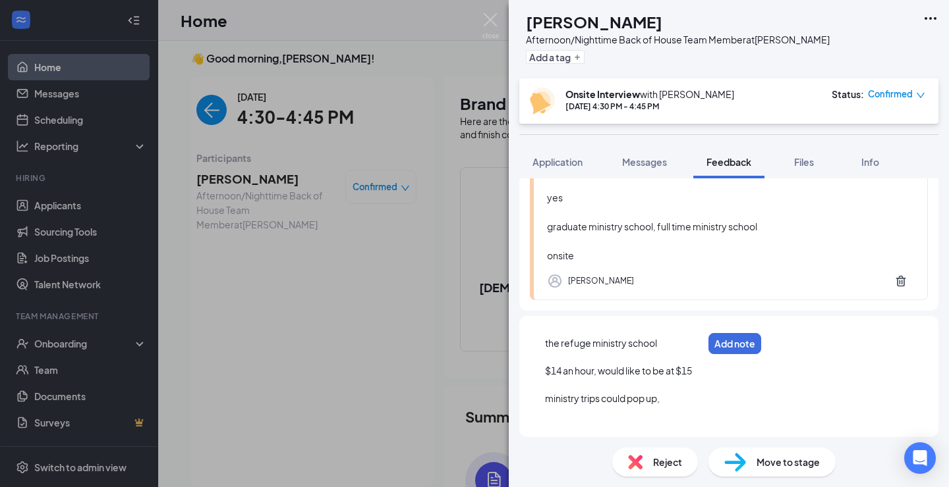
click at [665, 385] on div "the refuge ministry school $14 an hour, would like to be at $15 ministry trips …" at bounding box center [623, 378] width 157 height 83
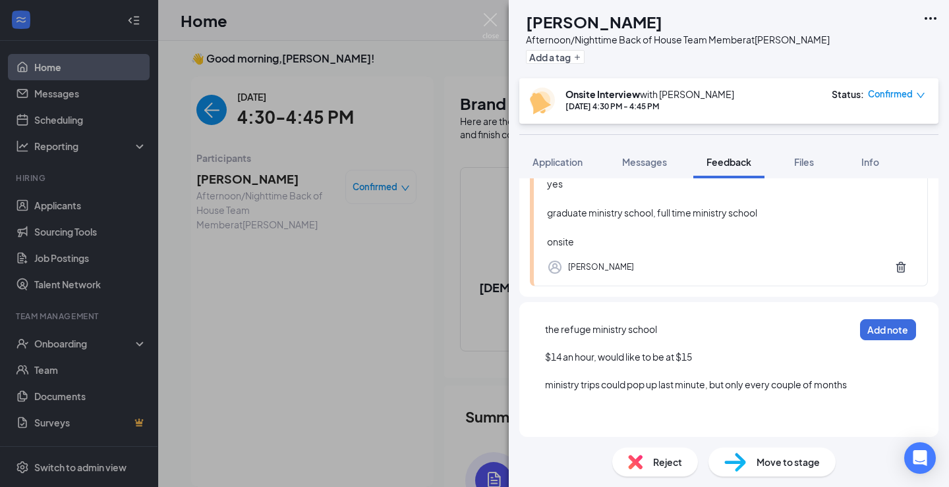
click at [673, 331] on div "the refuge ministry school" at bounding box center [699, 330] width 309 height 14
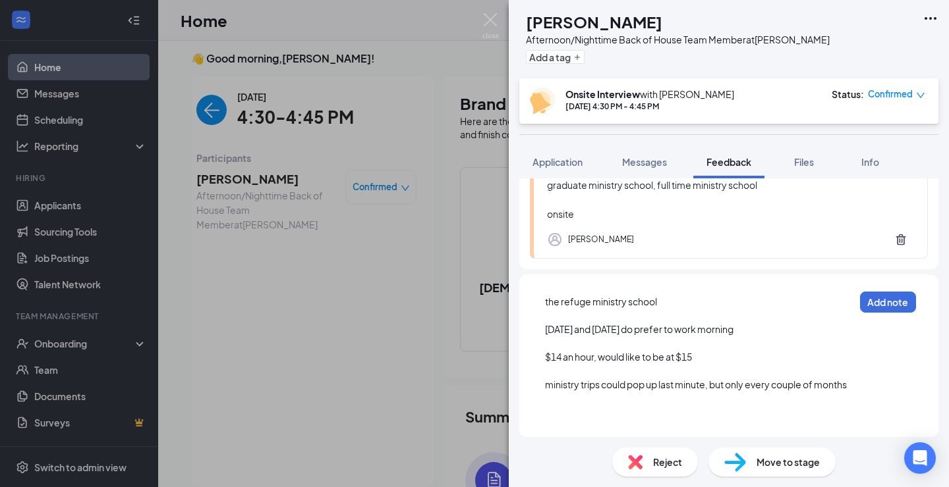
scroll to position [310, 0]
click at [893, 306] on button "Add note" at bounding box center [888, 302] width 56 height 21
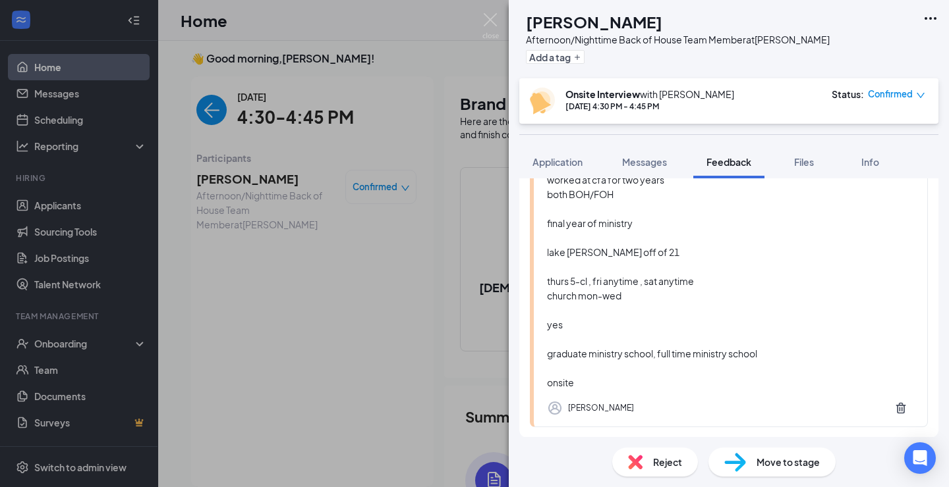
click at [478, 24] on div "[PERSON_NAME] [PERSON_NAME] Afternoon/Nighttime Back of House Team Member at [P…" at bounding box center [474, 243] width 949 height 487
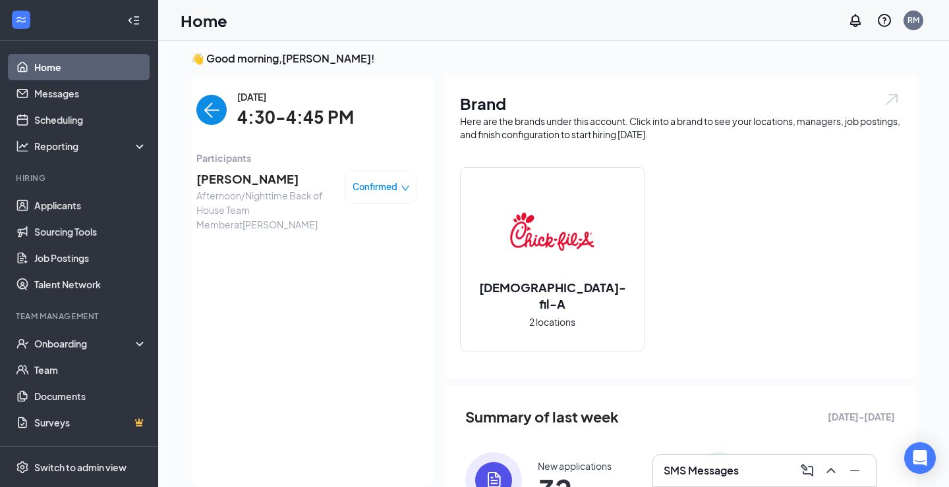
click at [209, 113] on img "back-button" at bounding box center [211, 110] width 30 height 30
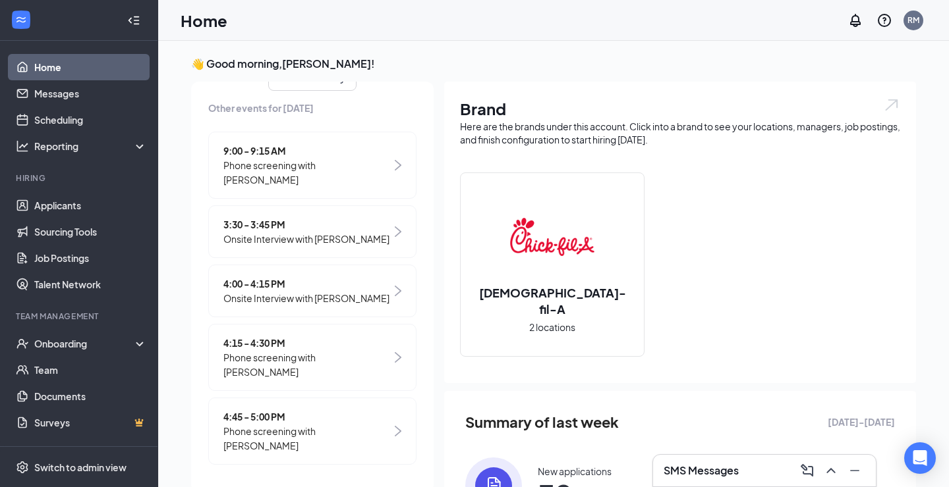
scroll to position [201, 0]
click at [337, 449] on span "Phone screening with [PERSON_NAME]" at bounding box center [307, 440] width 168 height 29
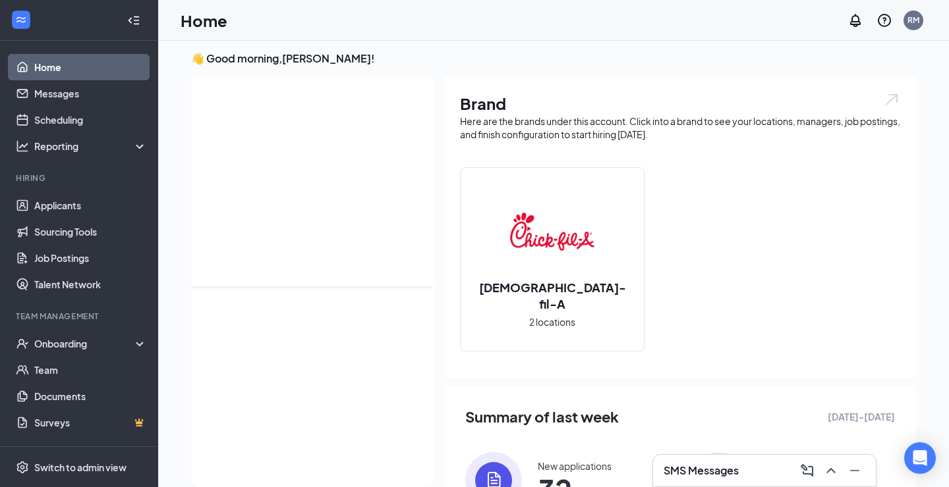
scroll to position [0, 0]
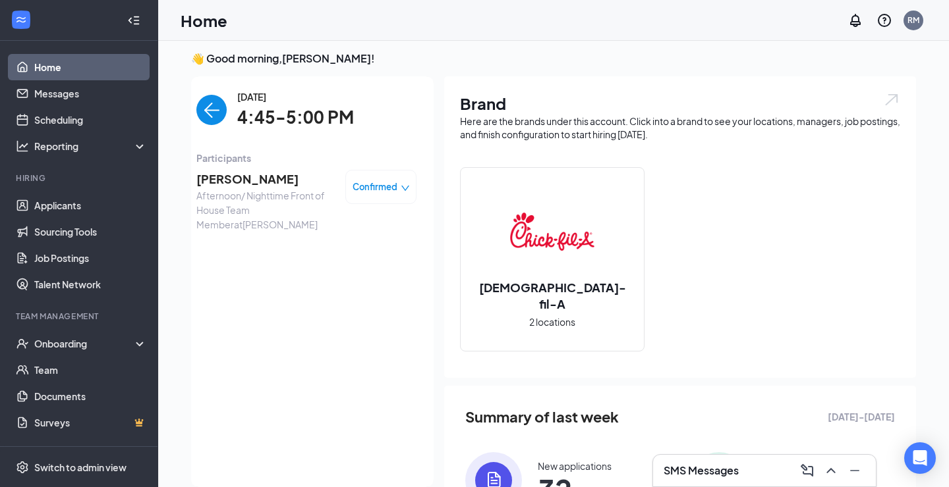
click at [289, 175] on span "[PERSON_NAME]" at bounding box center [265, 179] width 138 height 18
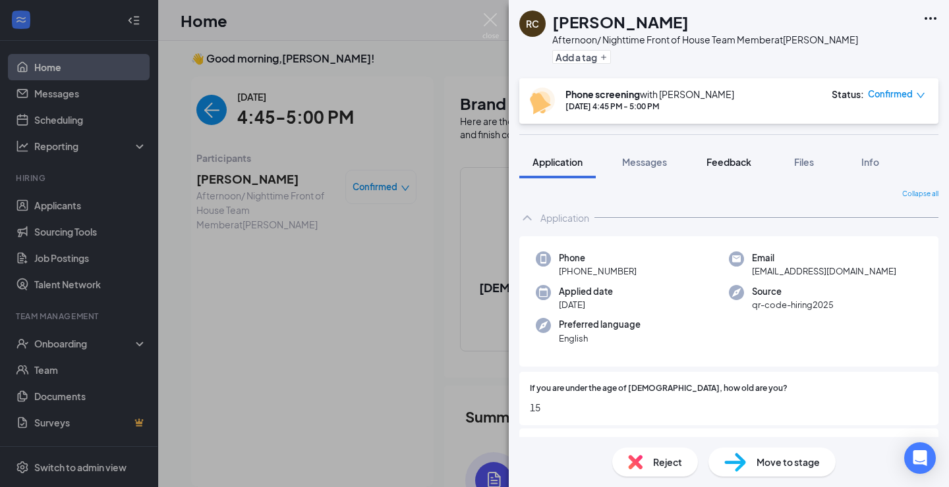
click at [734, 152] on button "Feedback" at bounding box center [728, 162] width 71 height 33
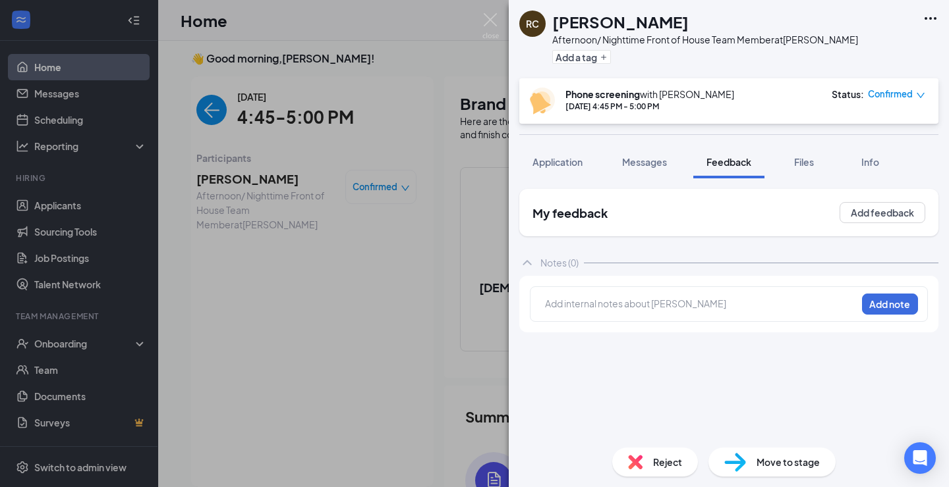
click at [611, 299] on div at bounding box center [700, 304] width 310 height 14
click at [584, 165] on button "Application" at bounding box center [557, 162] width 76 height 33
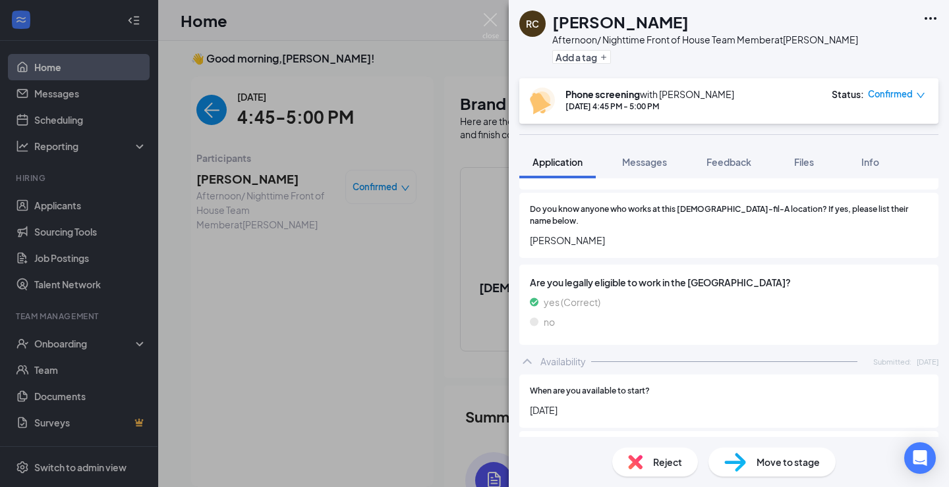
scroll to position [607, 0]
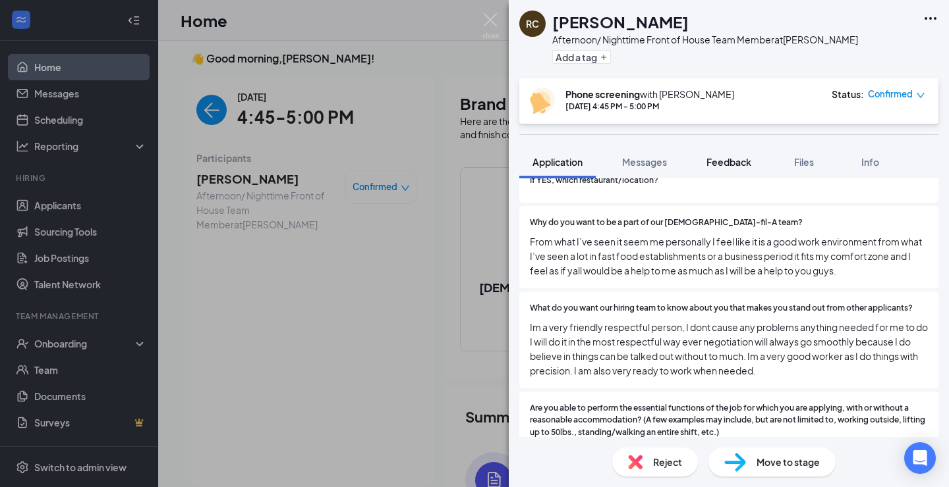
click at [721, 165] on span "Feedback" at bounding box center [728, 162] width 45 height 12
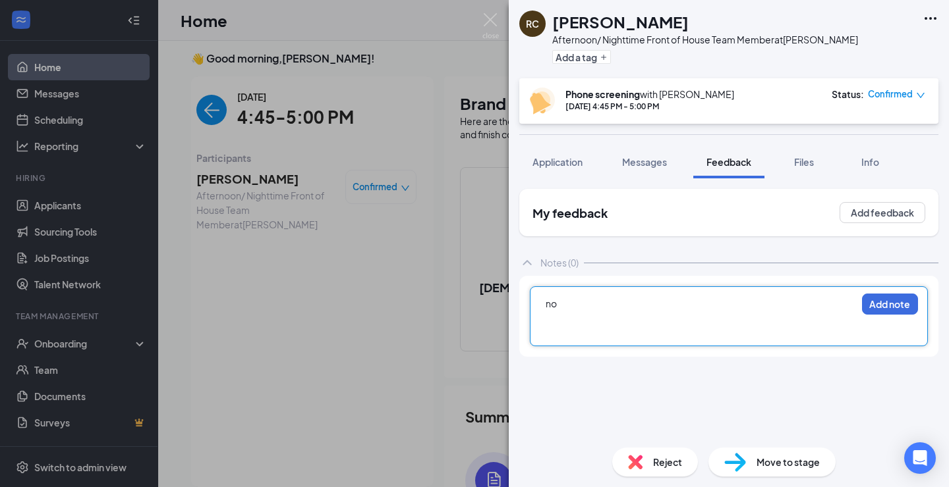
click at [545, 325] on div at bounding box center [700, 332] width 310 height 14
click at [568, 159] on span "Application" at bounding box center [557, 162] width 50 height 12
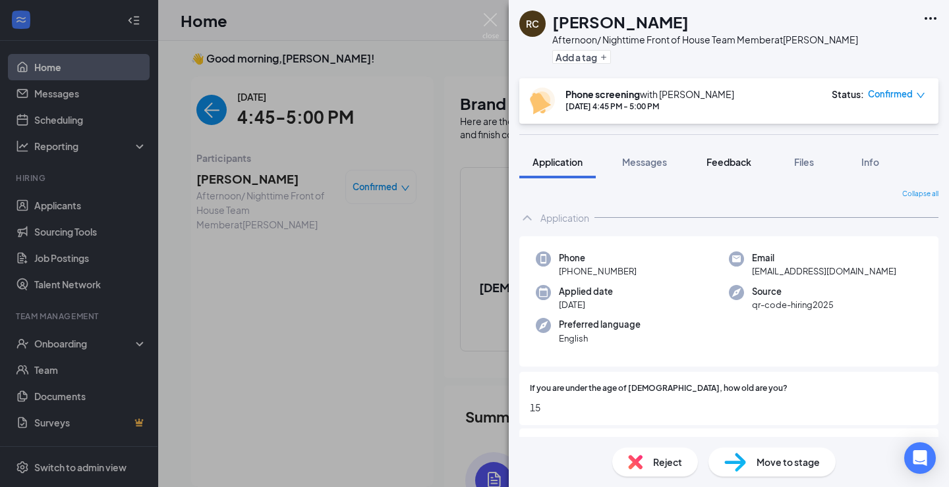
click at [747, 162] on span "Feedback" at bounding box center [728, 162] width 45 height 12
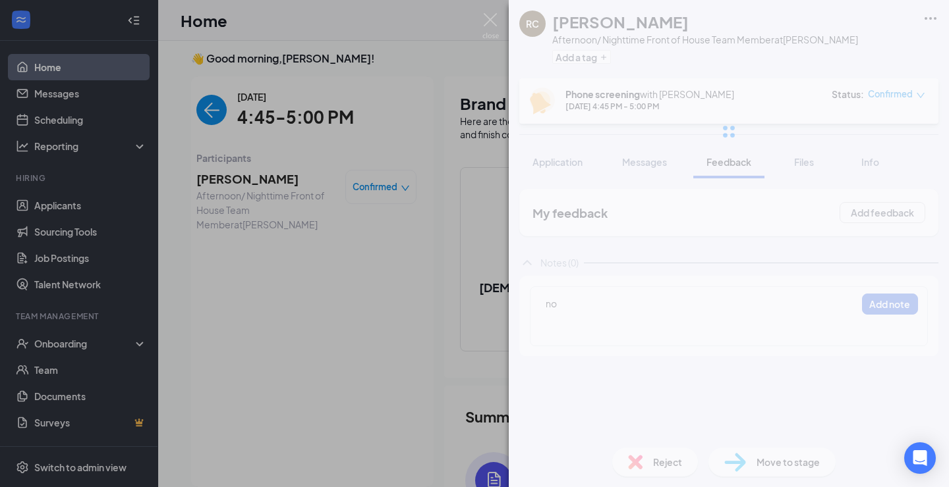
click at [569, 341] on div "RC Rodria Cunningham Afternoon/ Nighttime Front of House Team Member at Afton R…" at bounding box center [729, 243] width 440 height 487
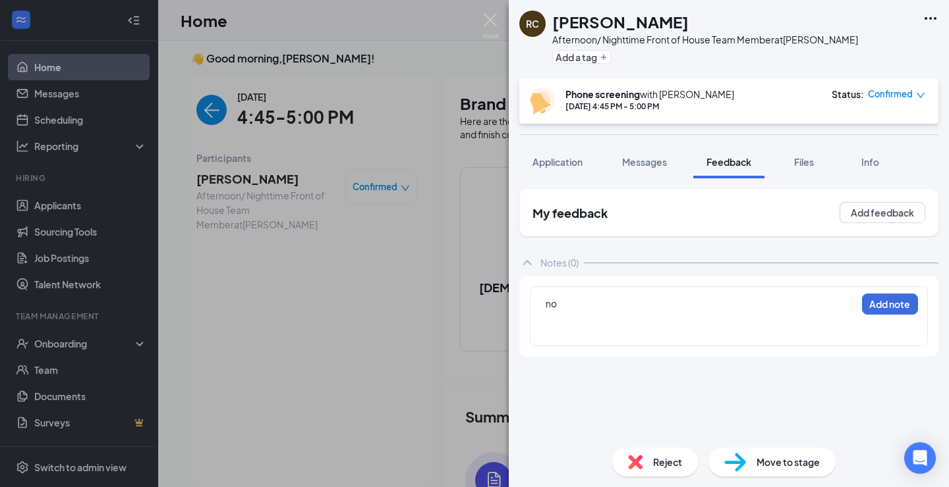
click at [563, 335] on div at bounding box center [700, 332] width 310 height 14
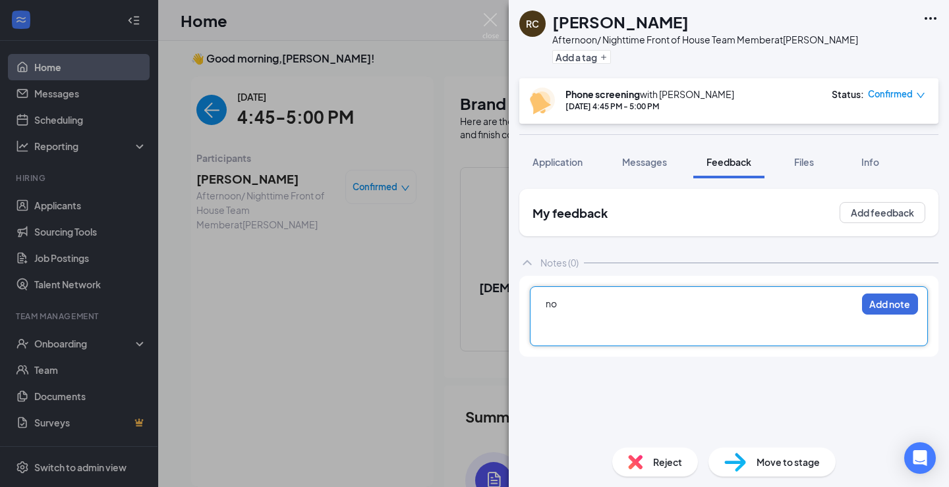
click at [557, 180] on div "My feedback Add feedback Notes (0) no Add note" at bounding box center [729, 308] width 440 height 259
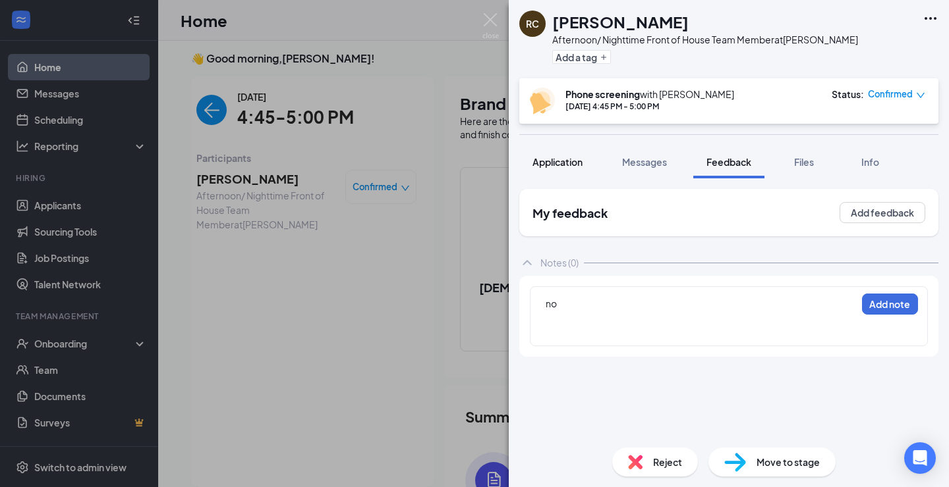
click at [565, 161] on span "Application" at bounding box center [557, 162] width 50 height 12
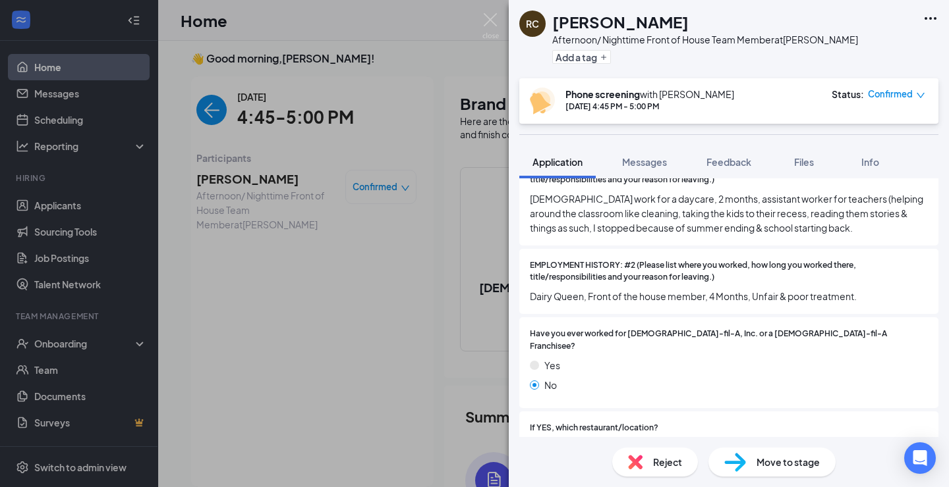
scroll to position [338, 0]
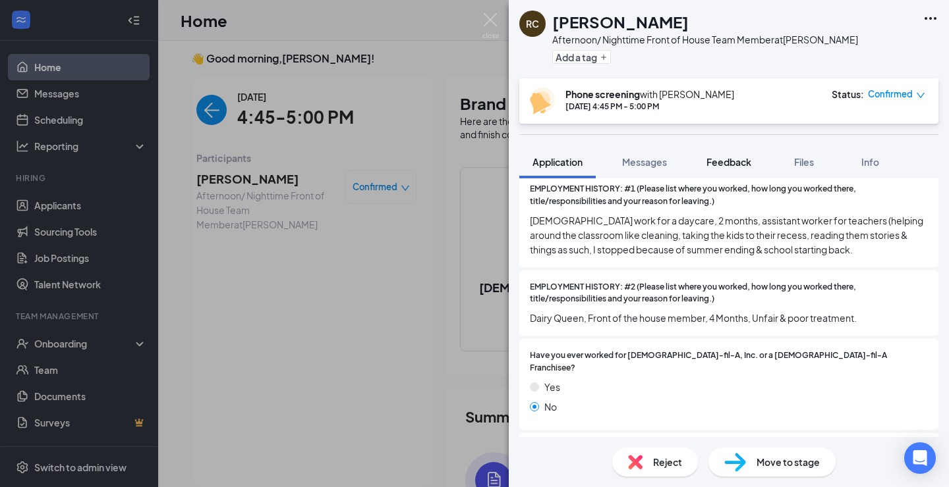
click at [727, 165] on span "Feedback" at bounding box center [728, 162] width 45 height 12
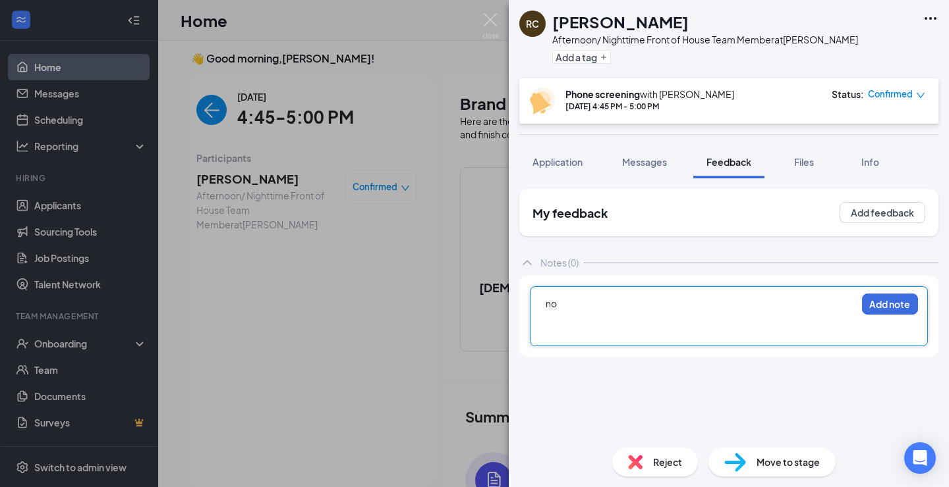
click at [580, 336] on div at bounding box center [700, 332] width 310 height 14
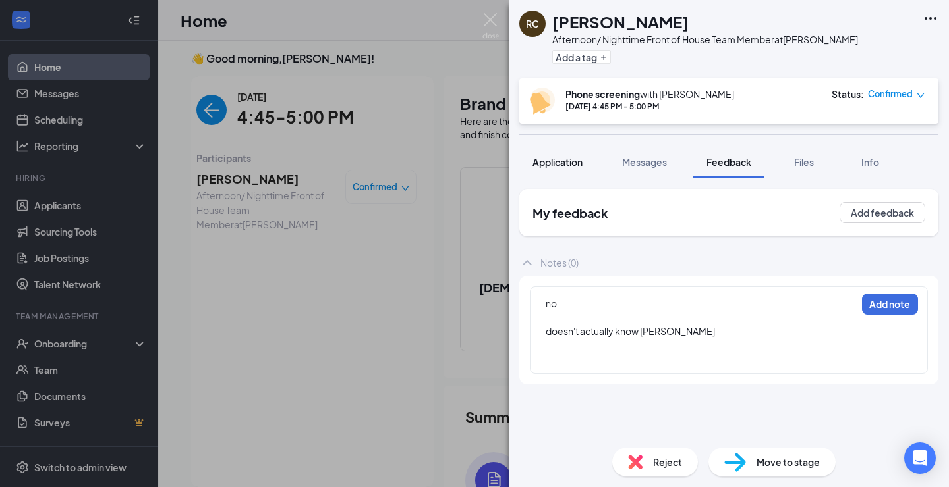
click at [570, 170] on button "Application" at bounding box center [557, 162] width 76 height 33
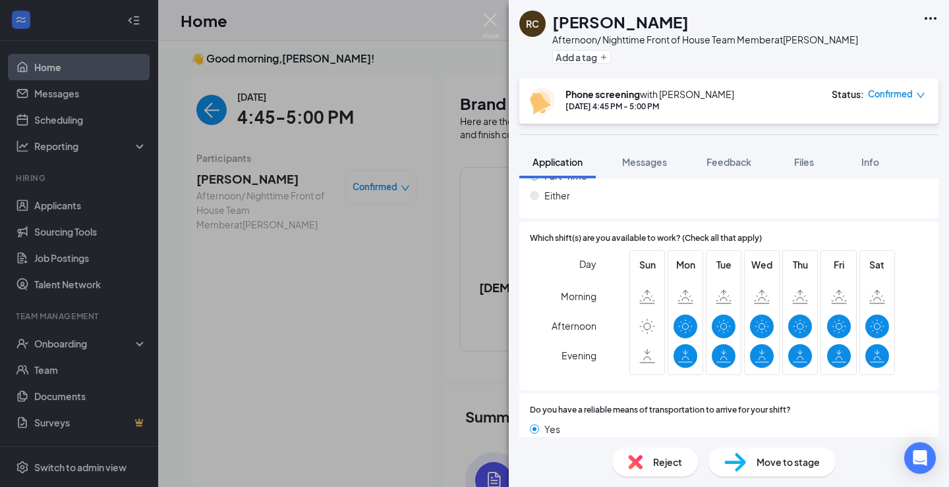
scroll to position [1410, 0]
click at [735, 163] on span "Feedback" at bounding box center [728, 162] width 45 height 12
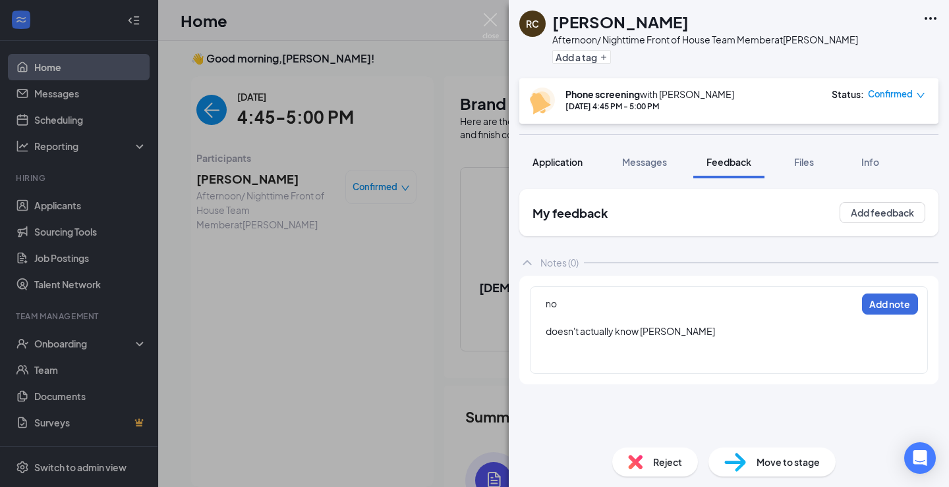
click at [586, 151] on button "Application" at bounding box center [557, 162] width 76 height 33
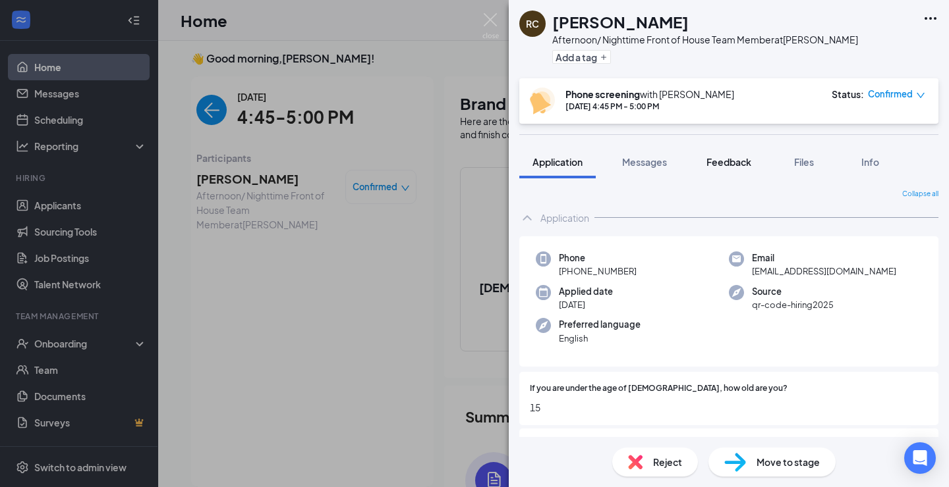
click at [734, 155] on button "Feedback" at bounding box center [728, 162] width 71 height 33
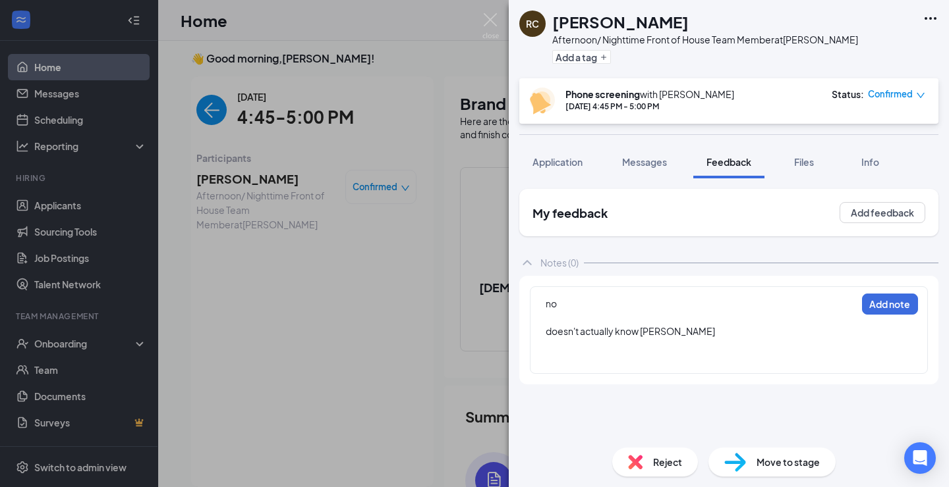
click at [588, 364] on div at bounding box center [700, 359] width 310 height 14
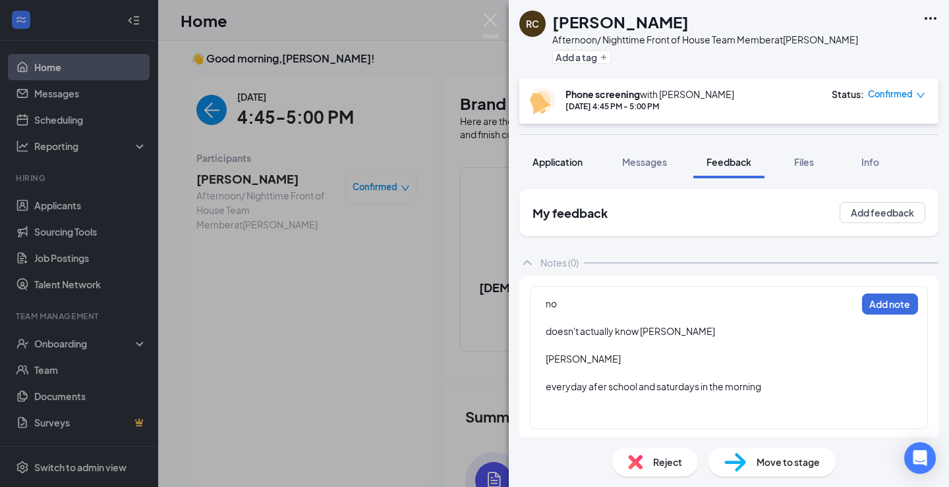
click at [545, 169] on button "Application" at bounding box center [557, 162] width 76 height 33
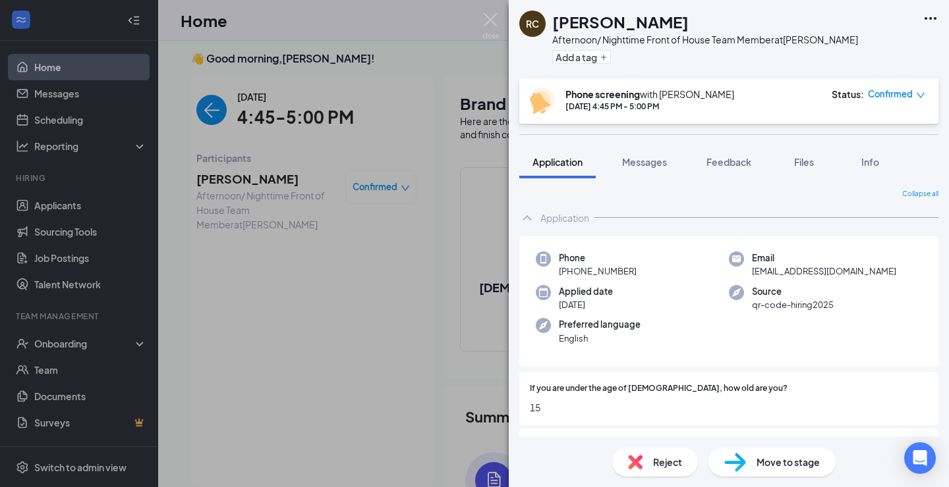
click at [202, 97] on div "RC Rodria Cunningham Afternoon/ Nighttime Front of House Team Member at Afton R…" at bounding box center [474, 243] width 949 height 487
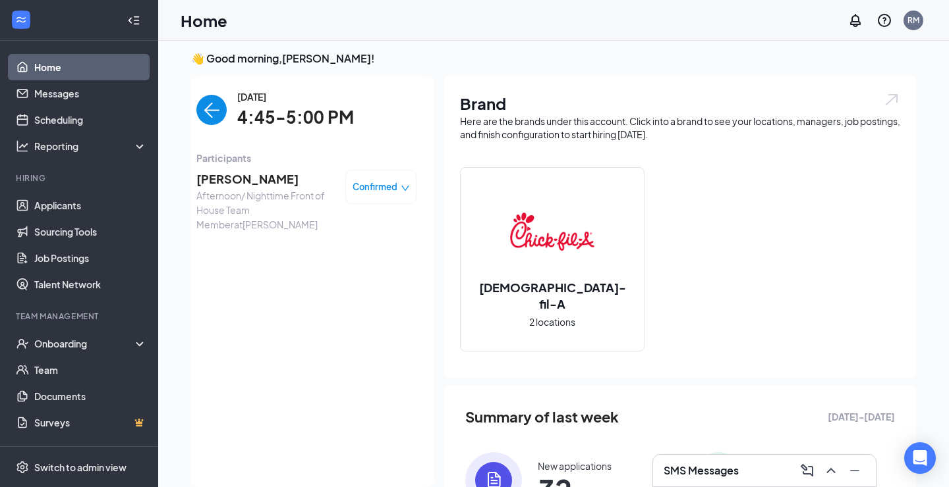
click at [206, 110] on img "back-button" at bounding box center [211, 110] width 30 height 30
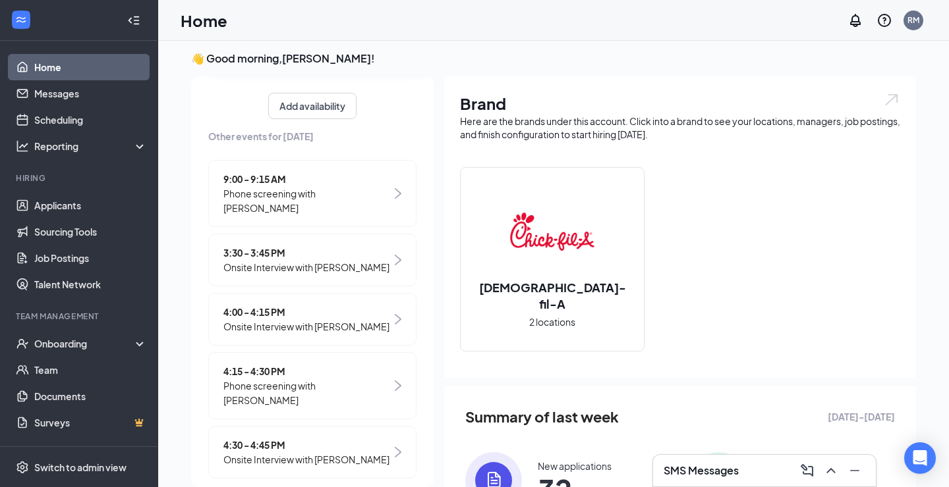
scroll to position [169, 0]
click at [296, 402] on span "Phone screening with [PERSON_NAME]" at bounding box center [307, 392] width 168 height 29
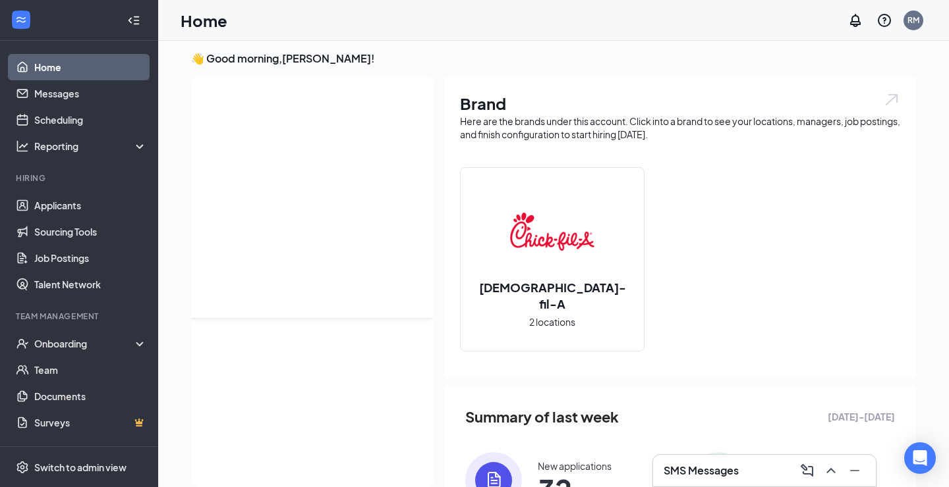
scroll to position [0, 0]
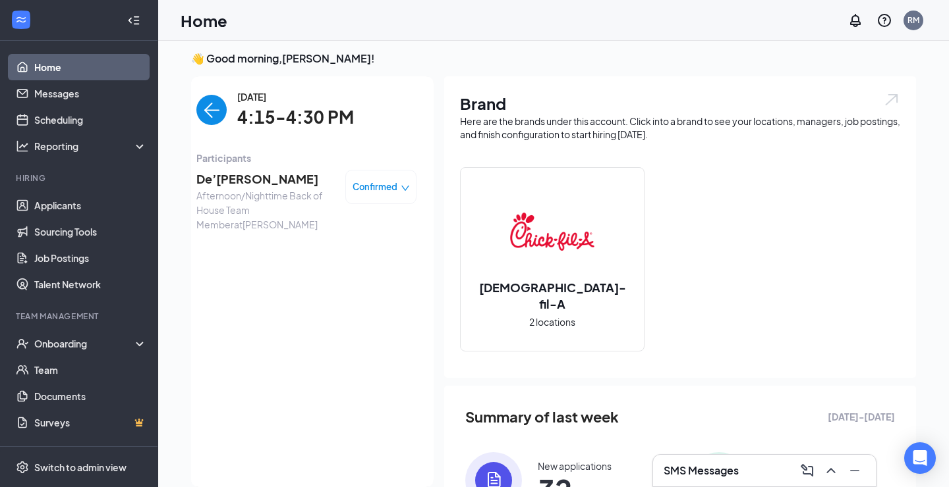
click at [251, 186] on span "De’[PERSON_NAME]" at bounding box center [265, 179] width 138 height 18
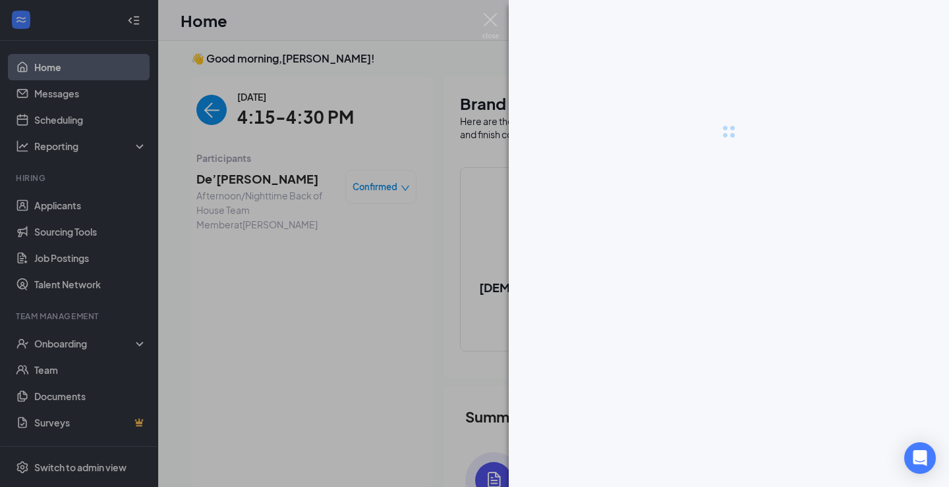
click at [251, 186] on div at bounding box center [474, 243] width 949 height 487
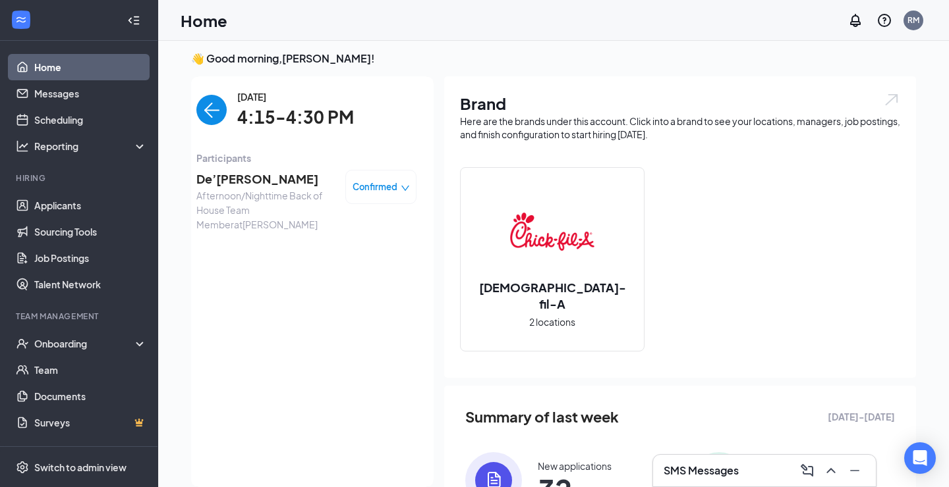
click at [252, 177] on span "De’[PERSON_NAME]" at bounding box center [265, 179] width 138 height 18
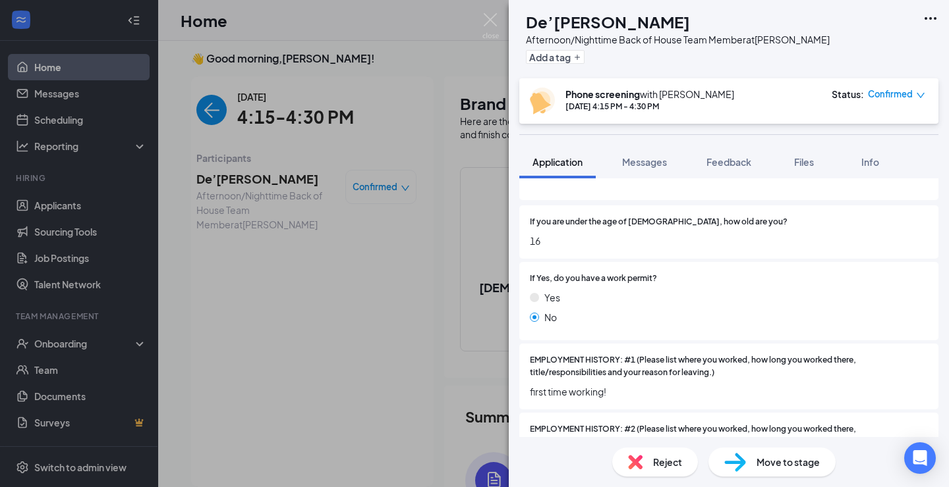
scroll to position [49, 0]
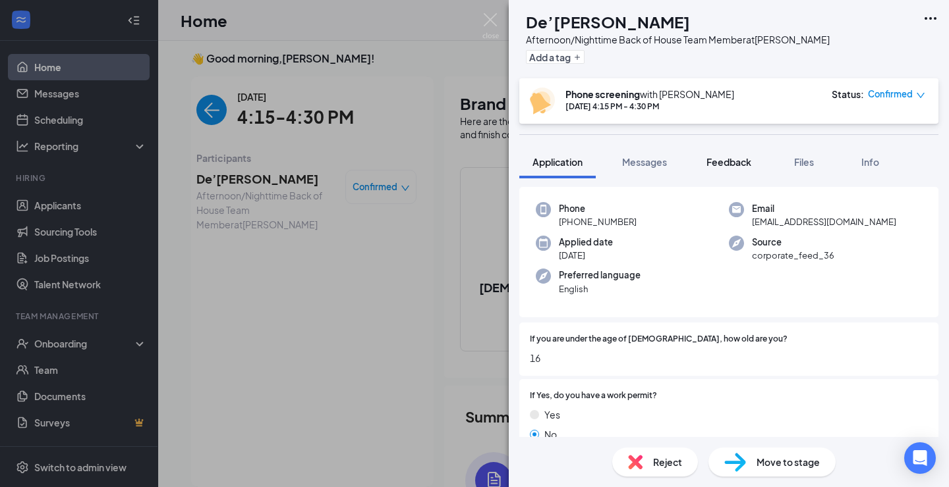
click at [742, 165] on span "Feedback" at bounding box center [728, 162] width 45 height 12
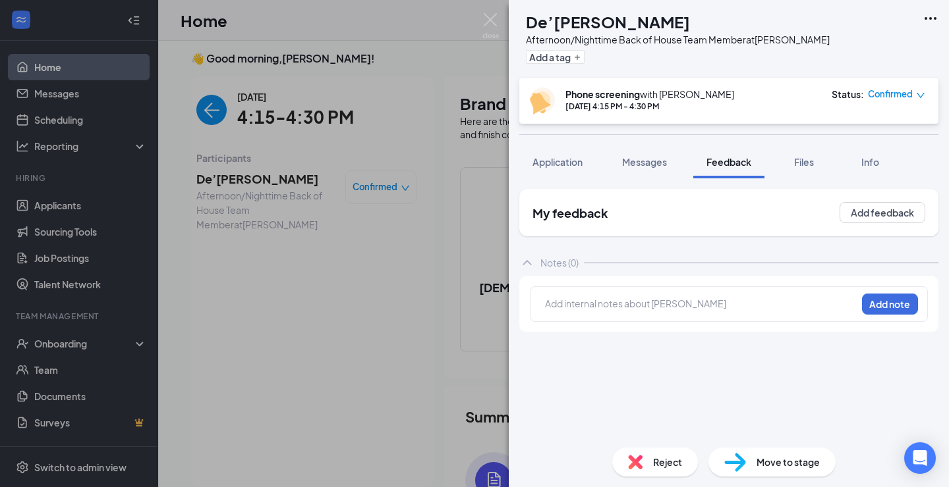
click at [626, 304] on div at bounding box center [700, 304] width 310 height 14
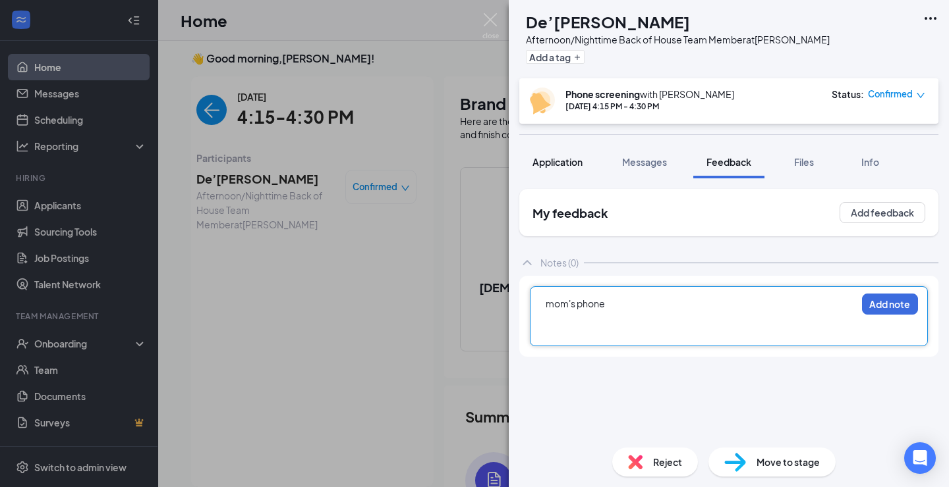
click at [566, 167] on span "Application" at bounding box center [557, 162] width 50 height 12
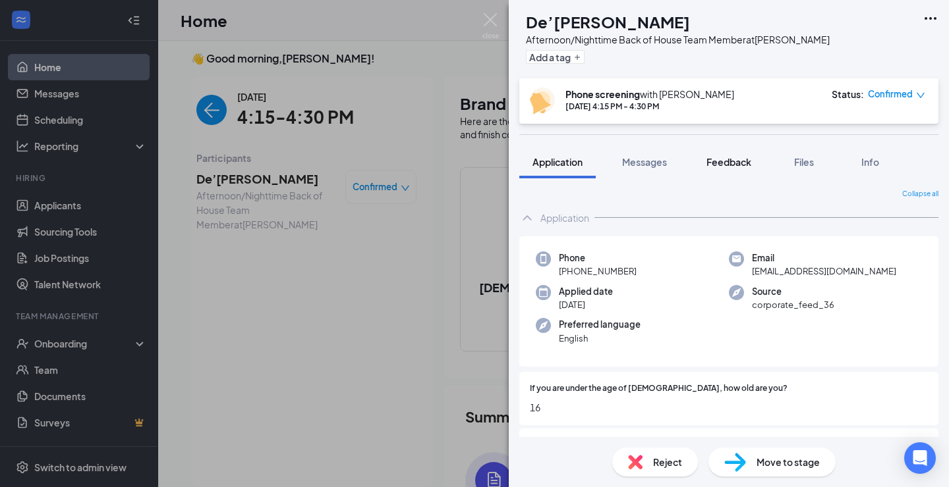
click at [742, 158] on span "Feedback" at bounding box center [728, 162] width 45 height 12
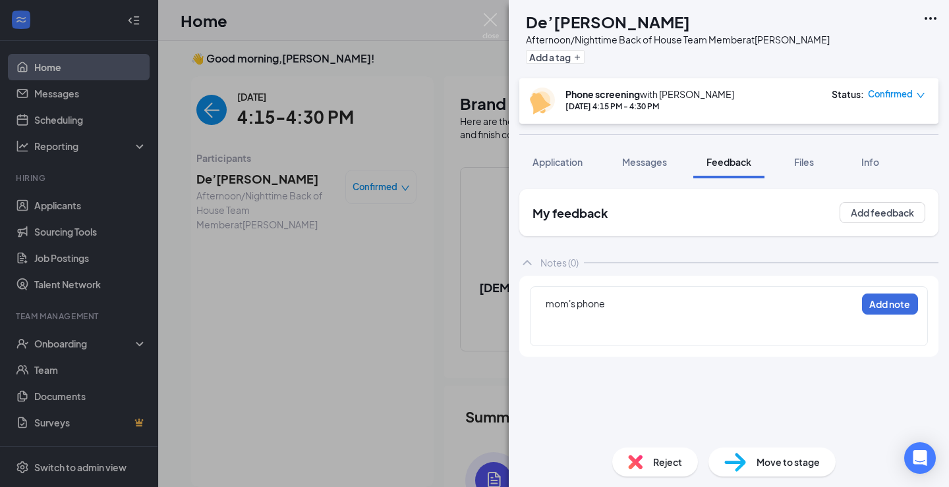
click at [632, 327] on div at bounding box center [700, 332] width 310 height 14
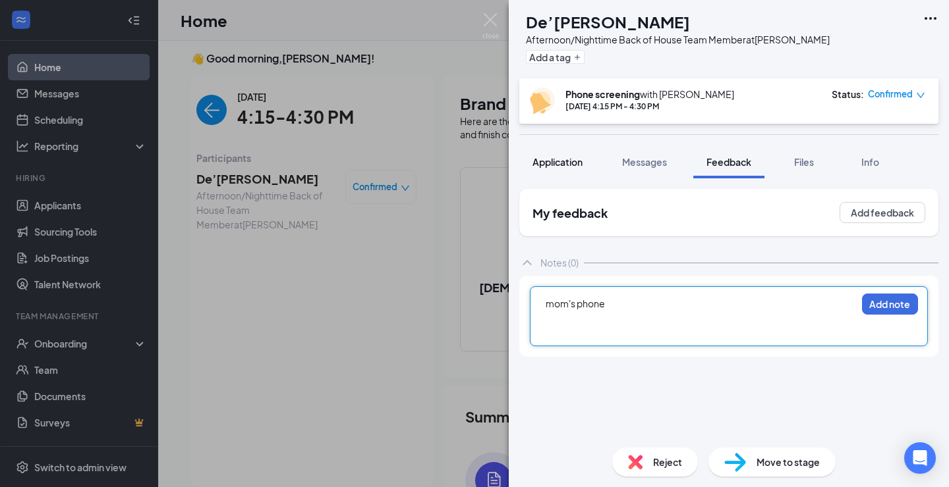
click at [572, 148] on button "Application" at bounding box center [557, 162] width 76 height 33
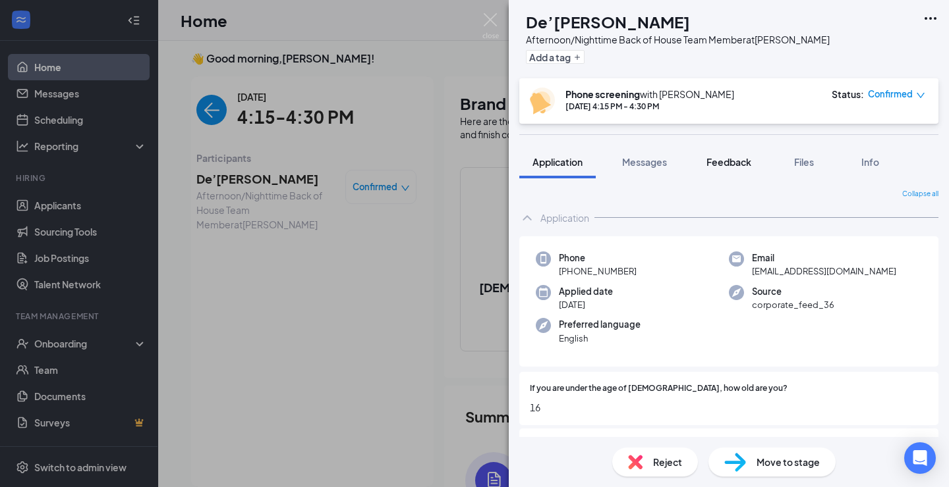
click at [740, 151] on button "Feedback" at bounding box center [728, 162] width 71 height 33
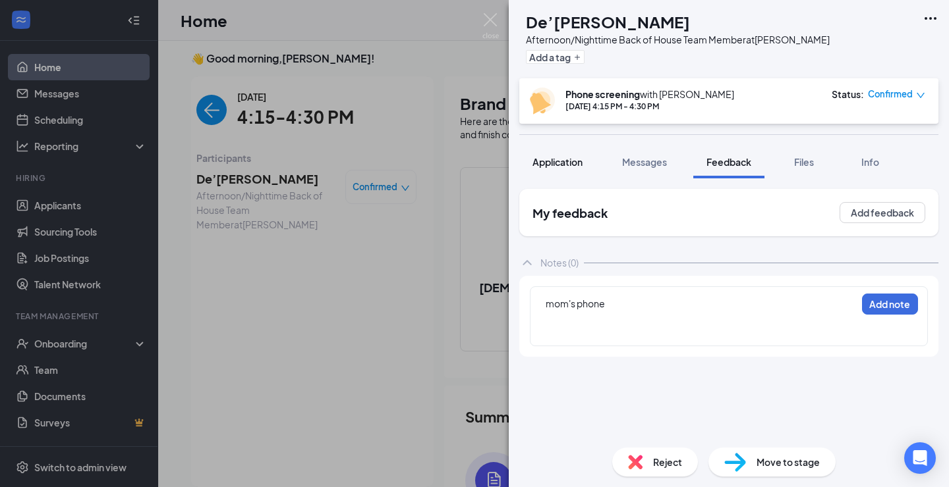
click at [560, 156] on span "Application" at bounding box center [557, 162] width 50 height 12
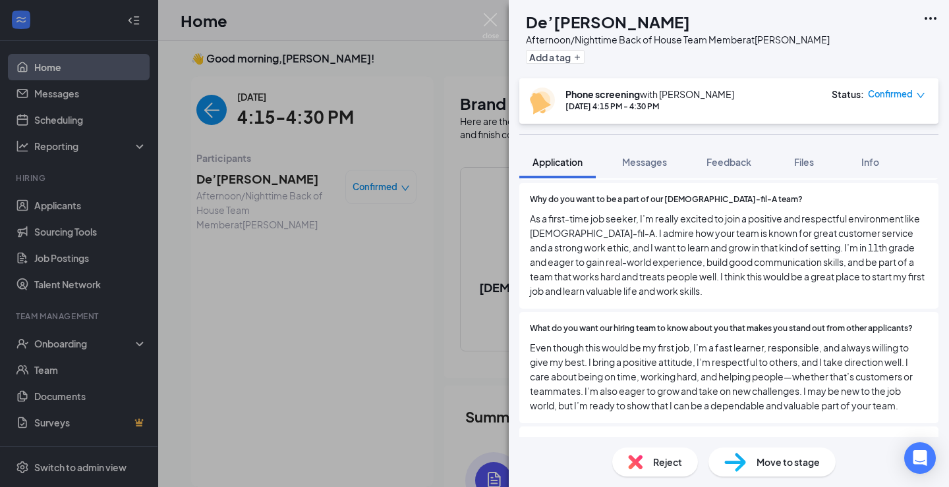
scroll to position [602, 0]
click at [733, 159] on span "Feedback" at bounding box center [728, 162] width 45 height 12
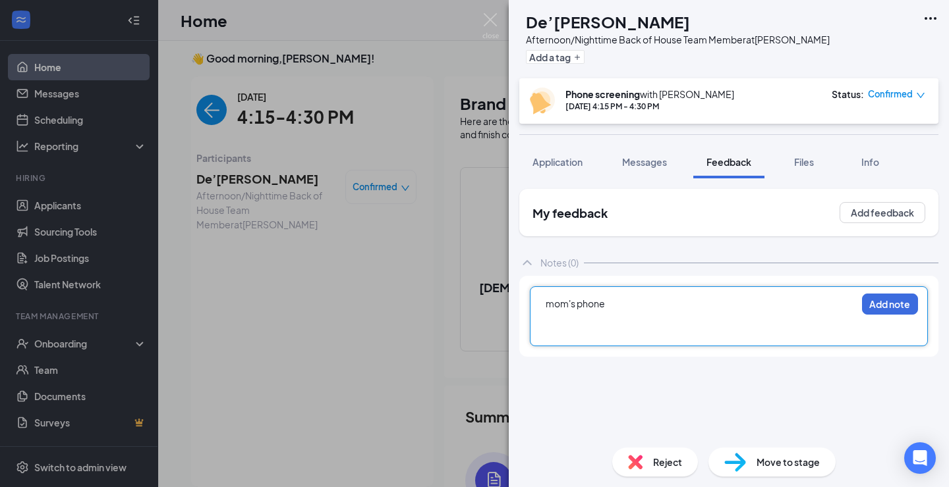
click at [547, 335] on div at bounding box center [700, 332] width 310 height 14
click at [570, 169] on button "Application" at bounding box center [557, 162] width 76 height 33
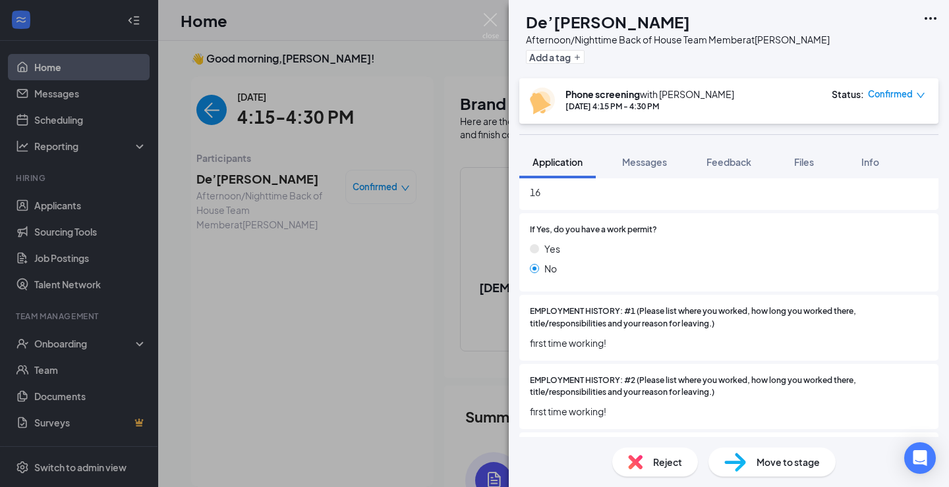
scroll to position [207, 0]
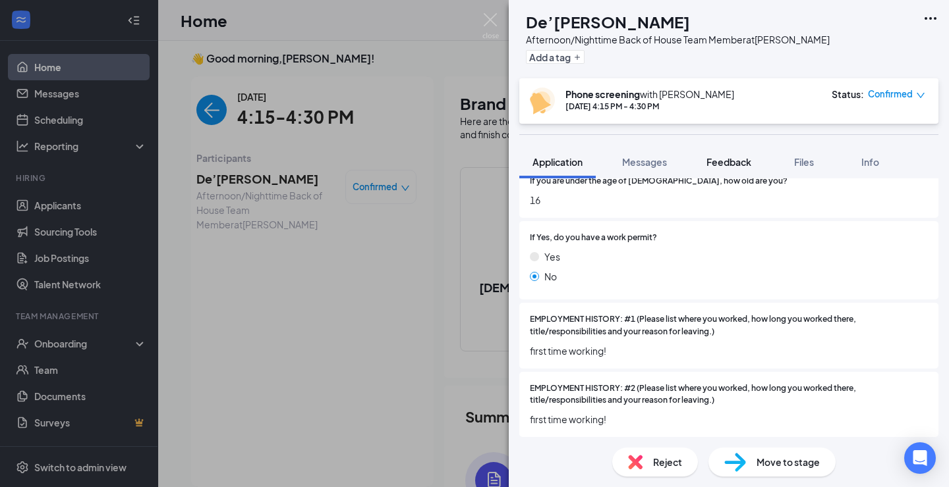
click at [738, 151] on button "Feedback" at bounding box center [728, 162] width 71 height 33
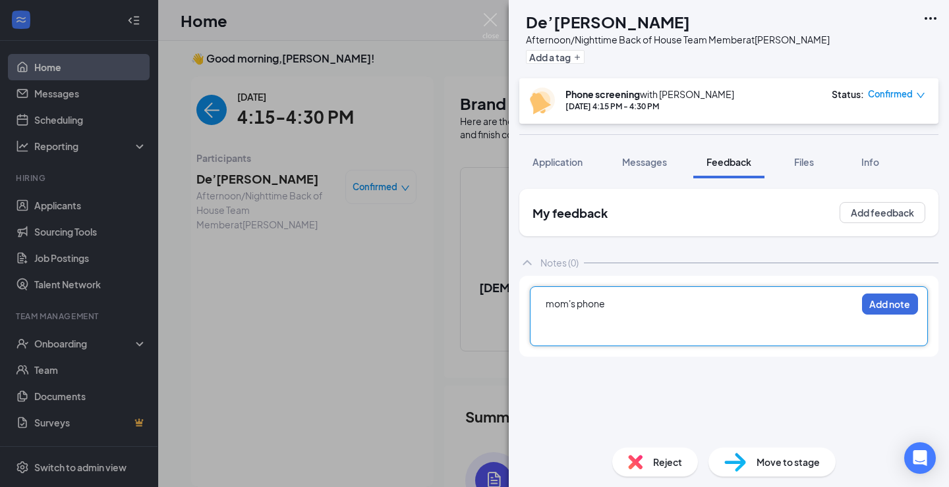
click at [566, 326] on div at bounding box center [700, 332] width 310 height 14
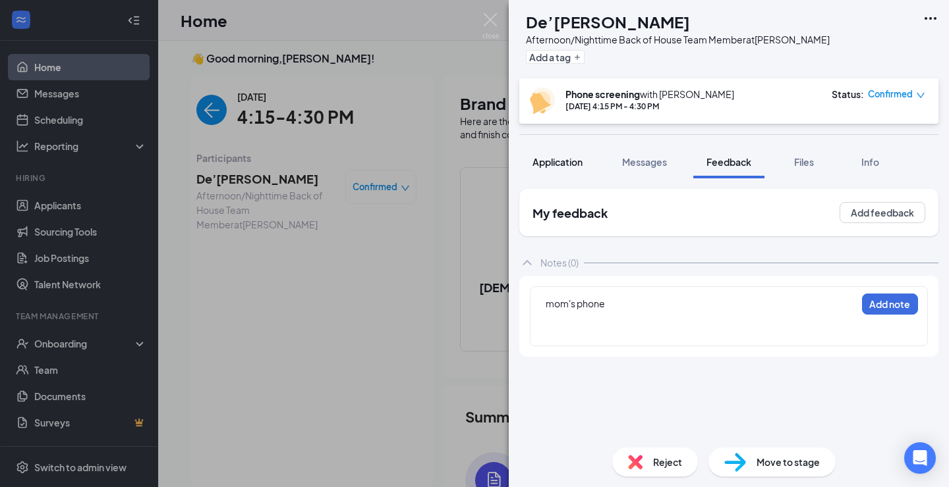
click at [568, 163] on span "Application" at bounding box center [557, 162] width 50 height 12
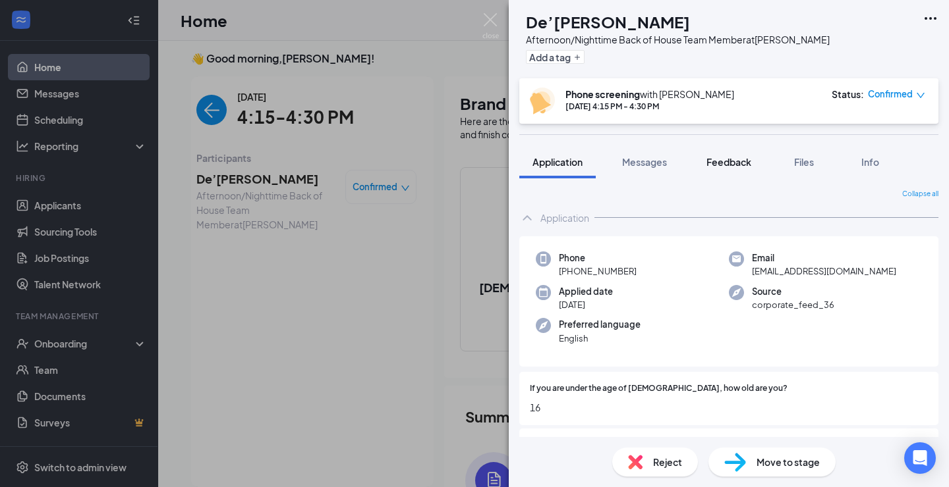
click at [721, 154] on button "Feedback" at bounding box center [728, 162] width 71 height 33
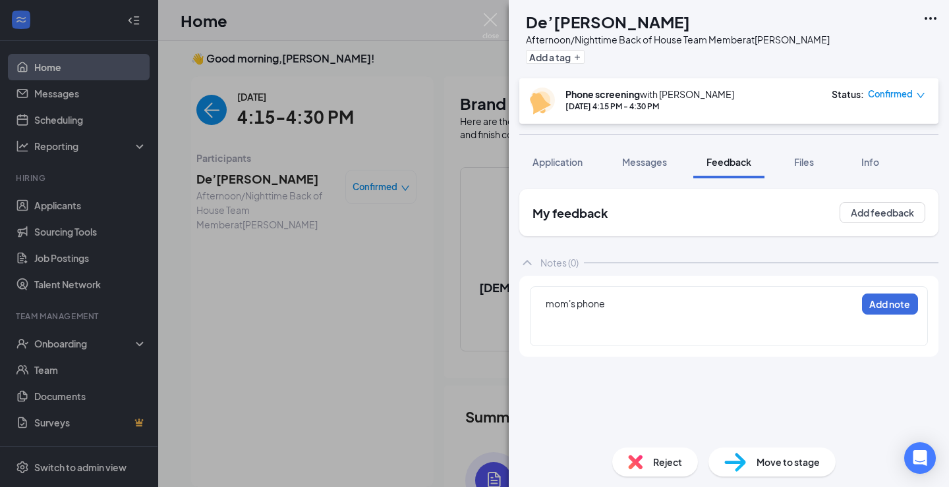
click at [565, 337] on div at bounding box center [700, 332] width 310 height 14
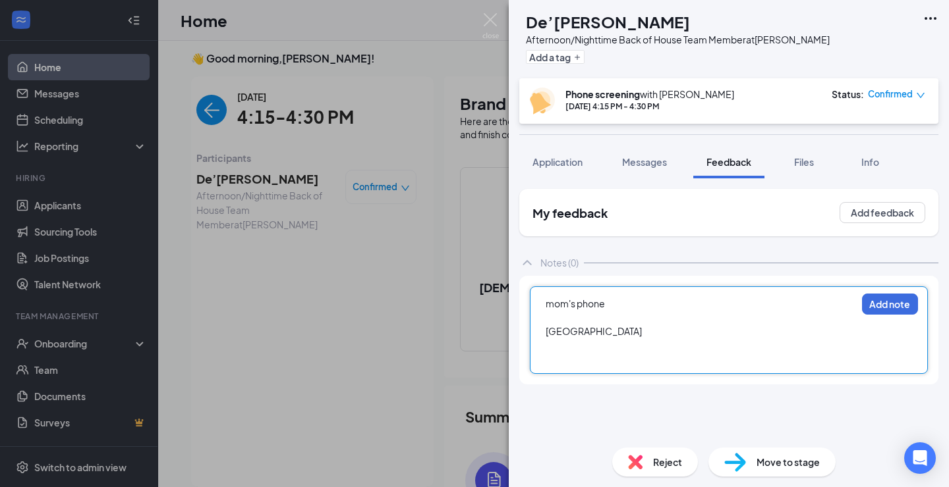
click at [570, 331] on span "Conocord High School" at bounding box center [593, 331] width 96 height 12
click at [571, 347] on div at bounding box center [700, 346] width 310 height 14
click at [568, 361] on div at bounding box center [700, 359] width 310 height 14
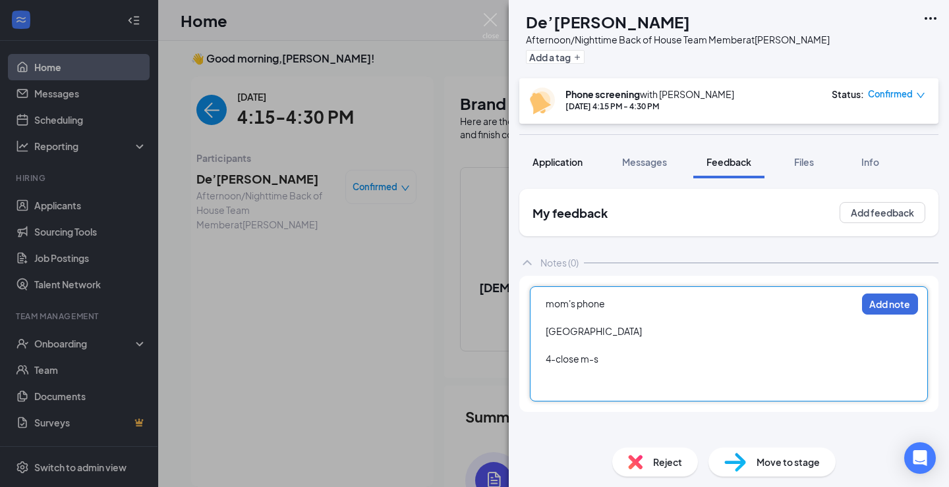
click at [565, 169] on button "Application" at bounding box center [557, 162] width 76 height 33
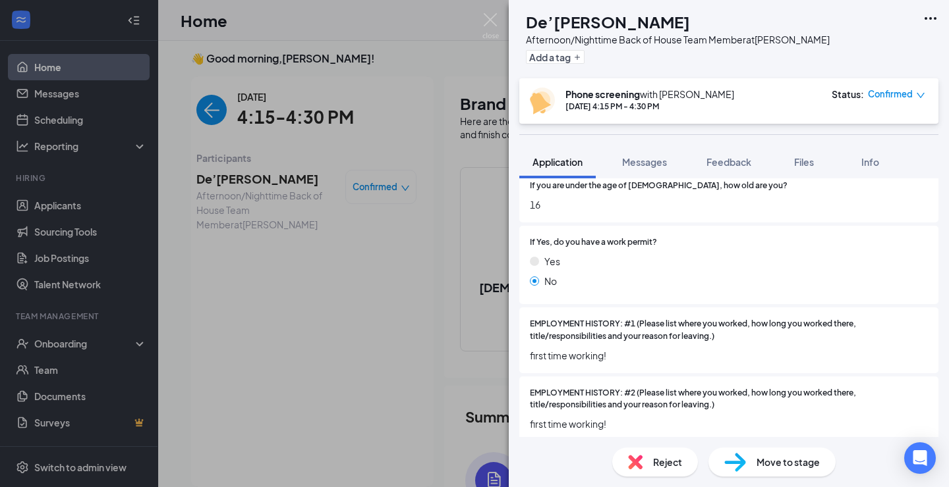
scroll to position [198, 0]
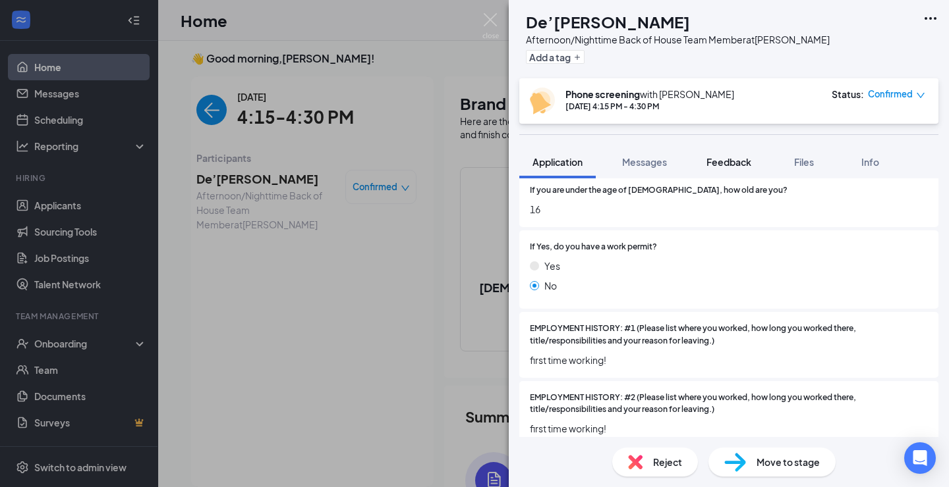
click at [719, 162] on span "Feedback" at bounding box center [728, 162] width 45 height 12
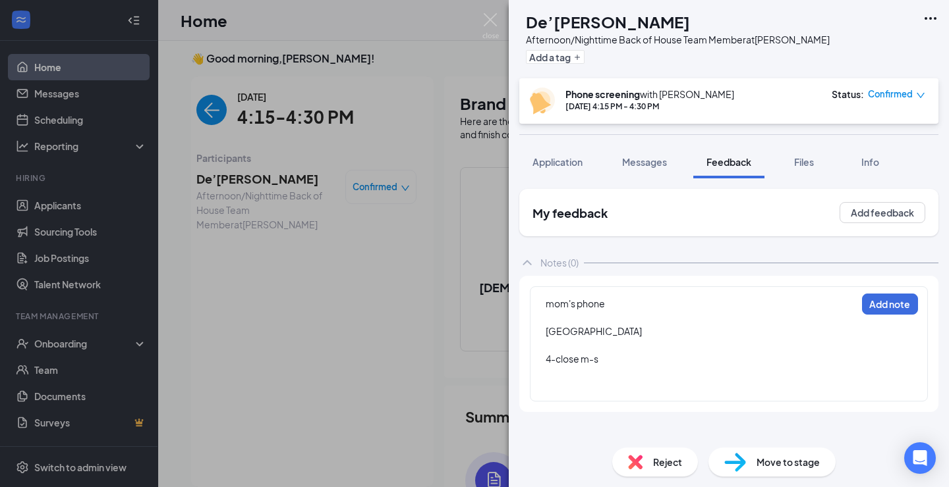
click at [557, 388] on div at bounding box center [700, 387] width 310 height 14
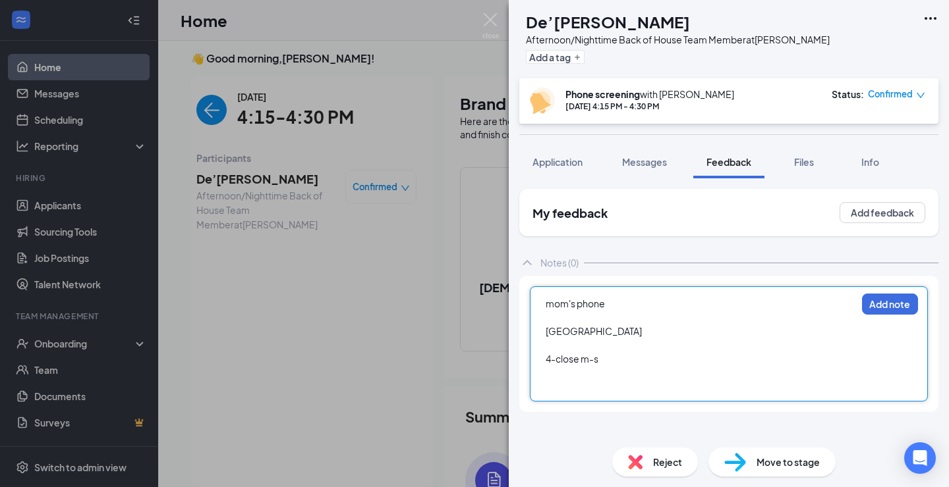
click at [562, 385] on div at bounding box center [700, 387] width 310 height 14
click at [559, 159] on span "Application" at bounding box center [557, 162] width 50 height 12
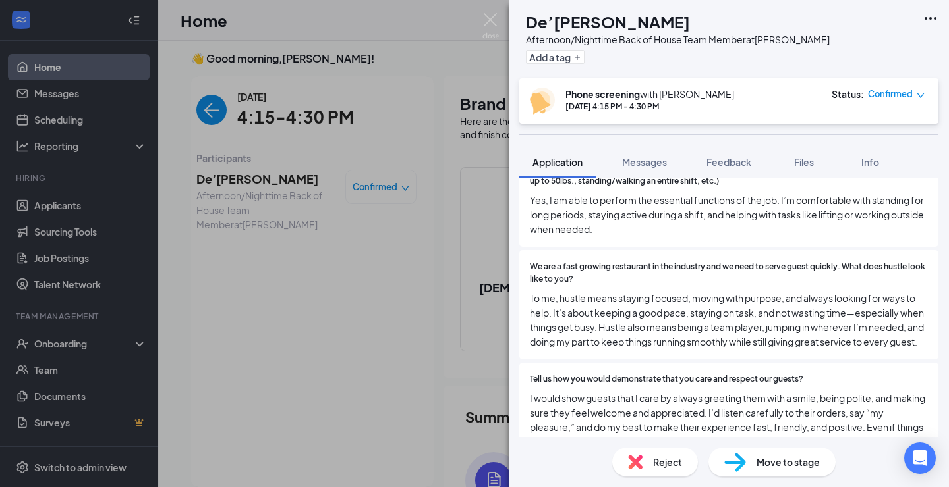
scroll to position [512, 0]
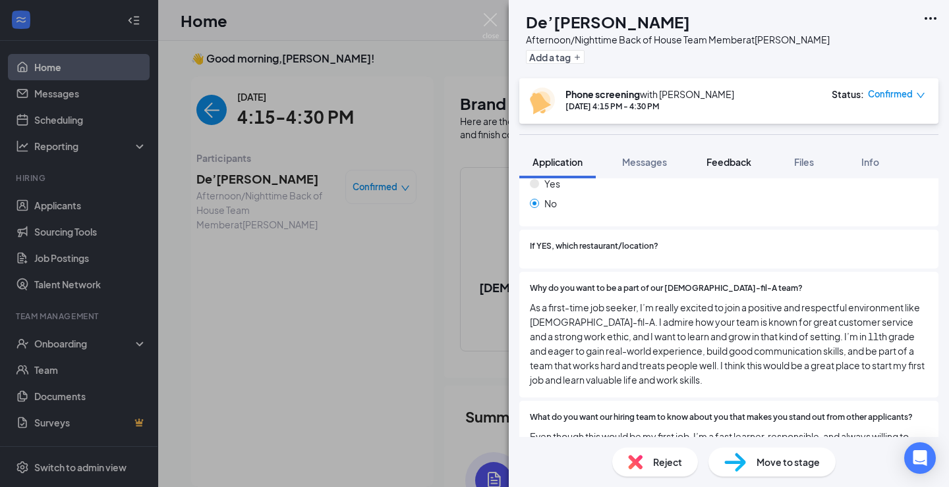
click at [759, 152] on button "Feedback" at bounding box center [728, 162] width 71 height 33
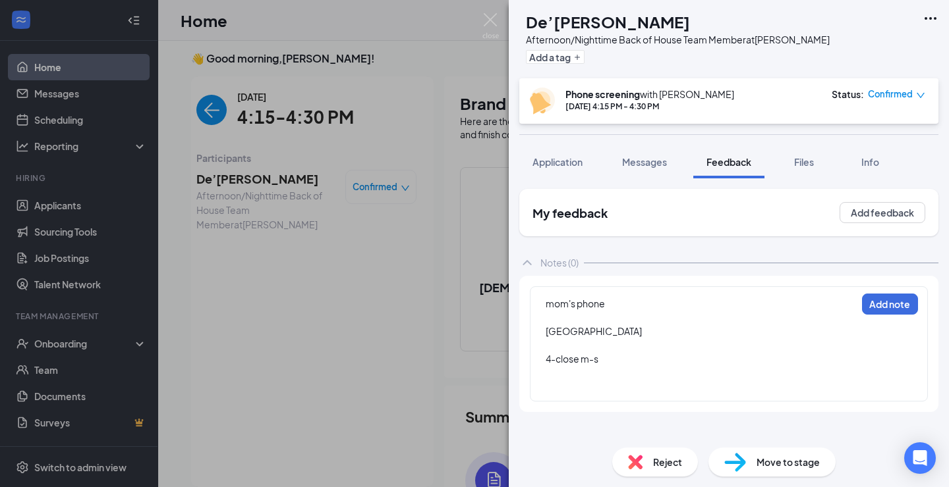
click at [549, 383] on div at bounding box center [700, 387] width 310 height 14
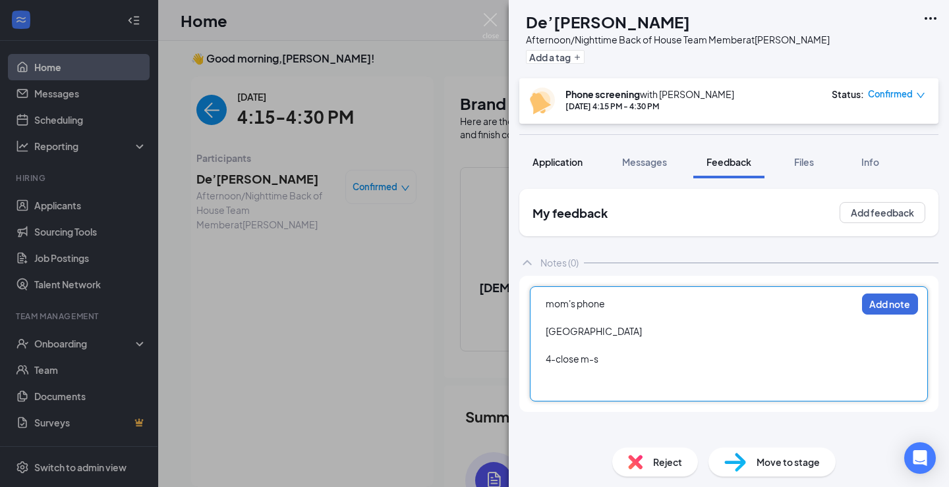
click at [582, 174] on button "Application" at bounding box center [557, 162] width 76 height 33
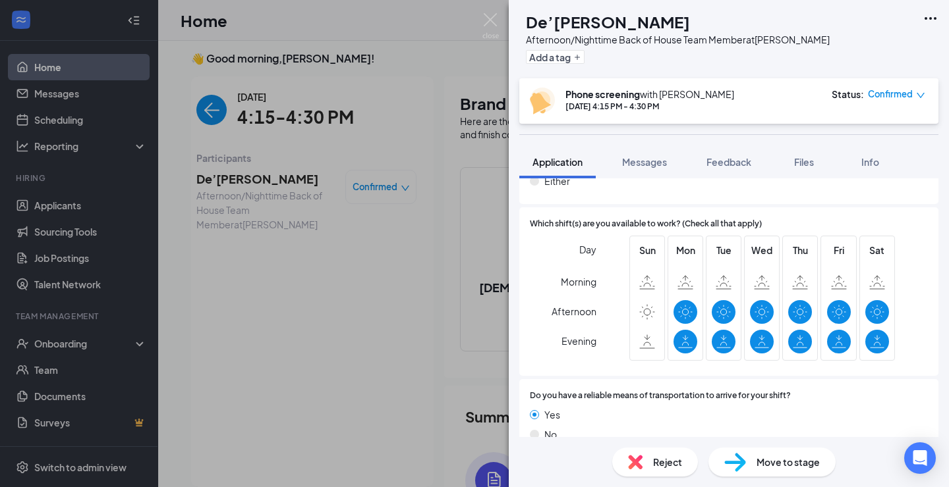
scroll to position [1497, 0]
click at [736, 169] on button "Feedback" at bounding box center [728, 162] width 71 height 33
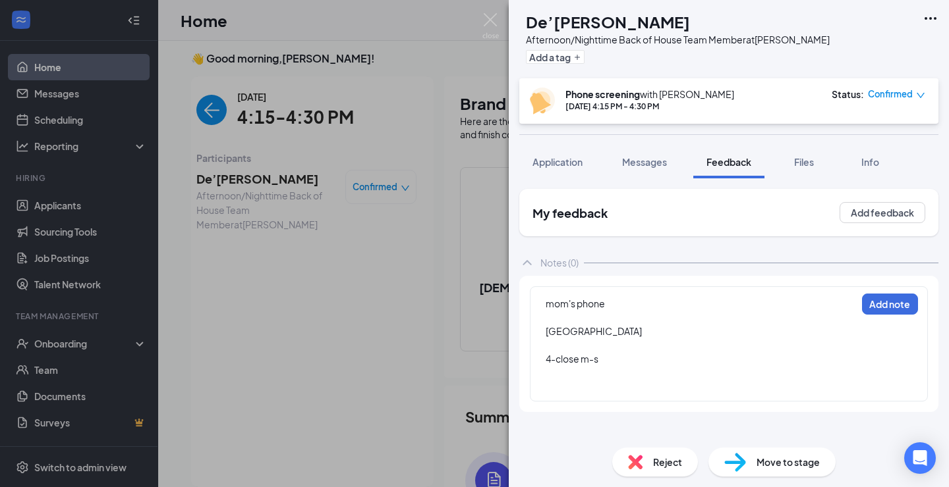
click at [582, 394] on div "mom's phone Concord High School 4-close m-s Add note" at bounding box center [729, 344] width 398 height 115
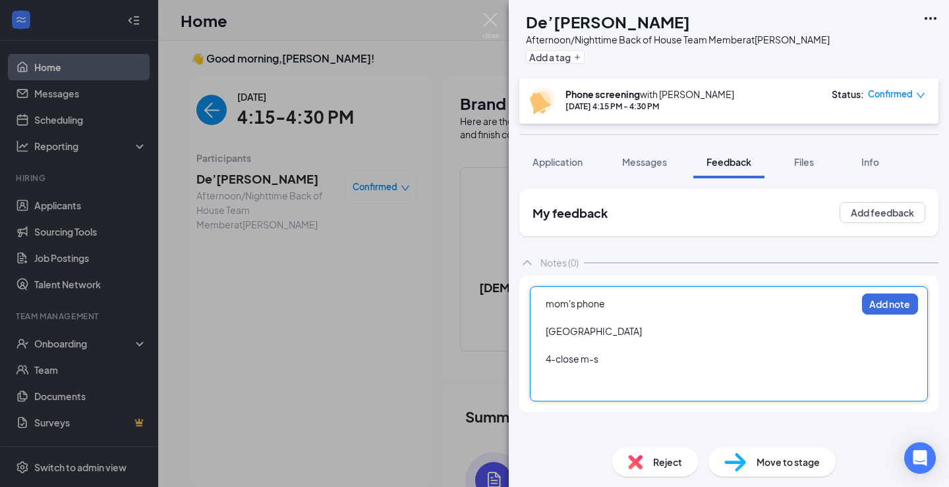
click at [566, 381] on div at bounding box center [700, 387] width 310 height 14
click at [557, 149] on button "Application" at bounding box center [557, 162] width 76 height 33
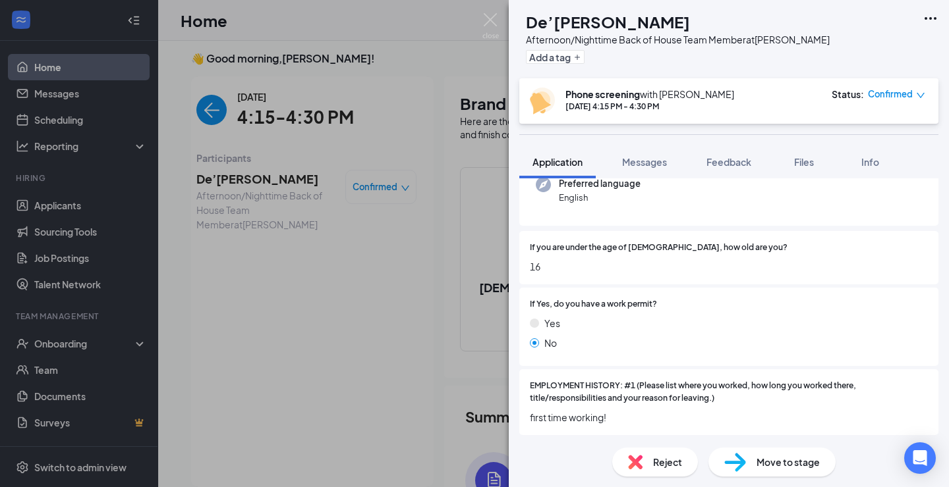
scroll to position [150, 0]
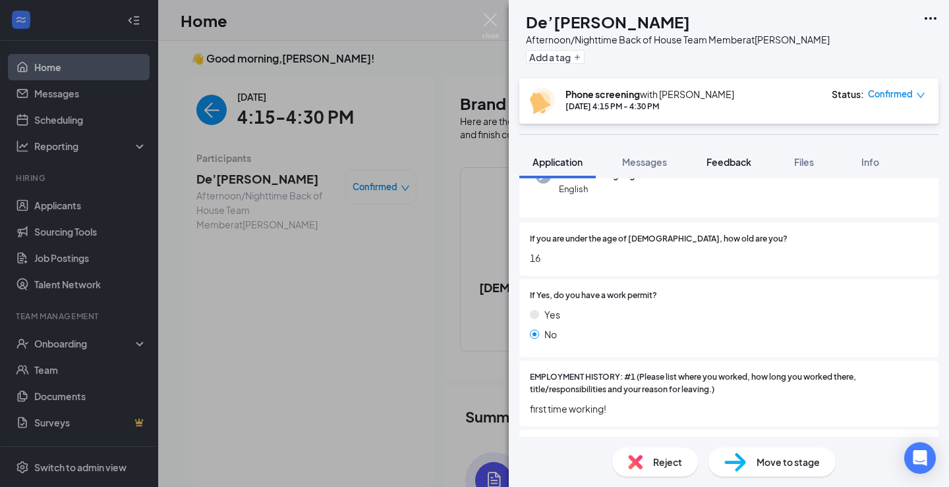
click at [747, 163] on span "Feedback" at bounding box center [728, 162] width 45 height 12
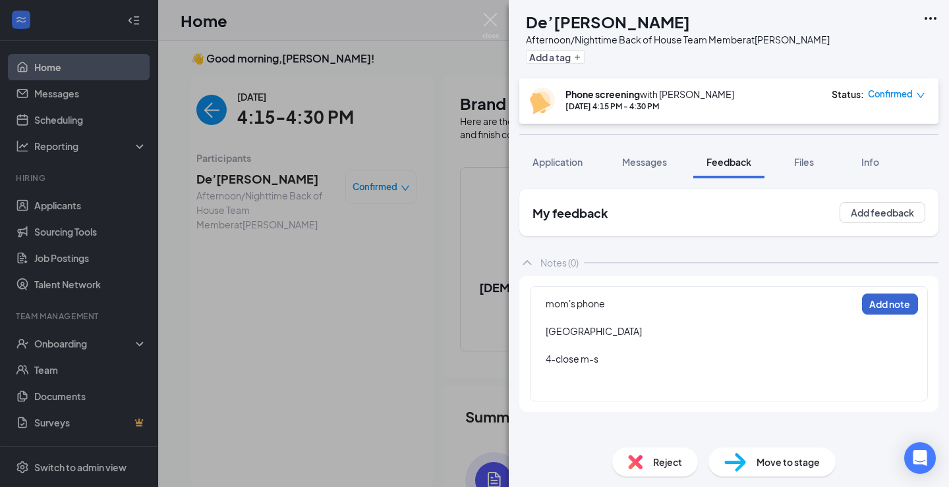
click at [904, 312] on button "Add note" at bounding box center [890, 304] width 56 height 21
